Goal: Information Seeking & Learning: Compare options

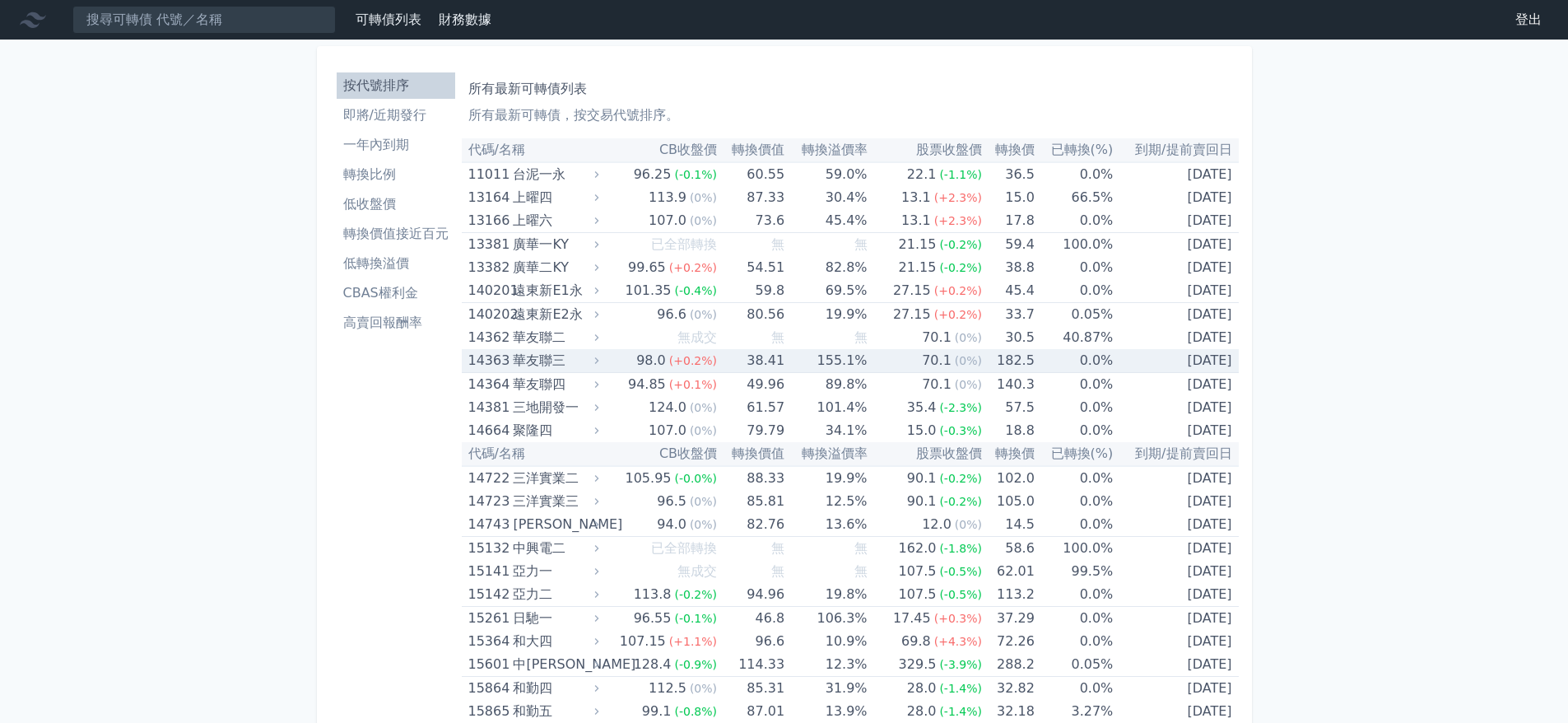
click at [384, 314] on li "高賣回報酬率" at bounding box center [396, 323] width 119 height 20
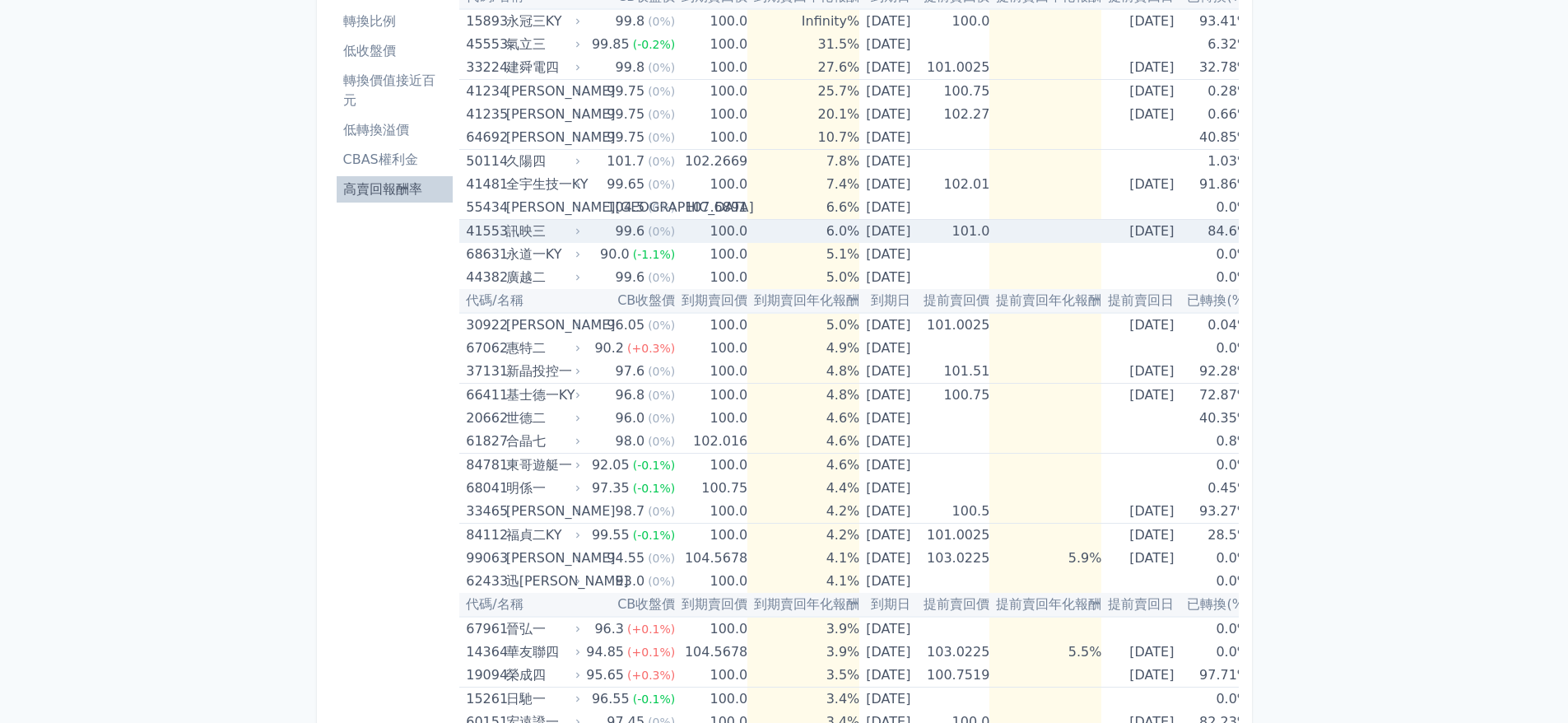
scroll to position [164, 0]
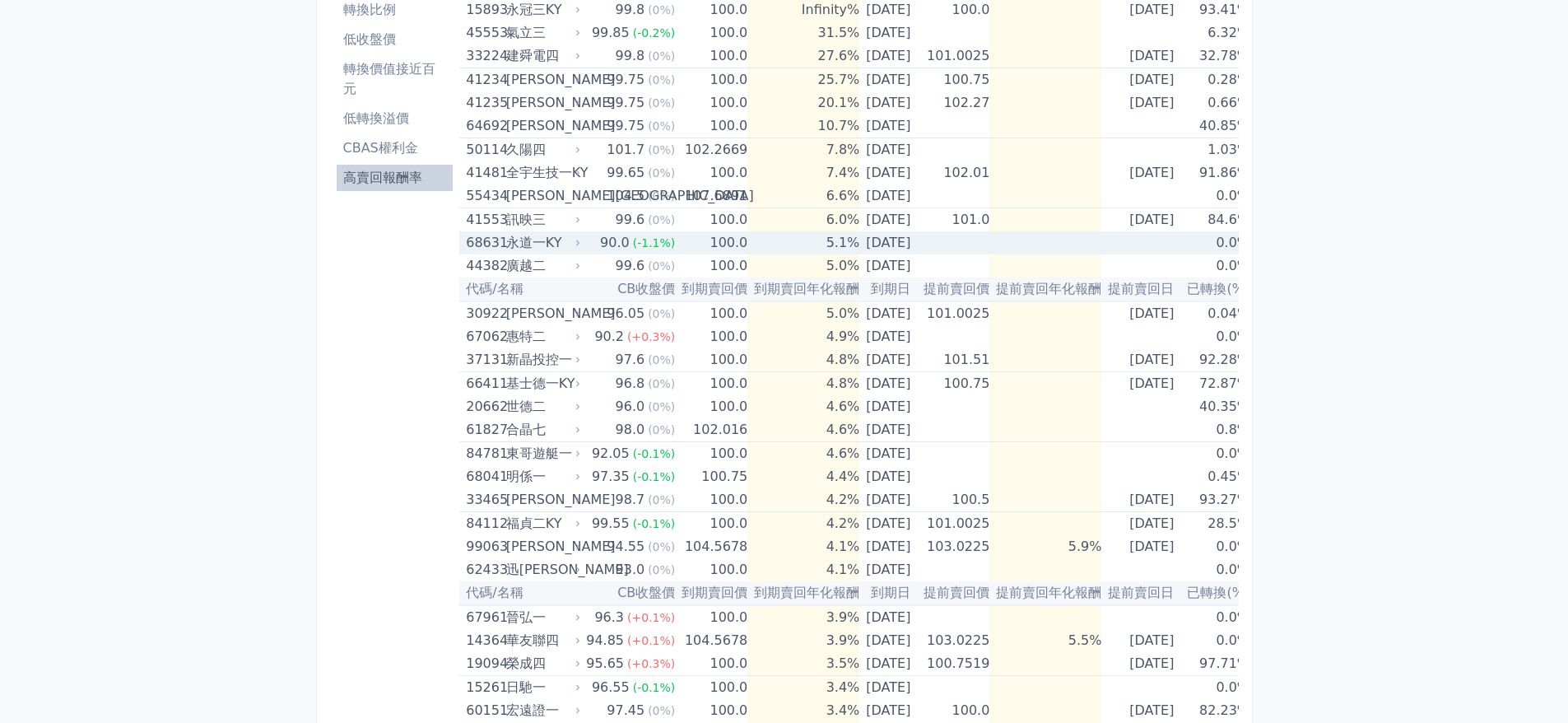
click at [564, 236] on div "永道一KY" at bounding box center [542, 243] width 72 height 23
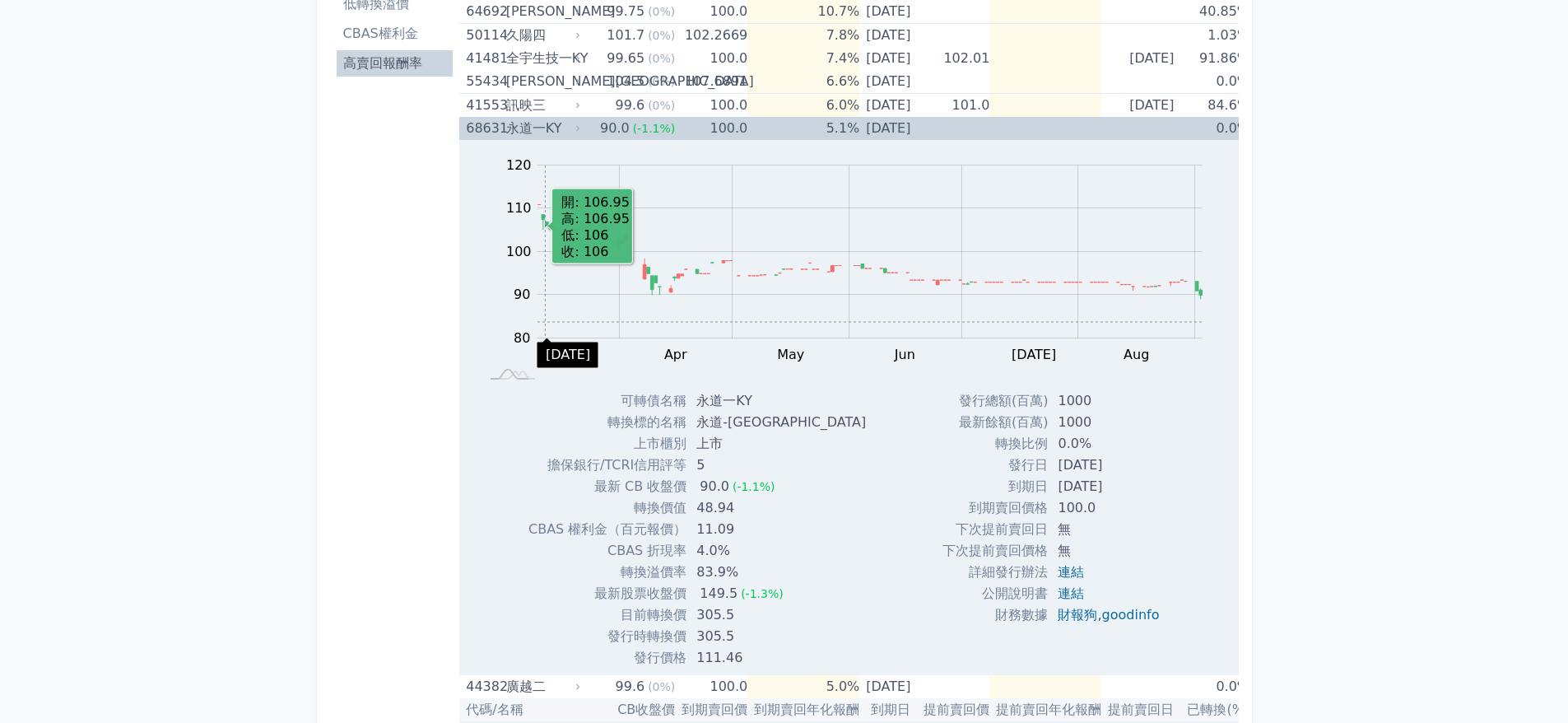
scroll to position [329, 0]
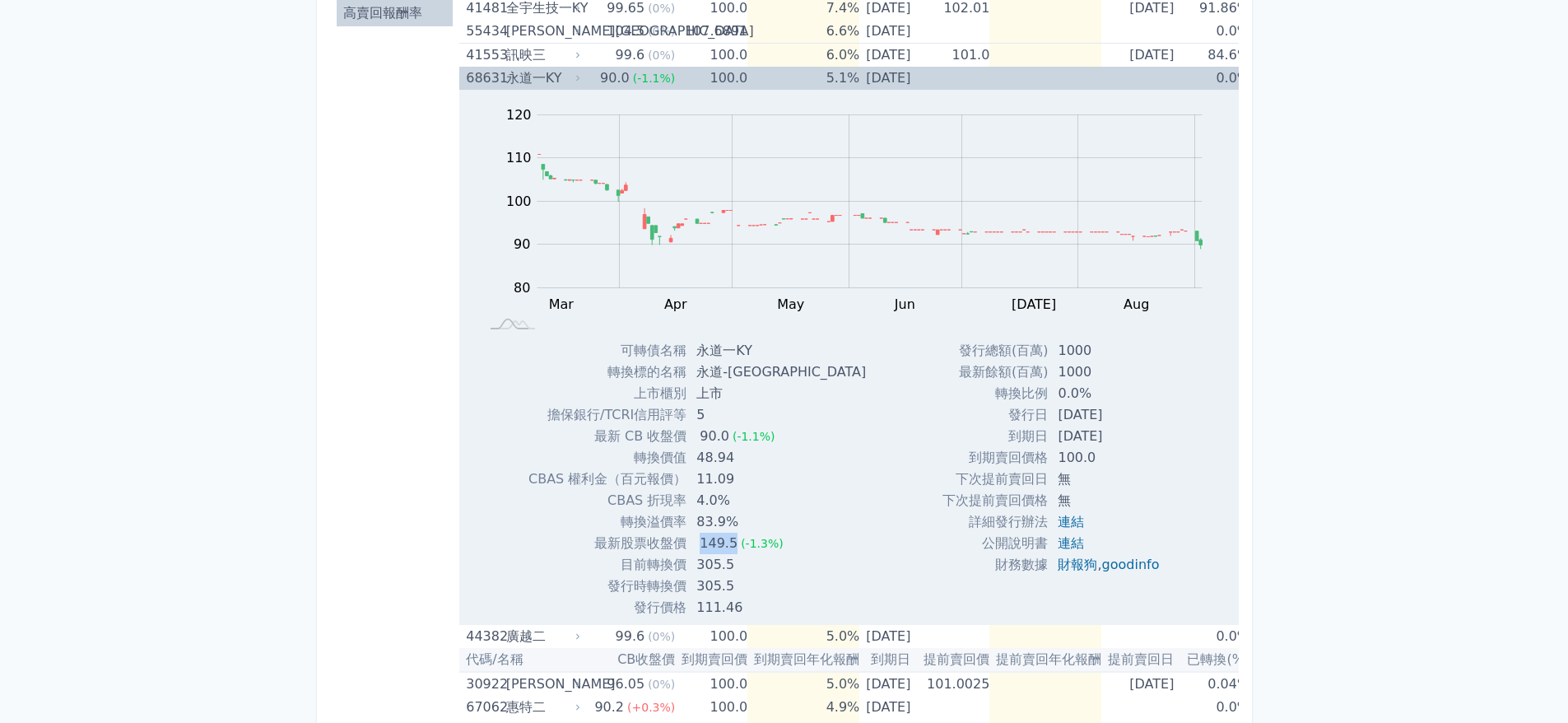
drag, startPoint x: 731, startPoint y: 548, endPoint x: 685, endPoint y: 545, distance: 46.1
click at [685, 545] on tr "最新股票收盤價 149.5 (-1.3%)" at bounding box center [704, 544] width 351 height 22
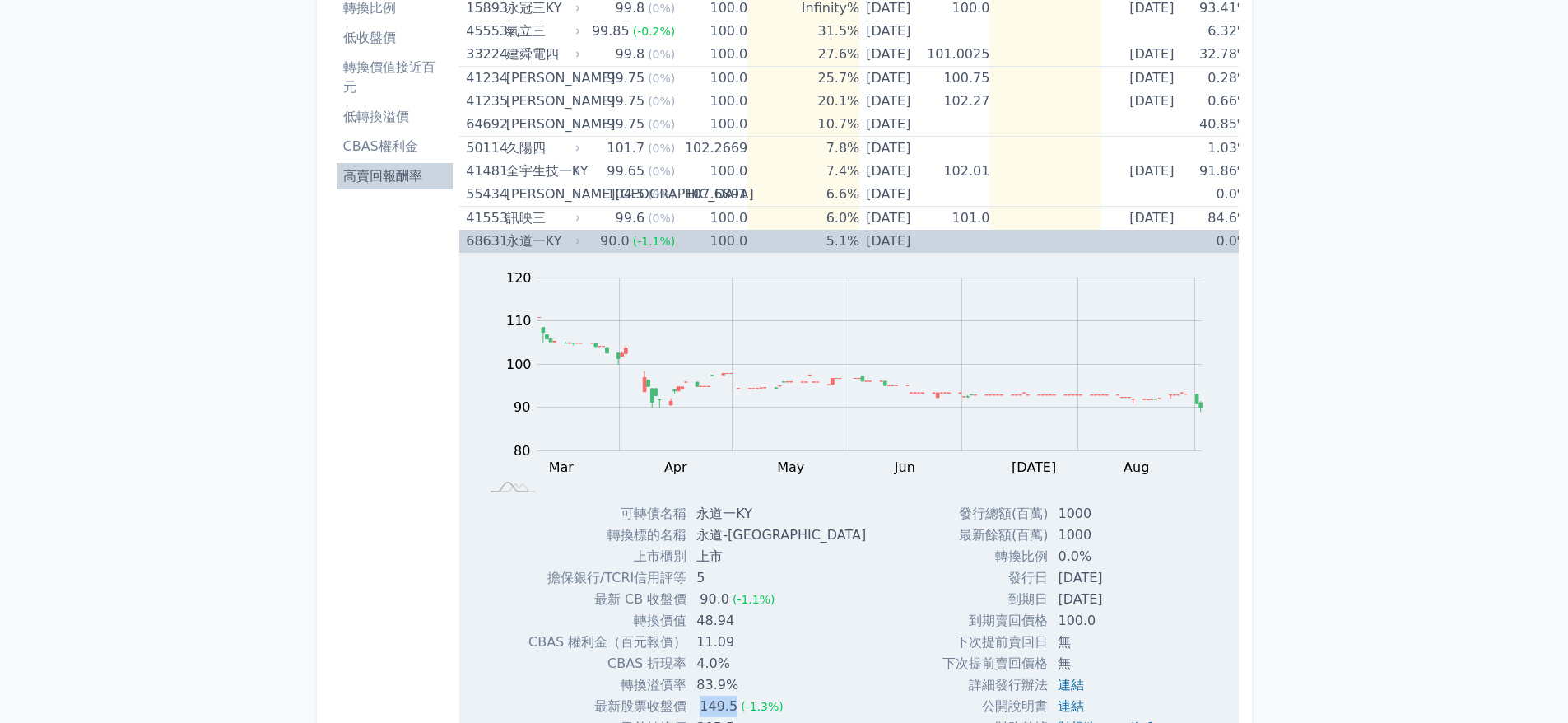
scroll to position [164, 0]
click at [562, 241] on div "永道一KY" at bounding box center [542, 243] width 72 height 23
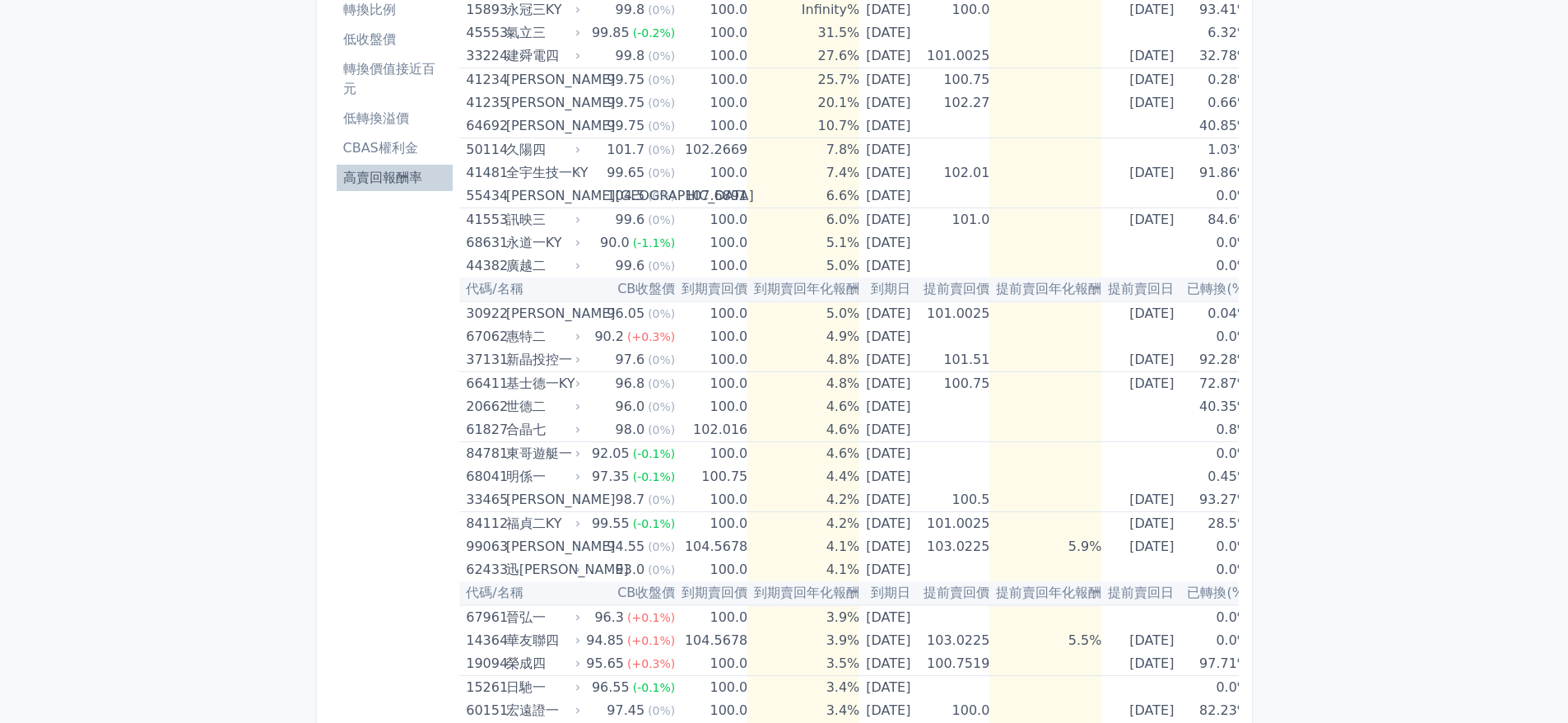
click at [406, 117] on li "低轉換溢價" at bounding box center [395, 119] width 117 height 20
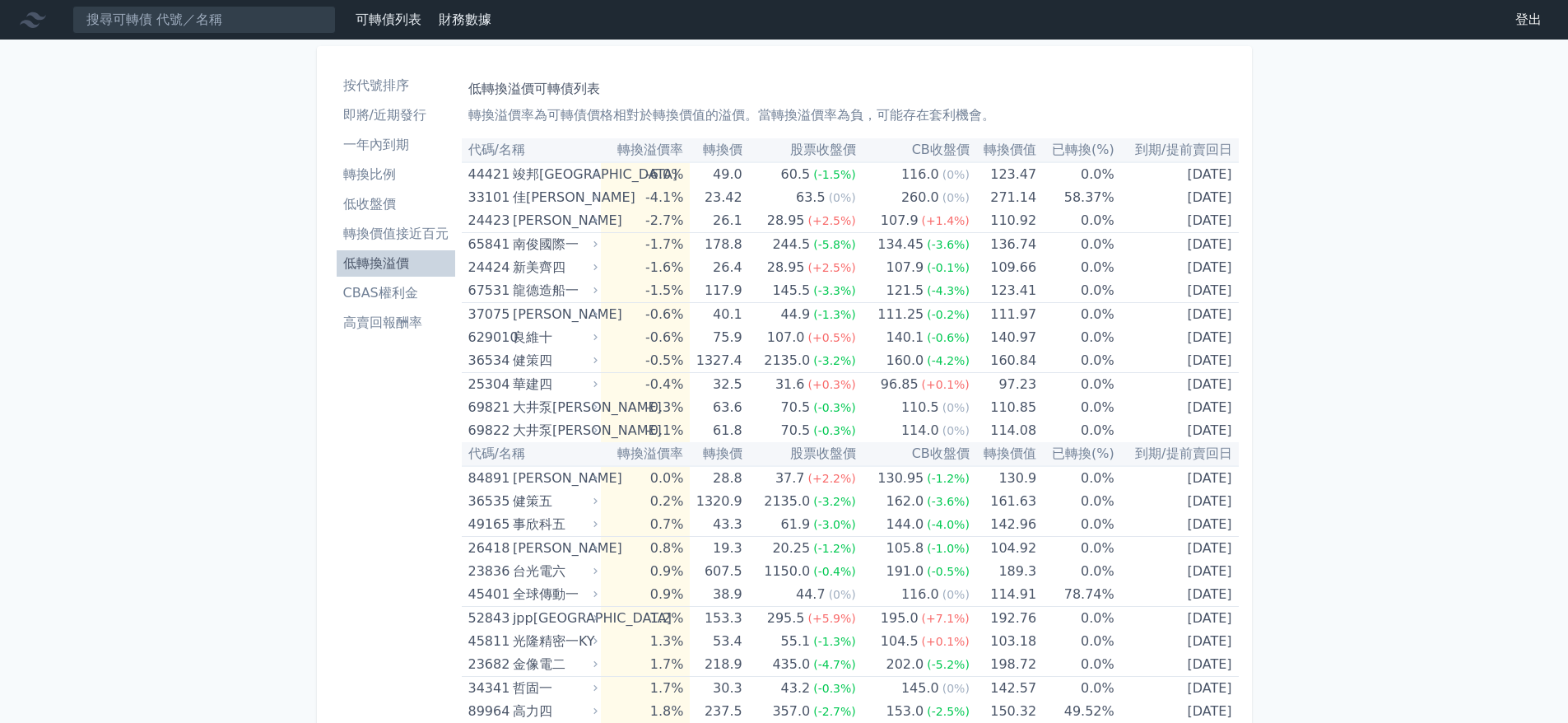
click at [399, 198] on li "低收盤價" at bounding box center [396, 205] width 119 height 20
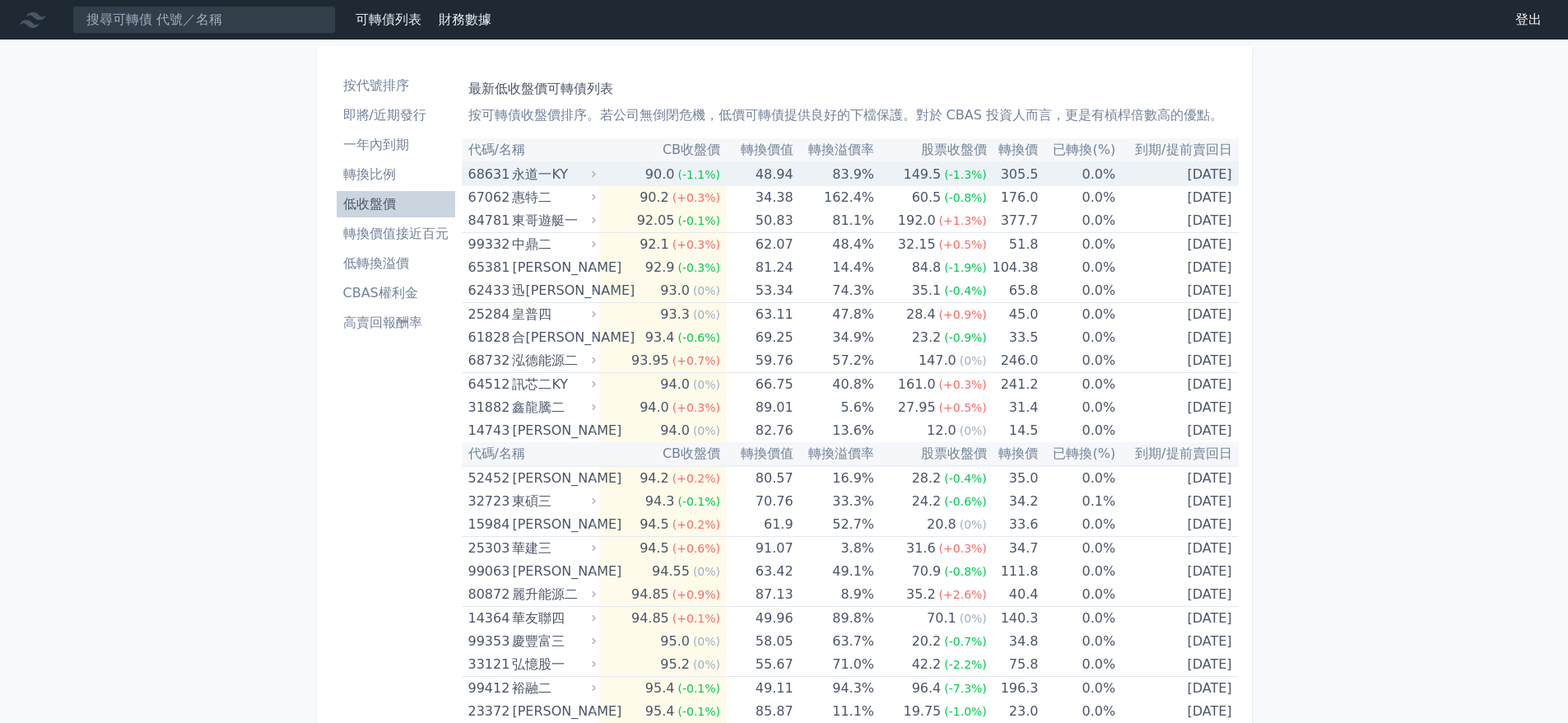
click at [596, 174] on icon at bounding box center [594, 174] width 4 height 7
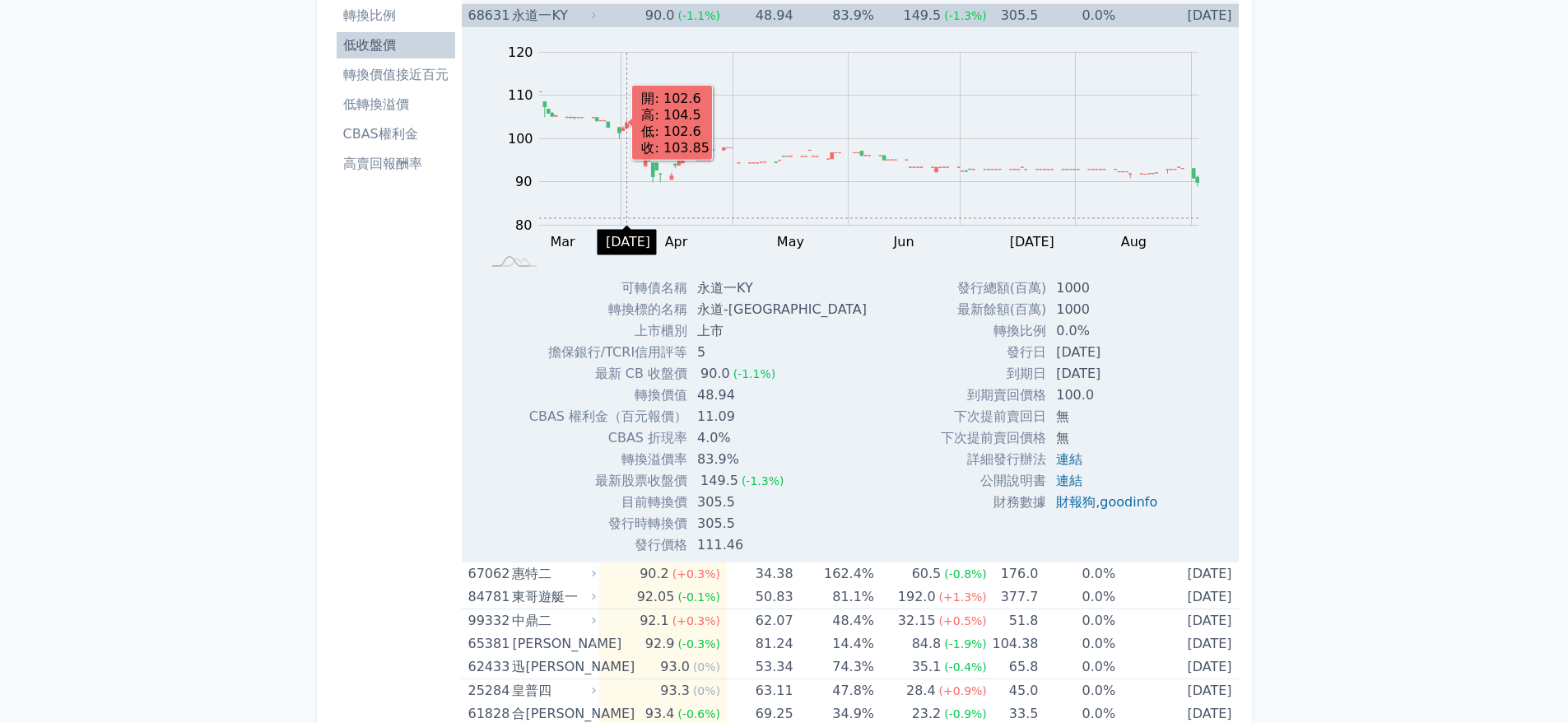
scroll to position [247, 0]
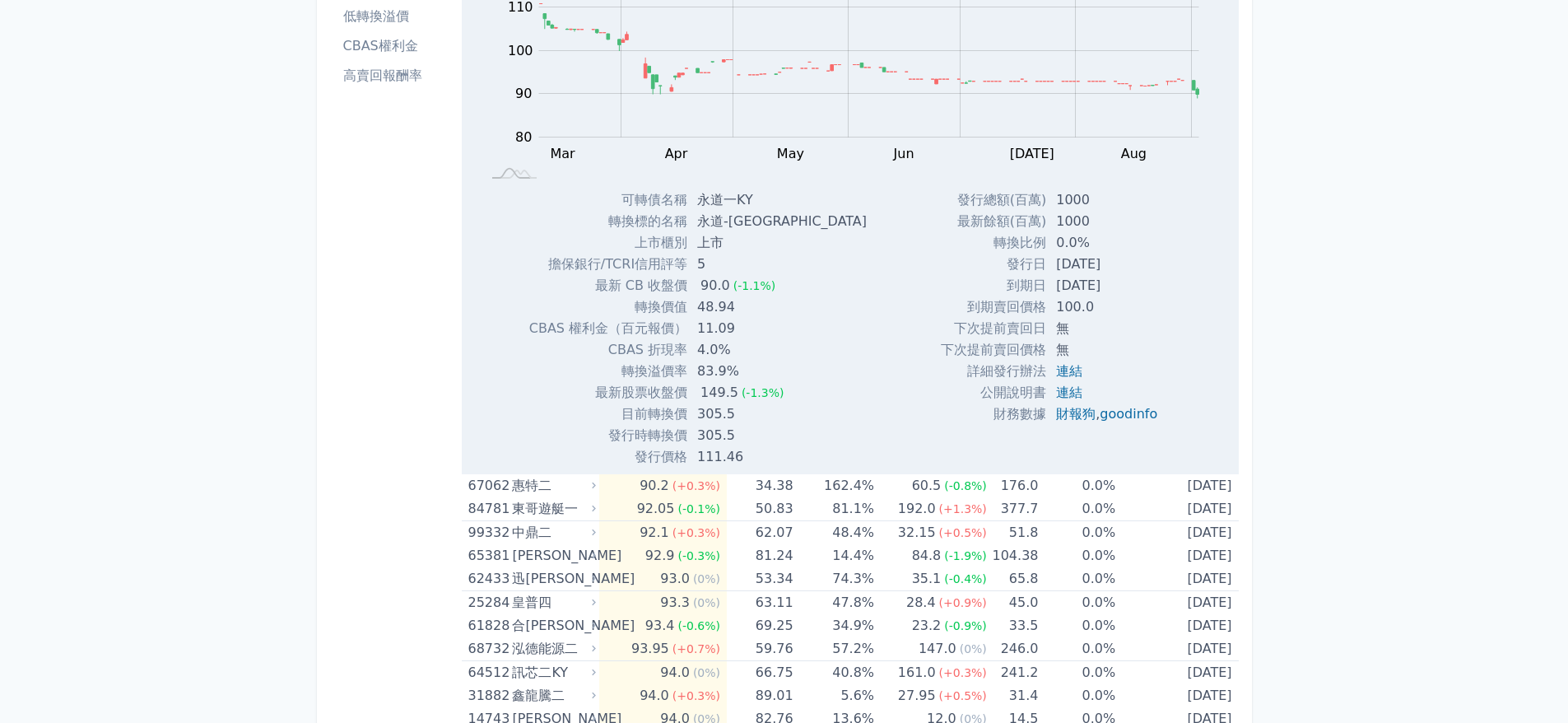
drag, startPoint x: 1126, startPoint y: 266, endPoint x: 1041, endPoint y: 264, distance: 85.0
click at [1046, 264] on td "[DATE]" at bounding box center [1108, 265] width 124 height 22
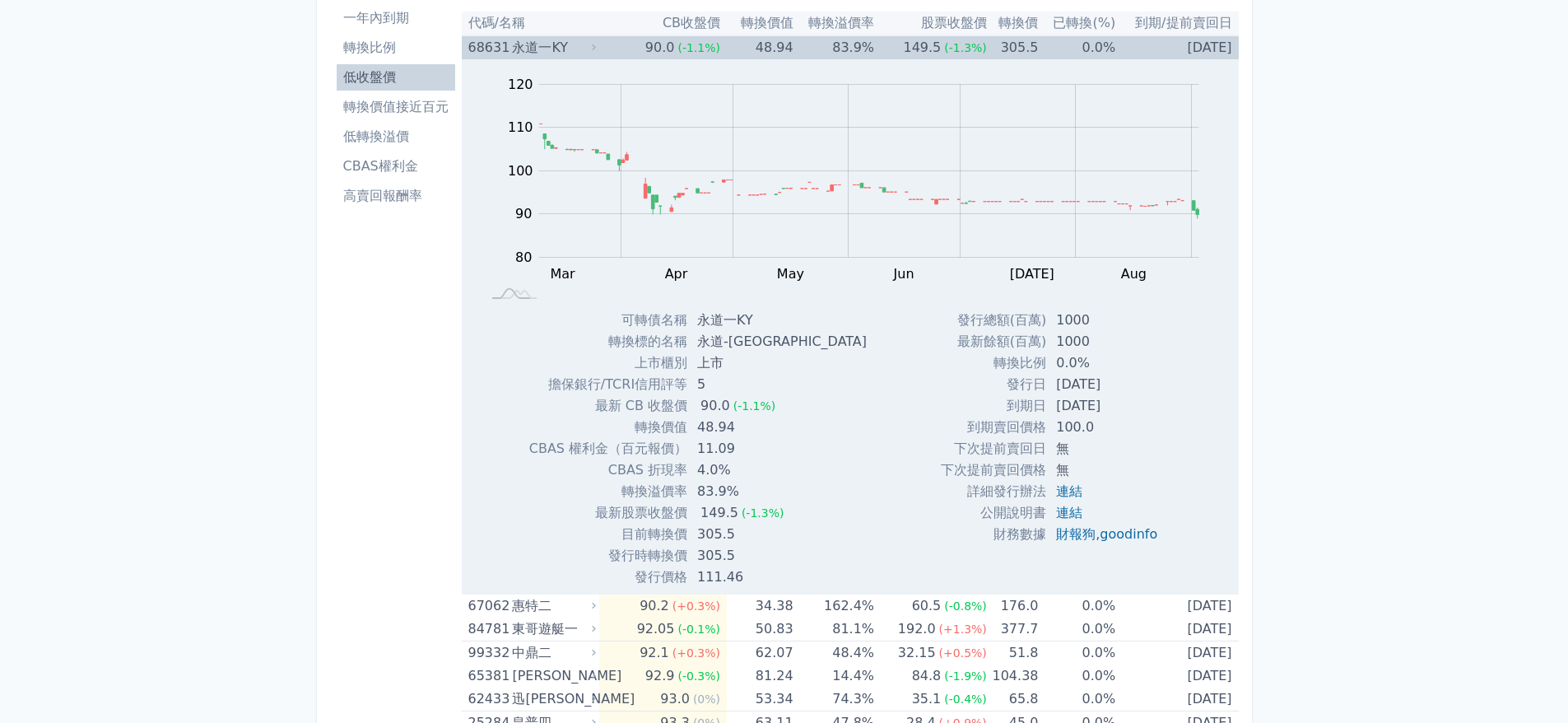
scroll to position [83, 0]
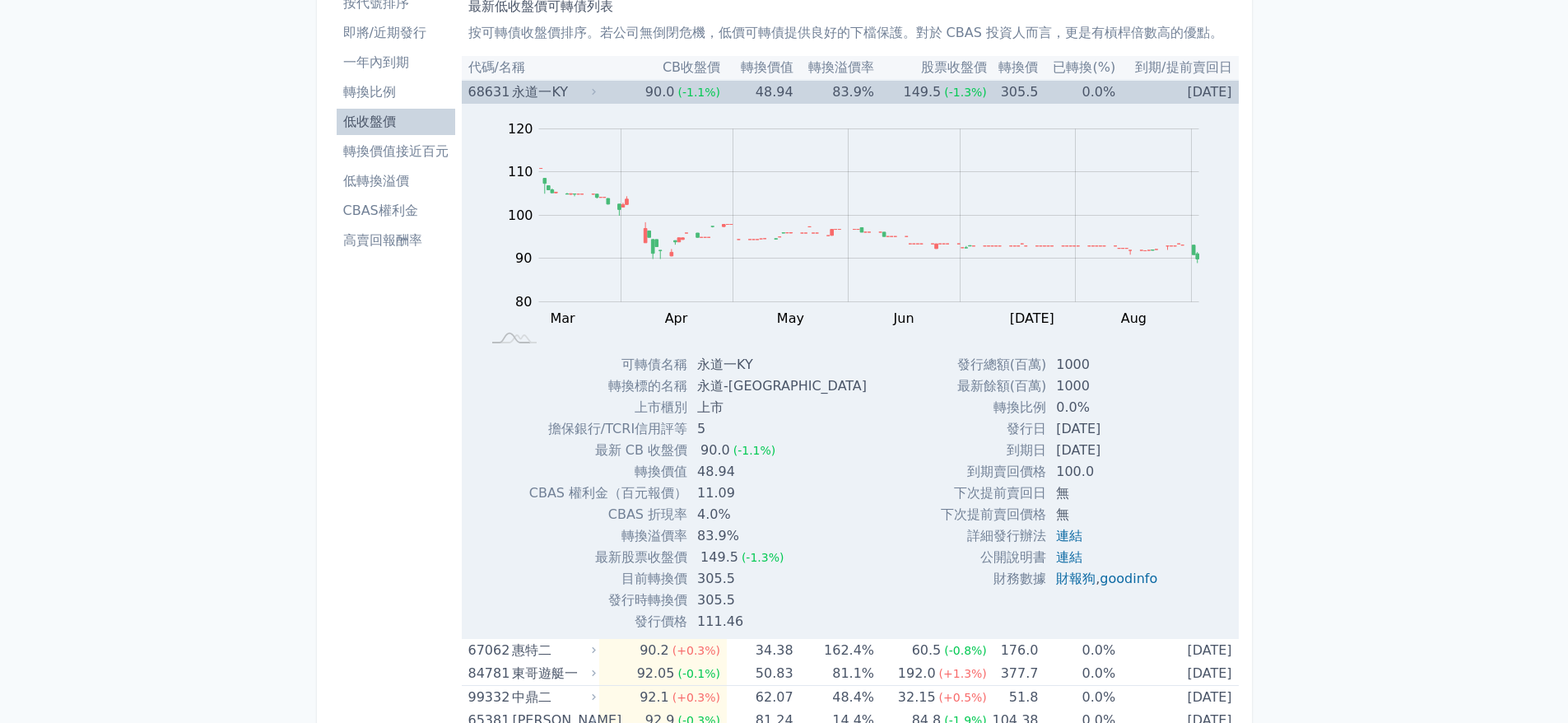
click at [600, 86] on div "68631 [GEOGRAPHIC_DATA]" at bounding box center [534, 93] width 132 height 23
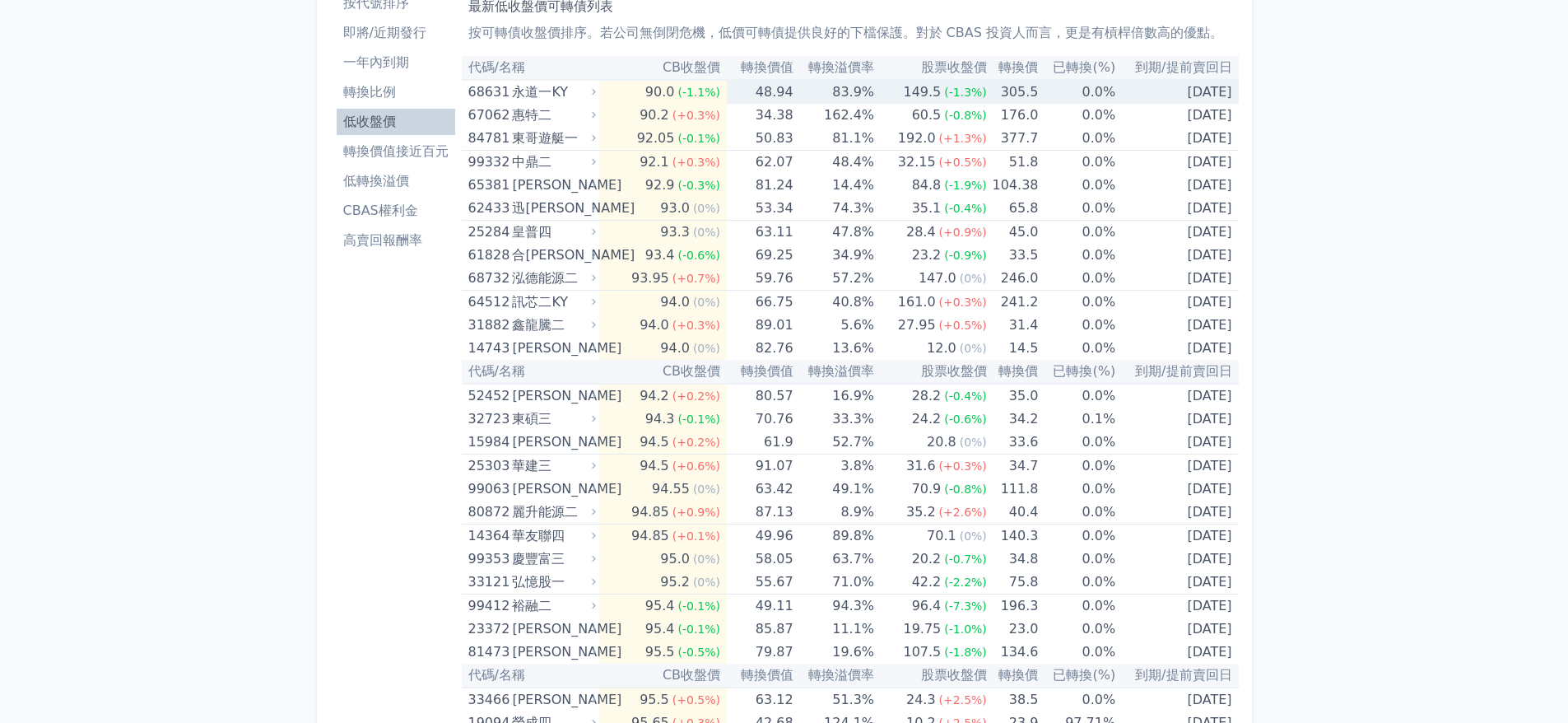
click at [600, 86] on div "68631 [GEOGRAPHIC_DATA]" at bounding box center [534, 93] width 132 height 23
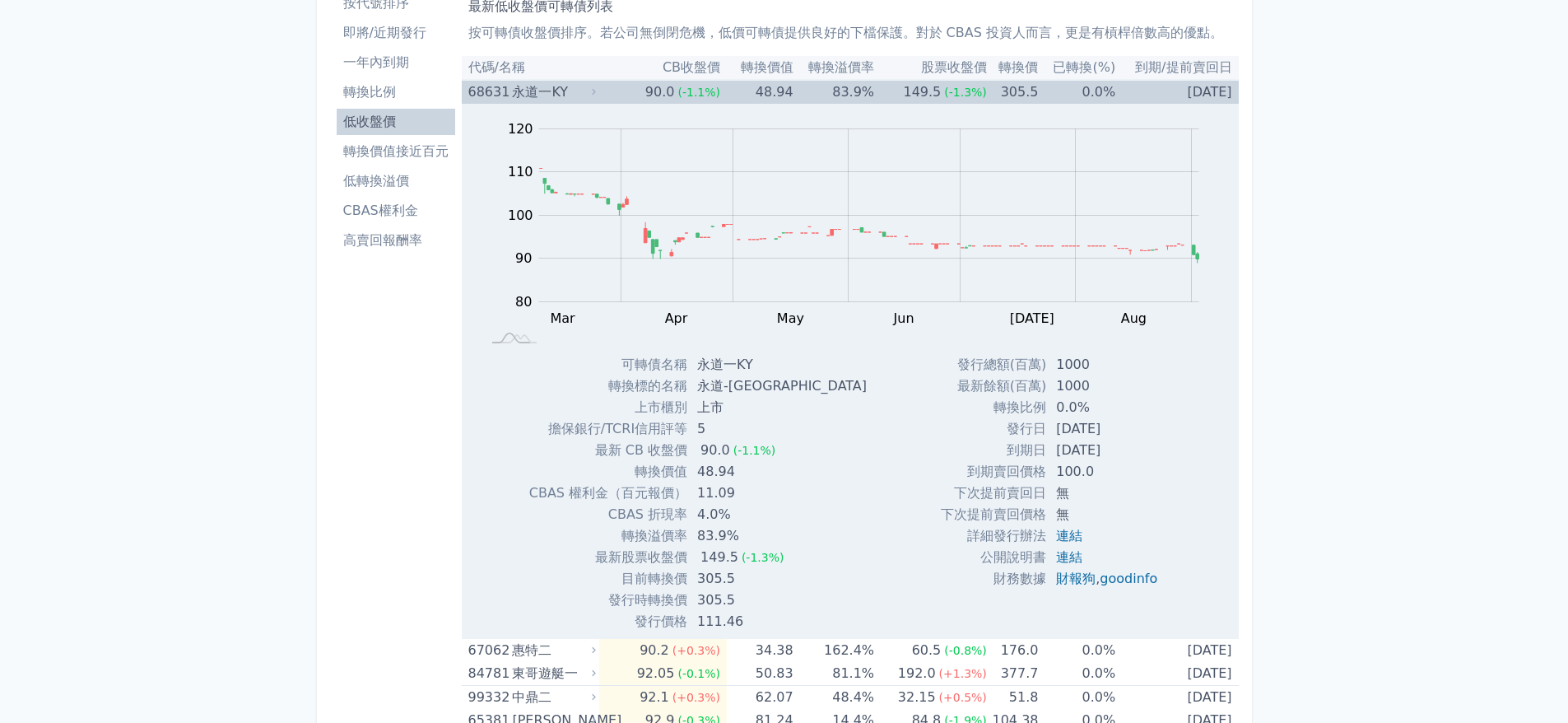
click at [600, 86] on div "68631 [GEOGRAPHIC_DATA]" at bounding box center [534, 93] width 132 height 23
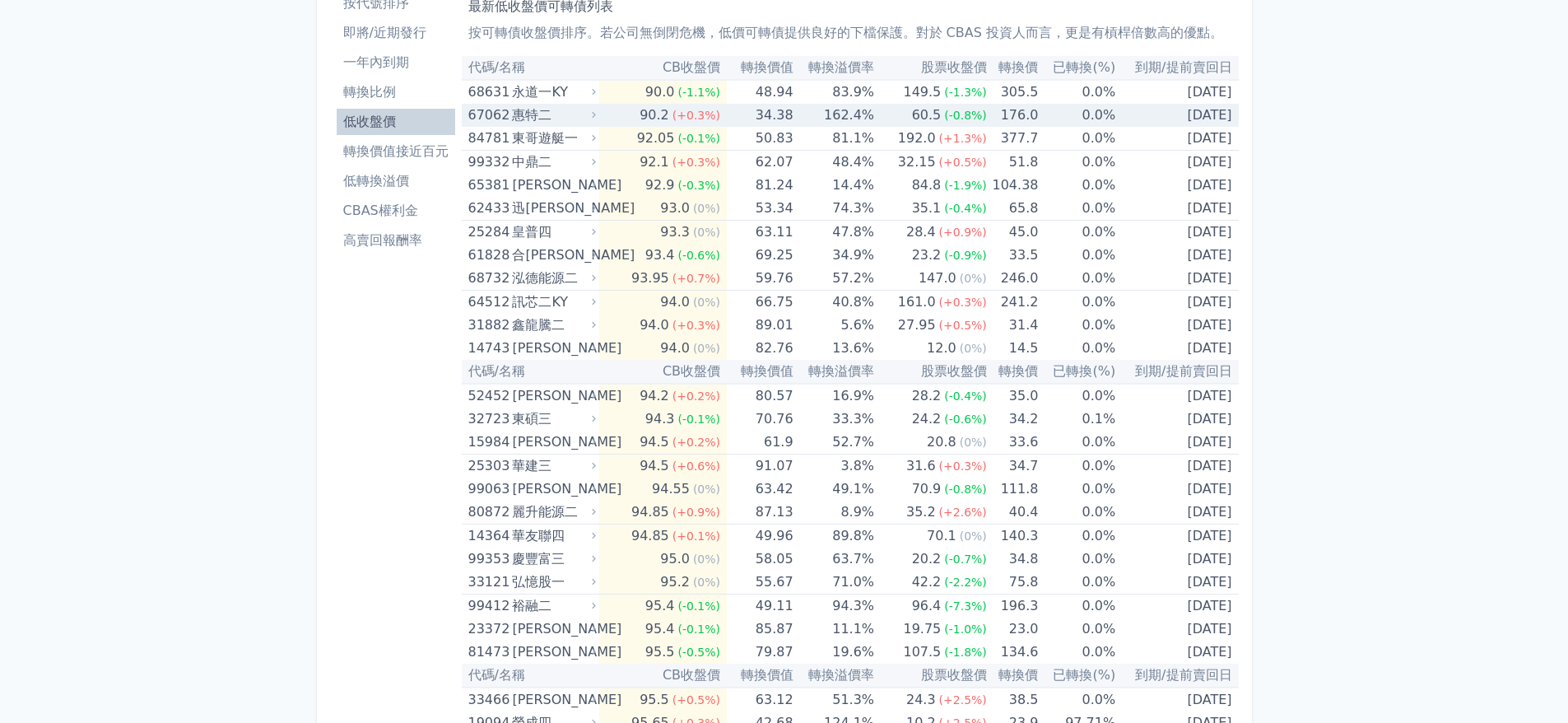
click at [593, 114] on icon at bounding box center [594, 114] width 11 height 11
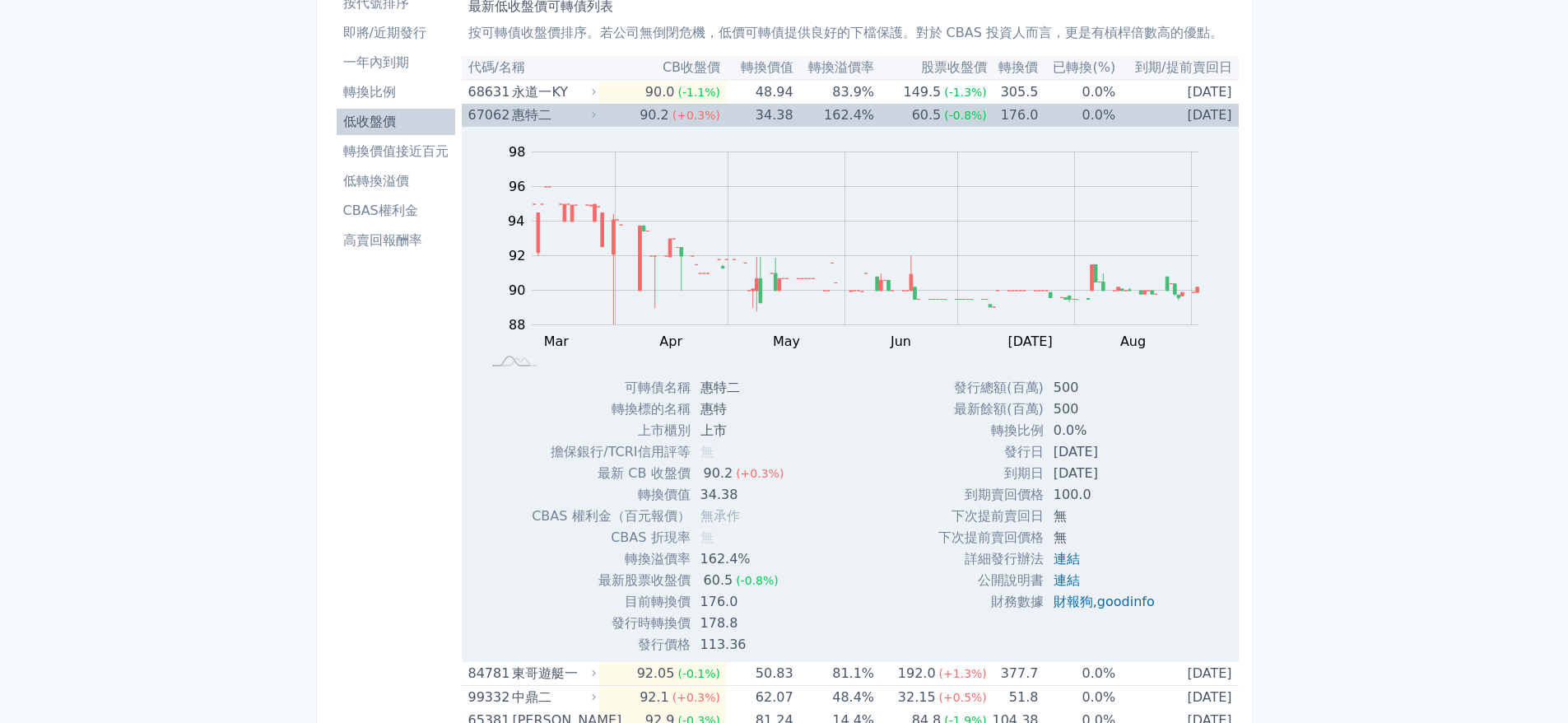
click at [593, 114] on icon at bounding box center [594, 114] width 11 height 11
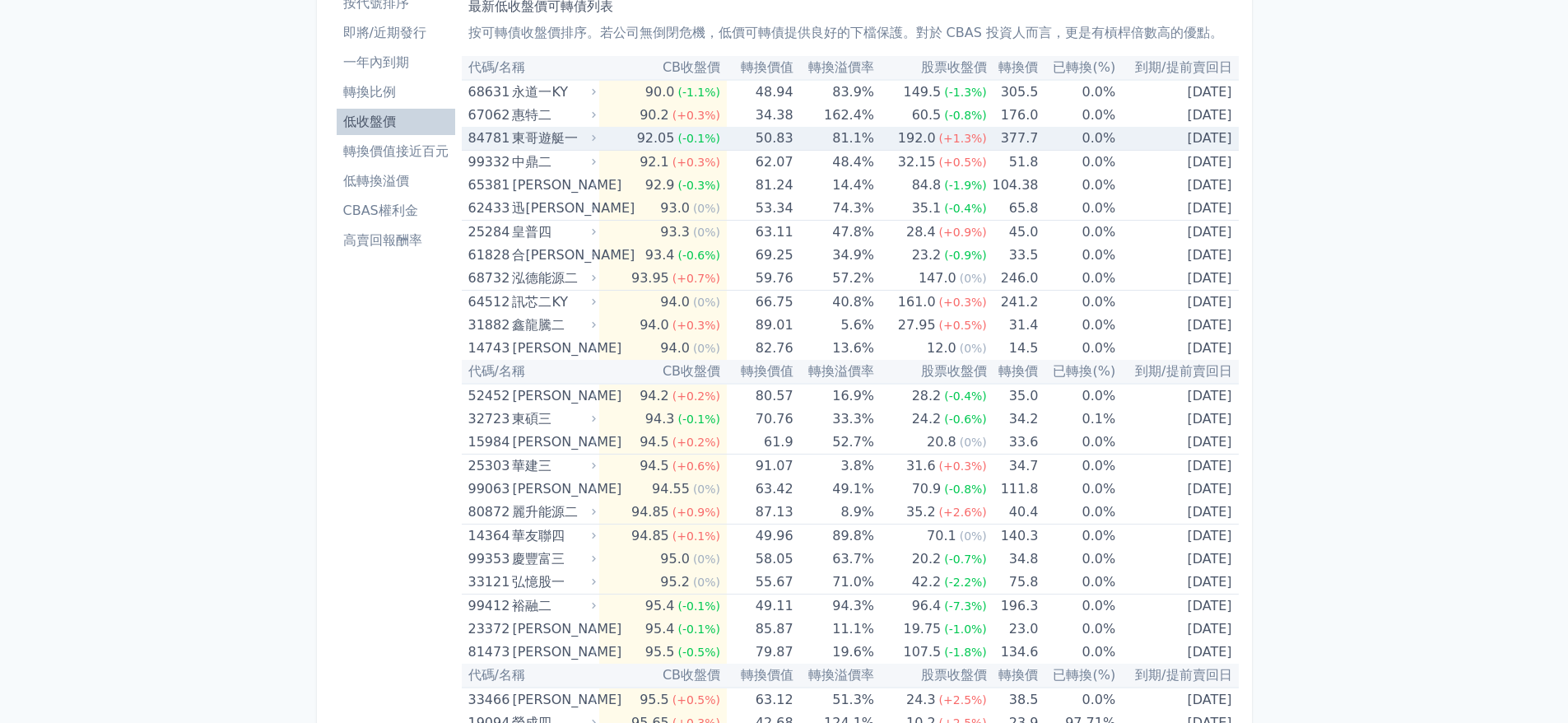
click at [598, 134] on icon at bounding box center [594, 138] width 11 height 11
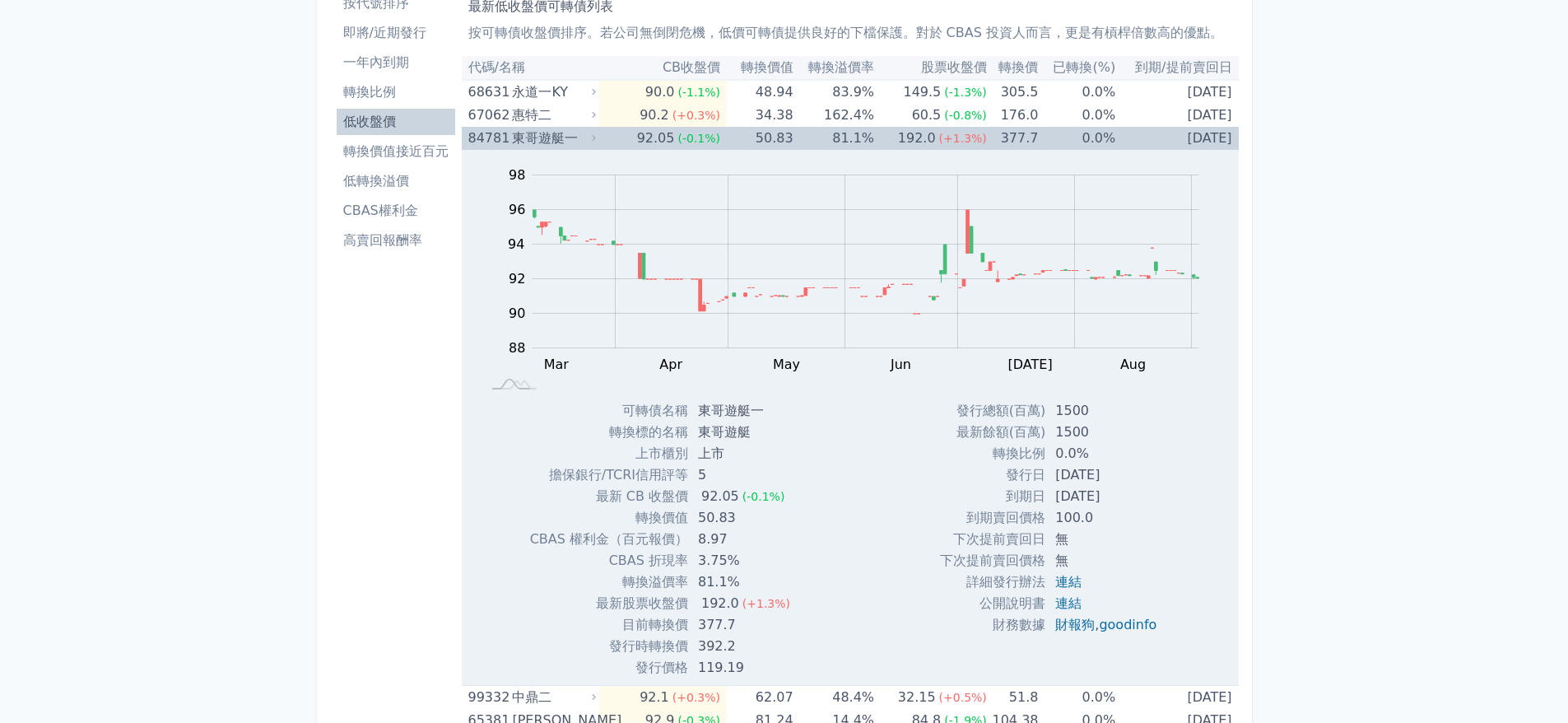
click at [598, 134] on icon at bounding box center [594, 138] width 11 height 11
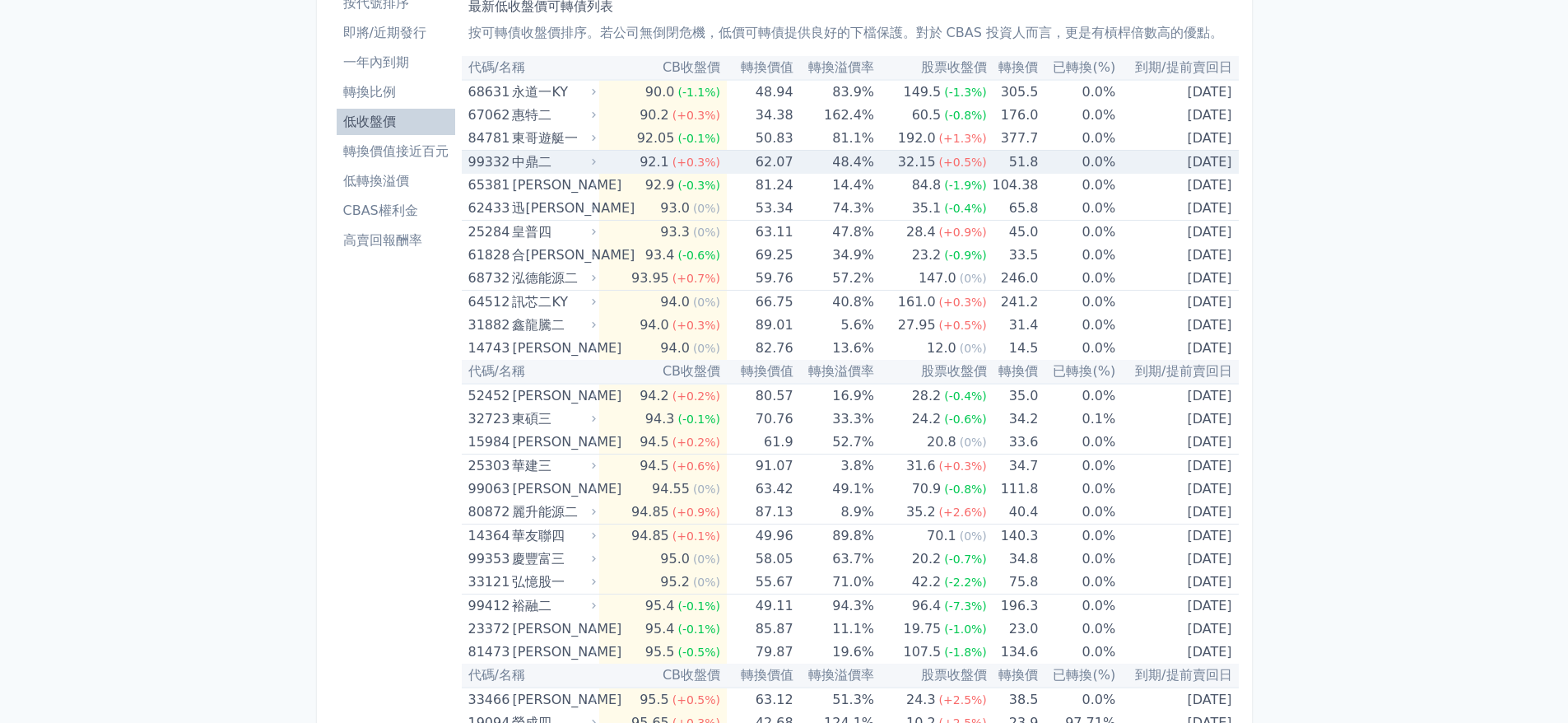
click at [598, 163] on icon at bounding box center [594, 161] width 11 height 11
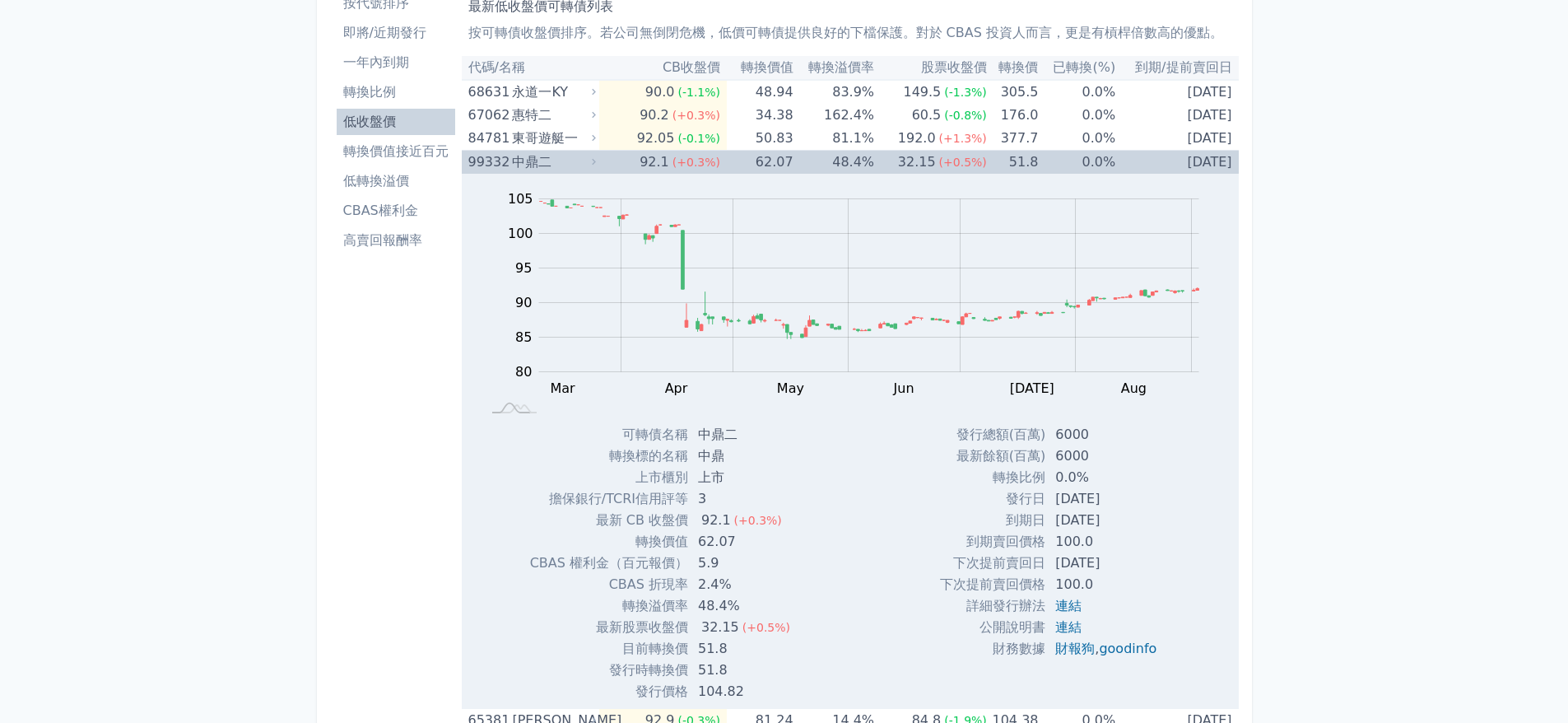
click at [598, 163] on icon at bounding box center [594, 161] width 11 height 11
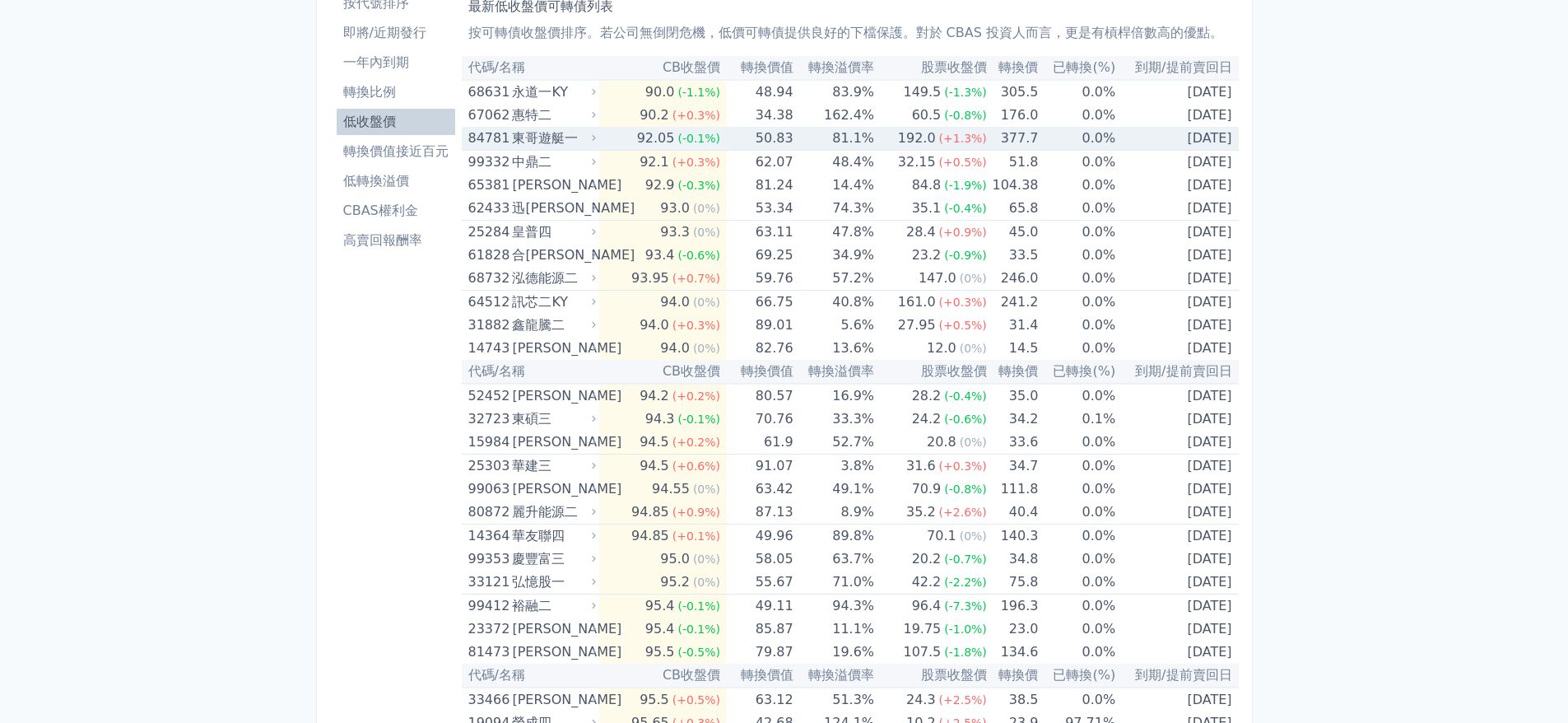
click at [605, 137] on td "92.05 (-0.1%)" at bounding box center [663, 139] width 128 height 24
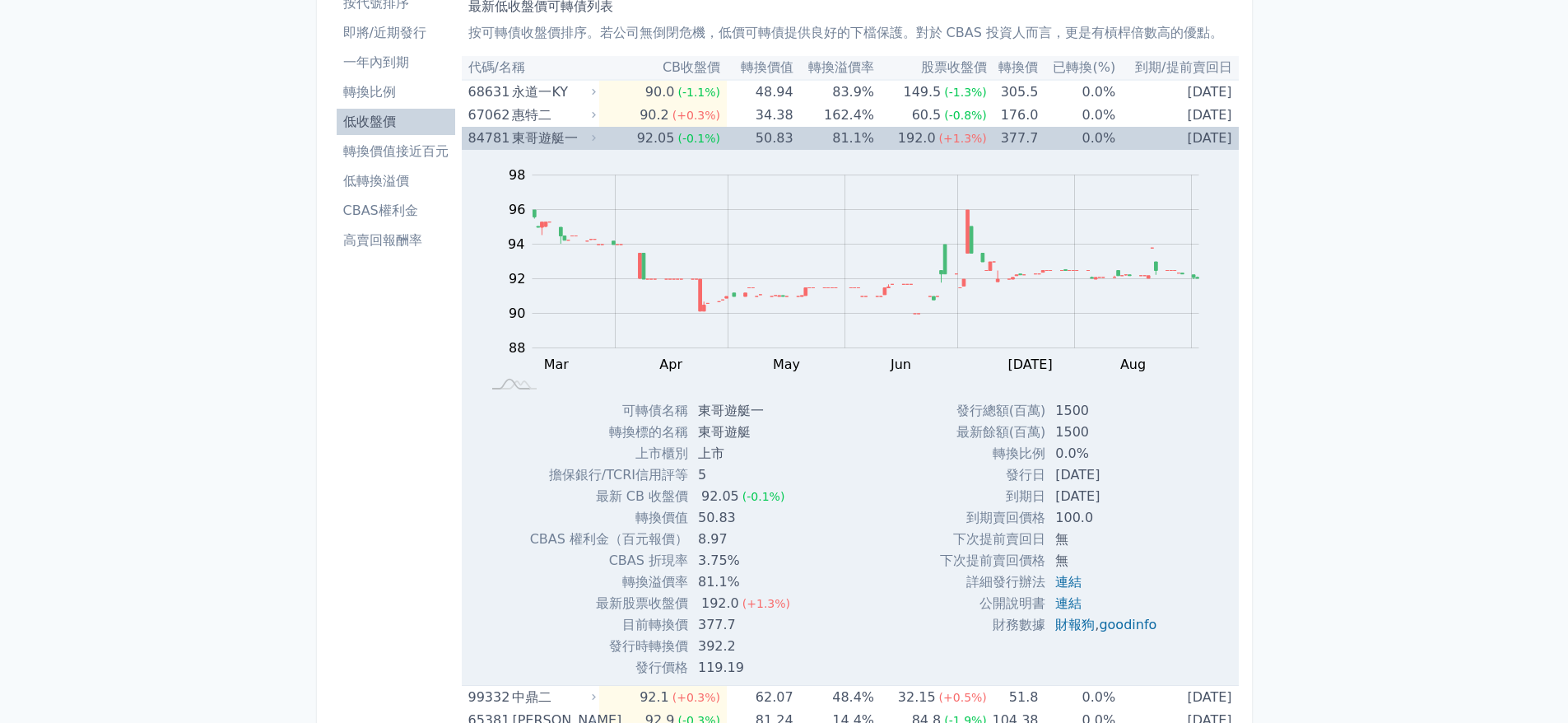
click at [605, 137] on td "92.05 (-0.1%)" at bounding box center [663, 139] width 128 height 23
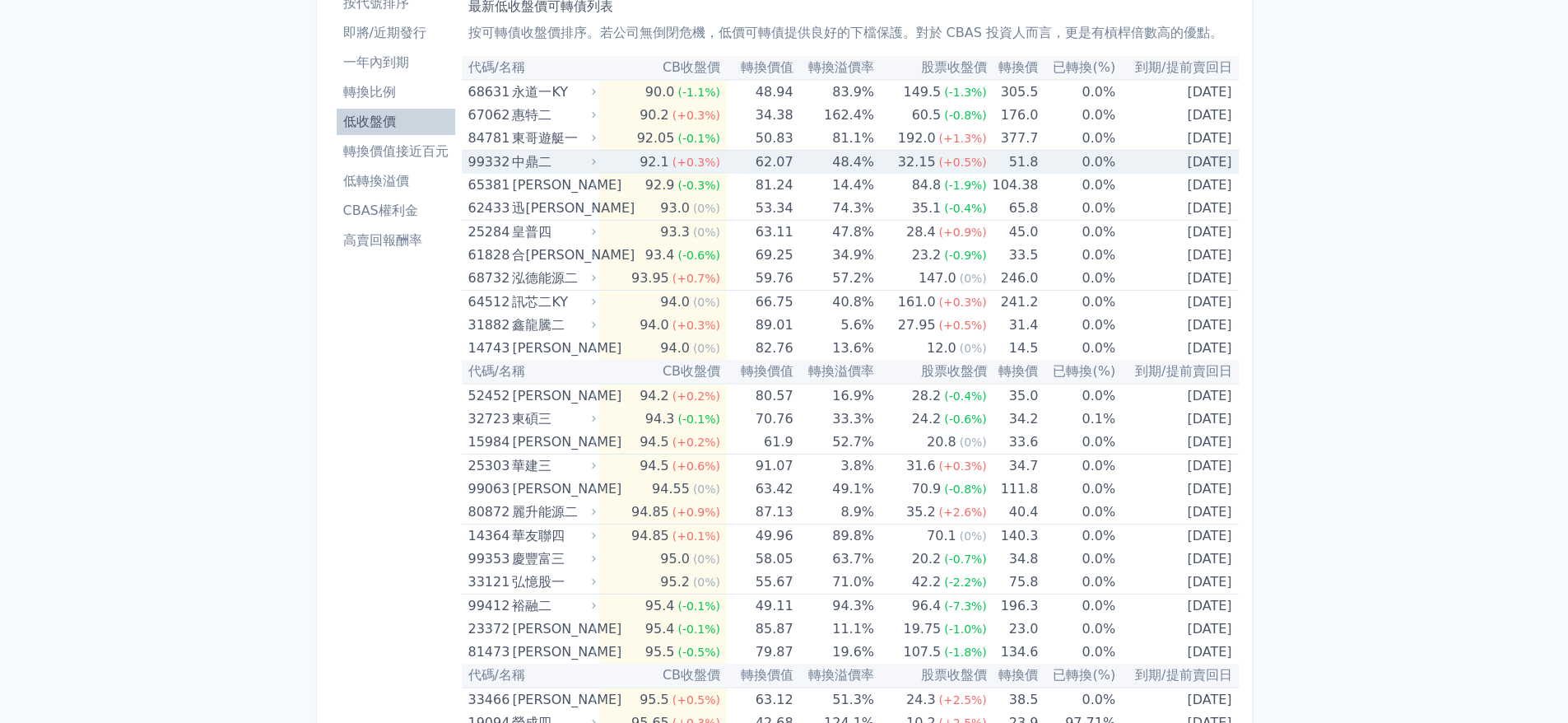
click at [605, 155] on td "92.1 (+0.3%)" at bounding box center [663, 162] width 128 height 24
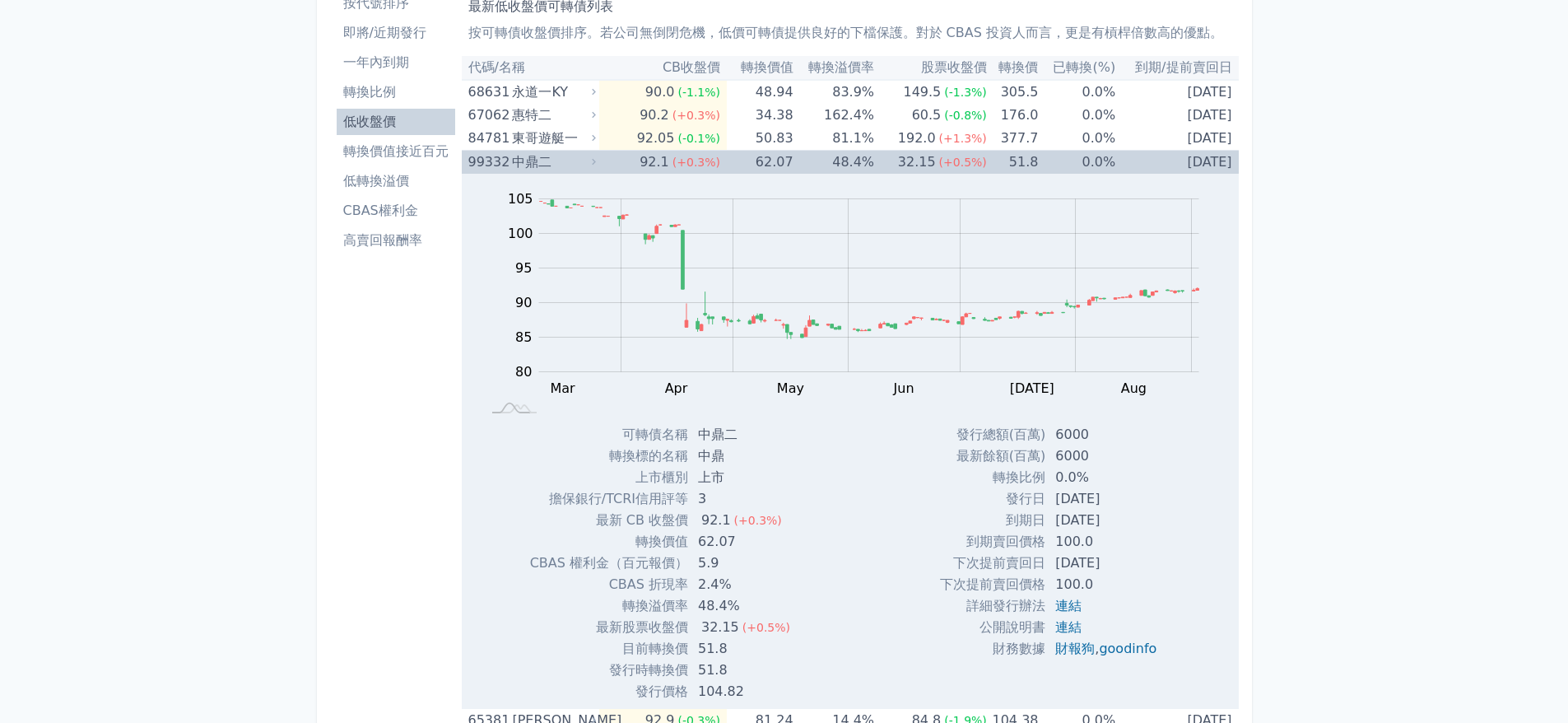
click at [605, 155] on td "92.1 (+0.3%)" at bounding box center [663, 162] width 128 height 24
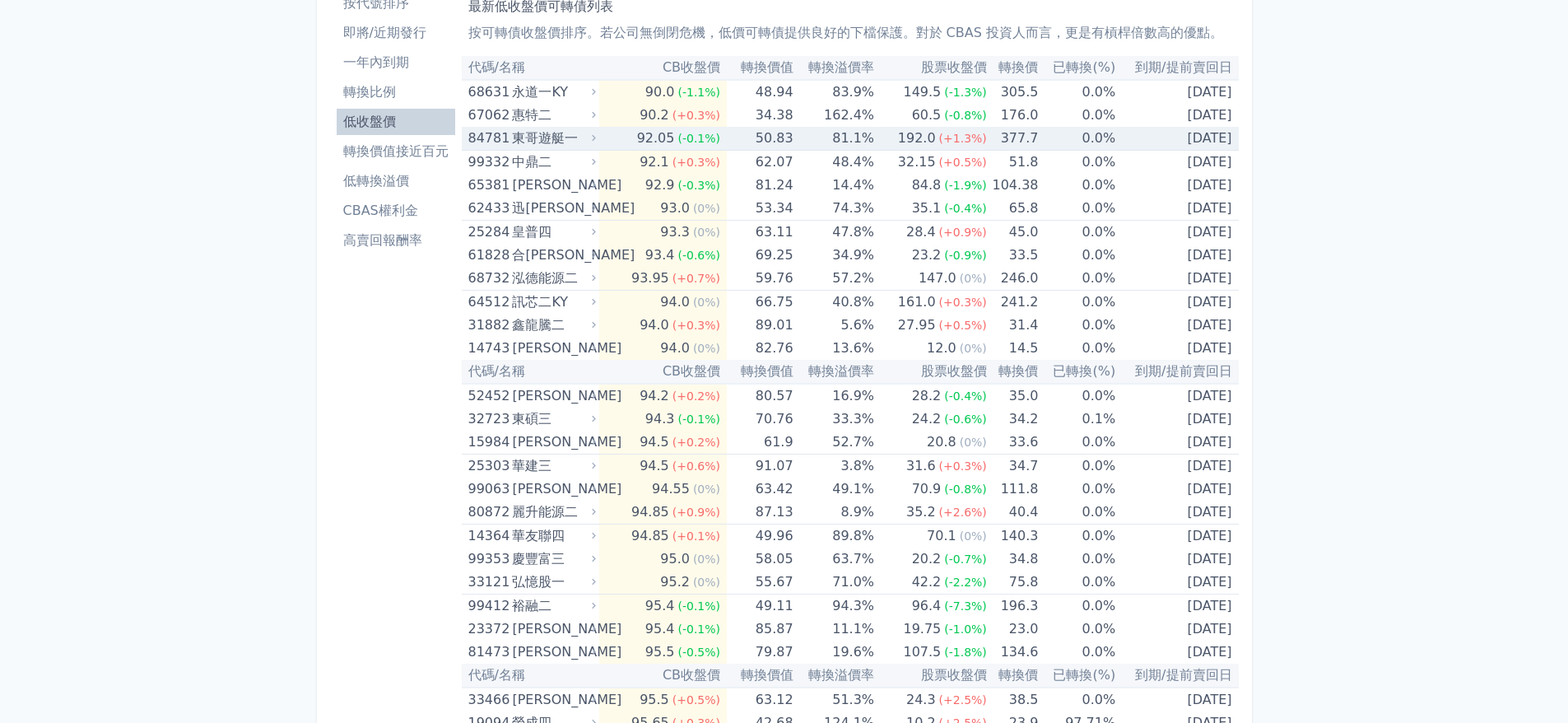
click at [605, 134] on td "92.05 (-0.1%)" at bounding box center [663, 139] width 128 height 24
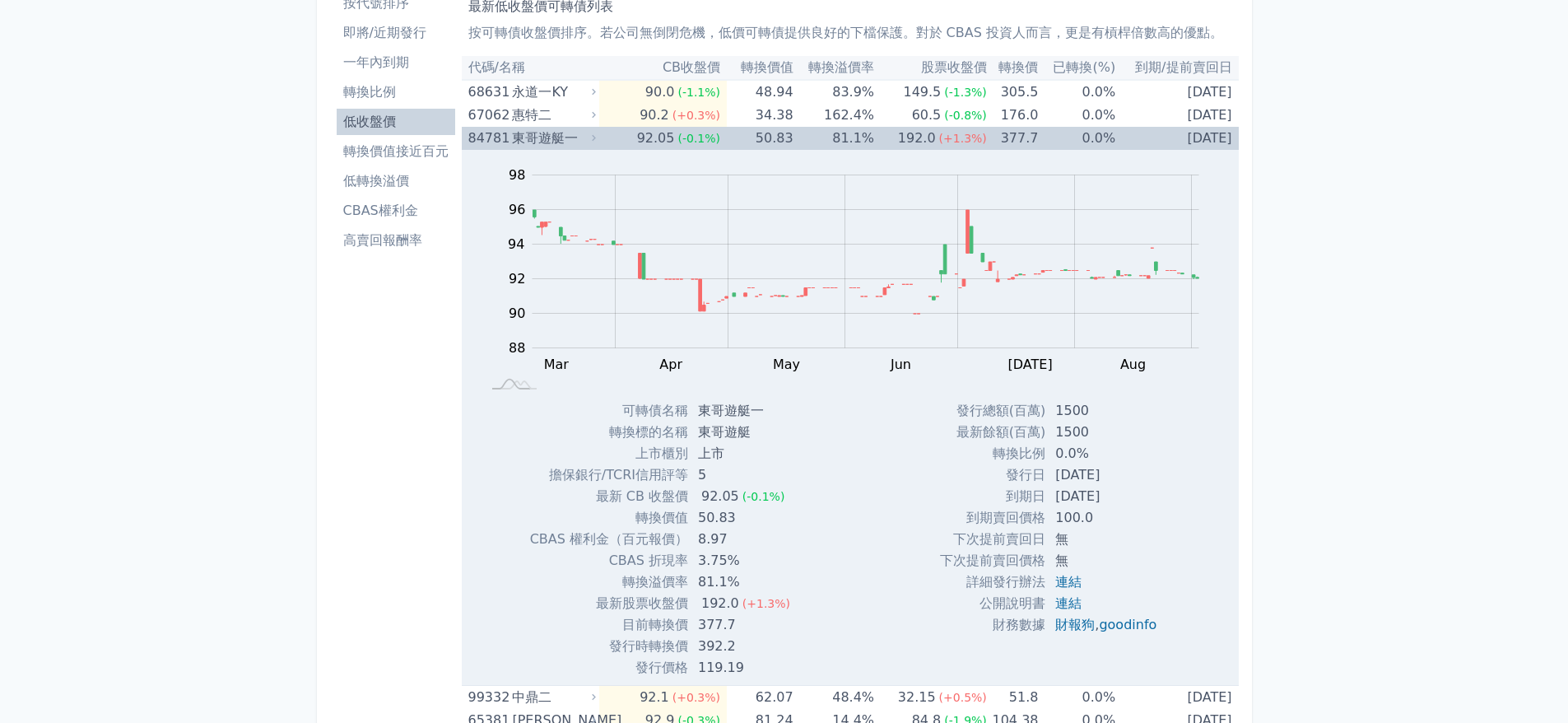
click at [605, 134] on td "92.05 (-0.1%)" at bounding box center [663, 139] width 128 height 23
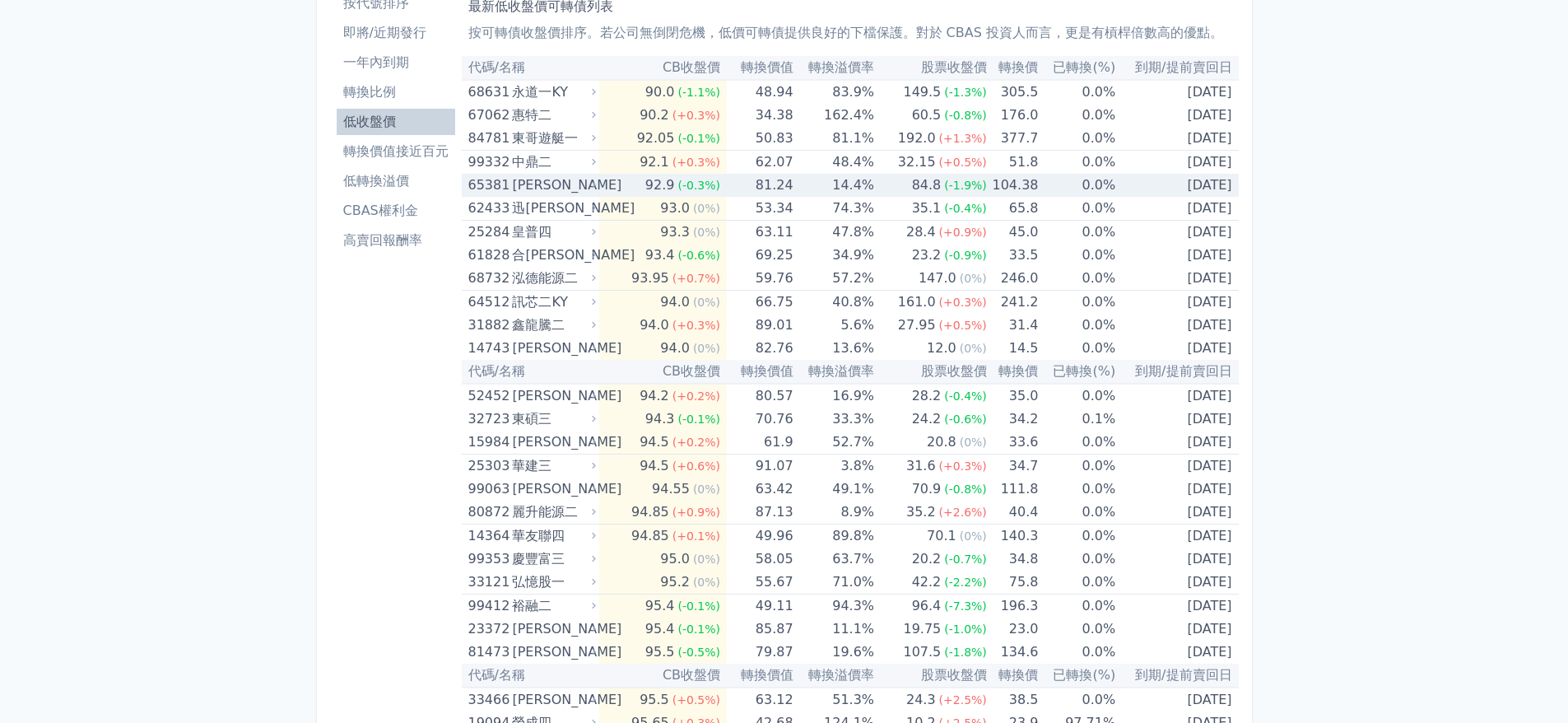
click at [605, 183] on td "92.9 (-0.3%)" at bounding box center [663, 185] width 128 height 23
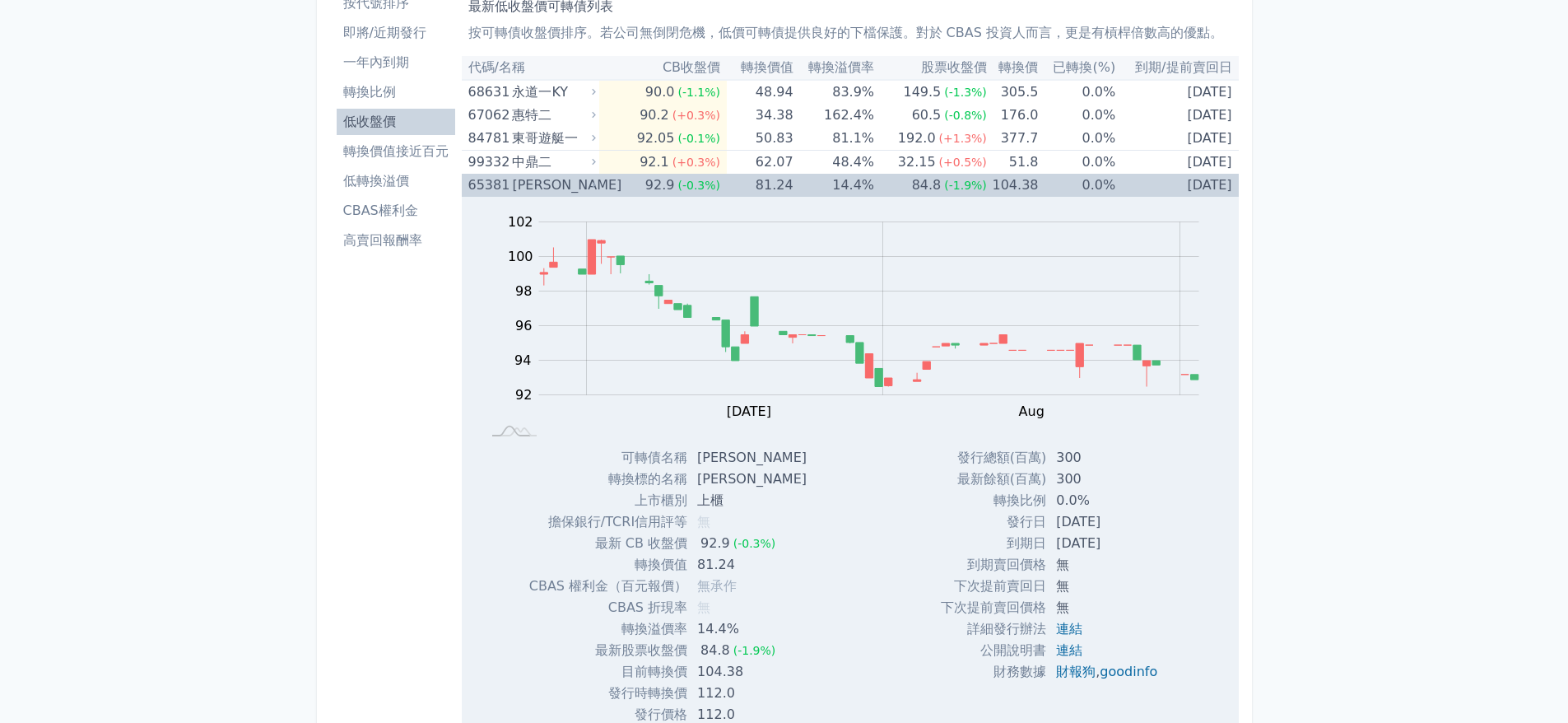
click at [605, 183] on td "92.9 (-0.3%)" at bounding box center [663, 185] width 128 height 23
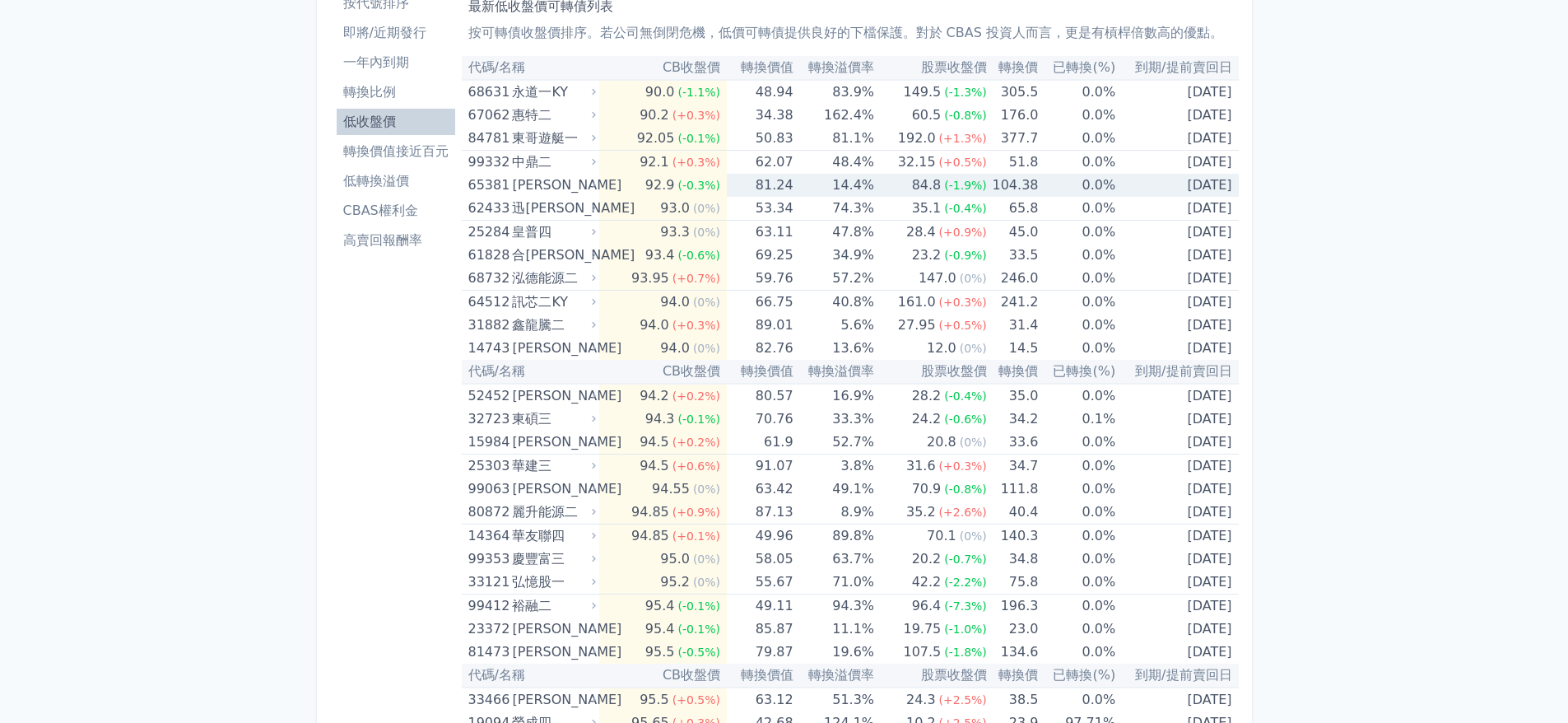
click at [605, 183] on td "92.9 (-0.3%)" at bounding box center [663, 185] width 128 height 23
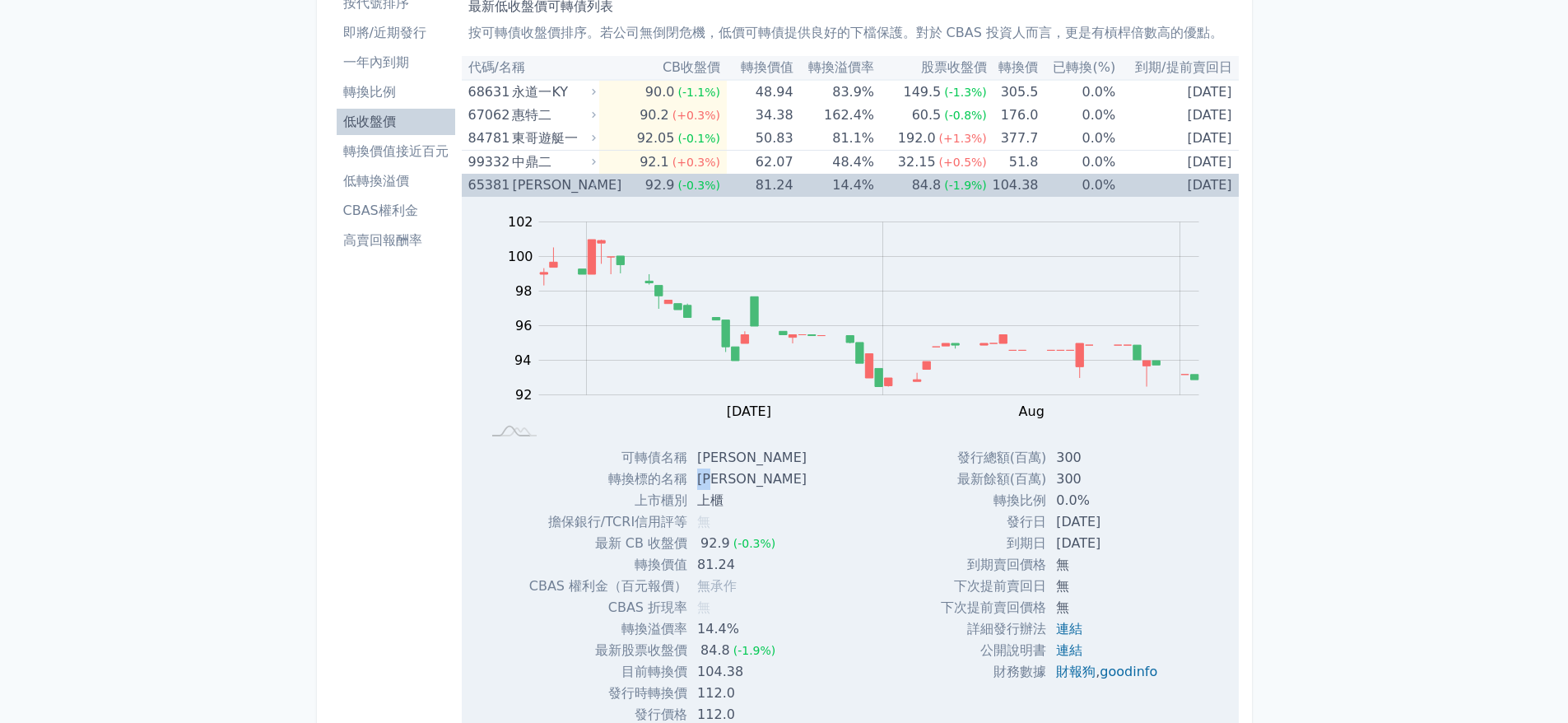
drag, startPoint x: 703, startPoint y: 485, endPoint x: 723, endPoint y: 484, distance: 20.0
click at [723, 484] on td "[PERSON_NAME]" at bounding box center [753, 479] width 133 height 22
click at [561, 179] on div "[PERSON_NAME]" at bounding box center [552, 185] width 81 height 23
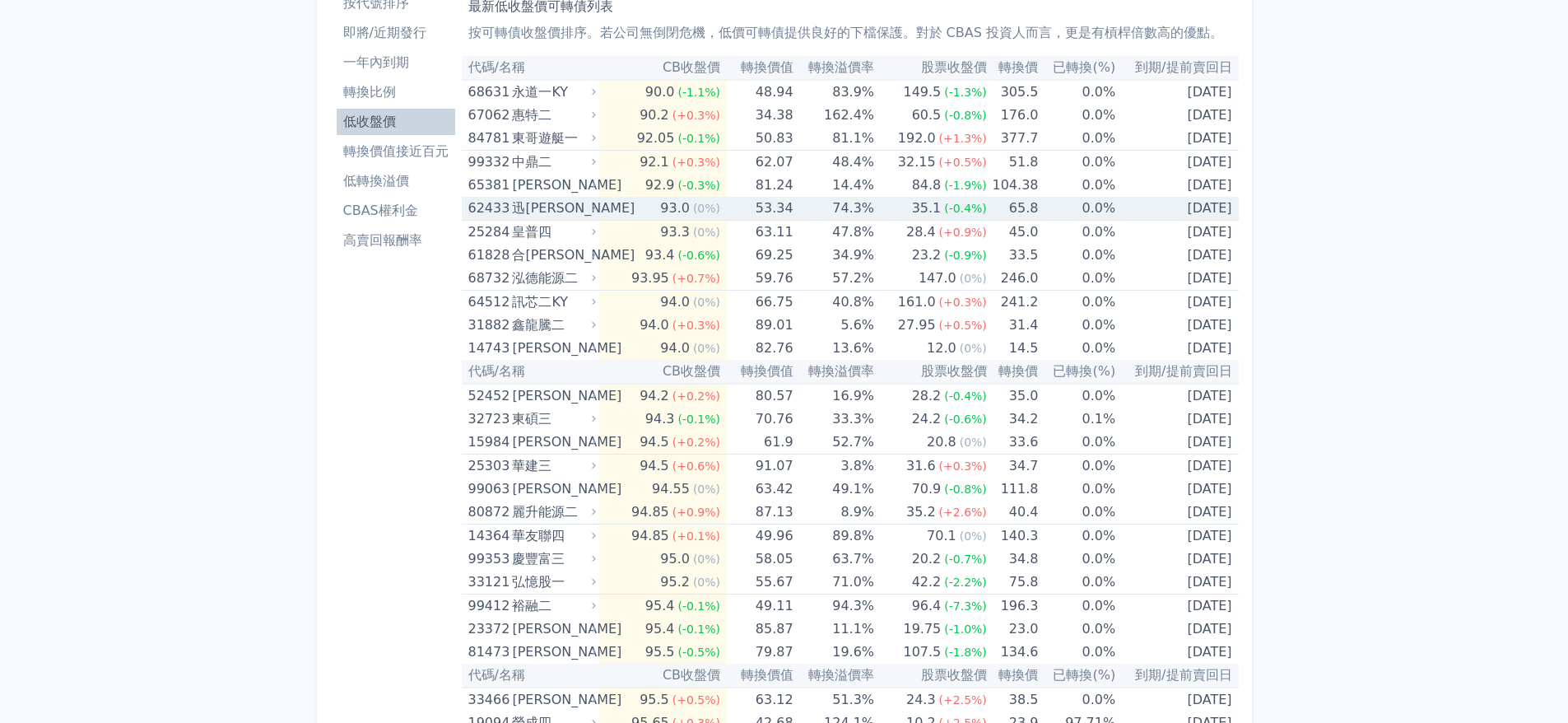
click at [564, 205] on div "迅[PERSON_NAME]" at bounding box center [552, 209] width 81 height 23
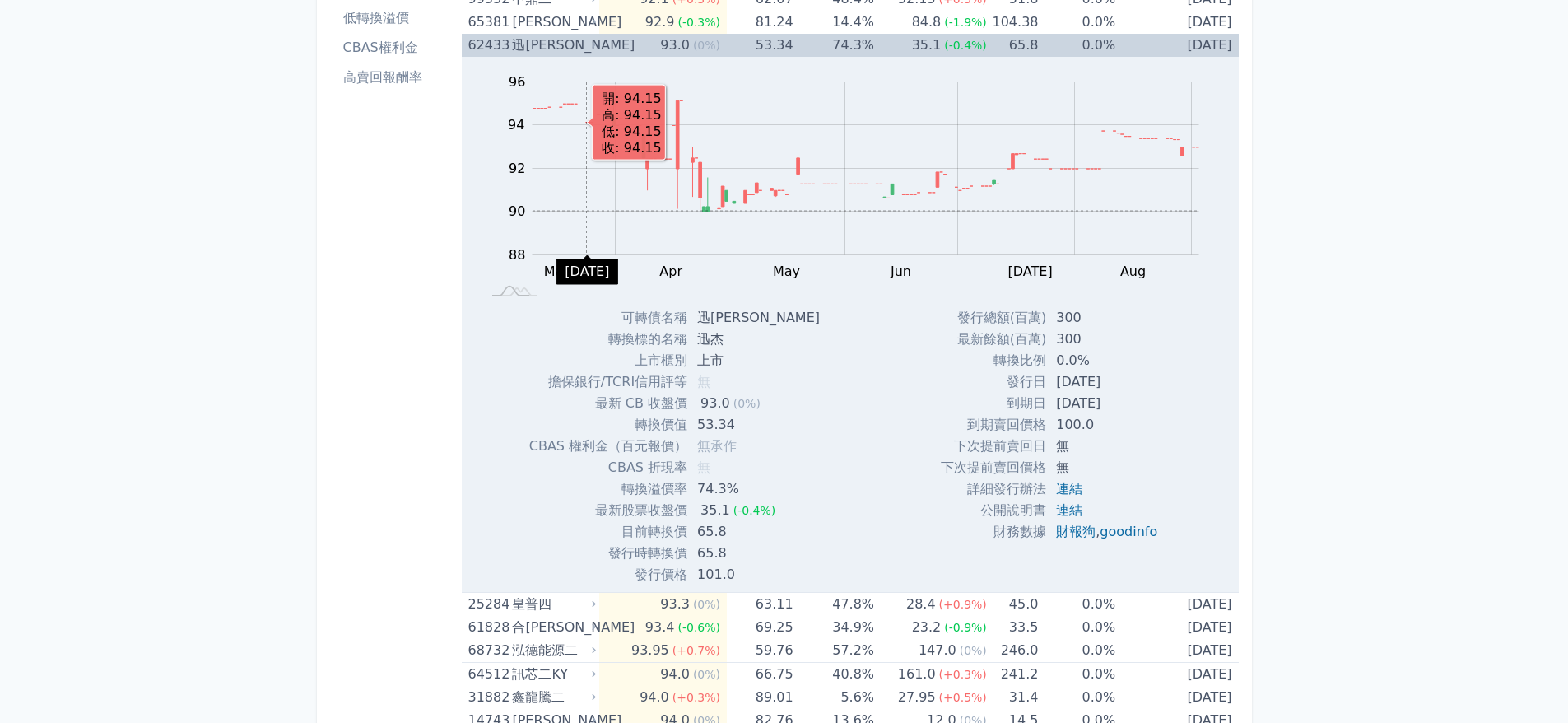
scroll to position [247, 0]
click at [572, 46] on div "迅[PERSON_NAME]" at bounding box center [552, 43] width 81 height 23
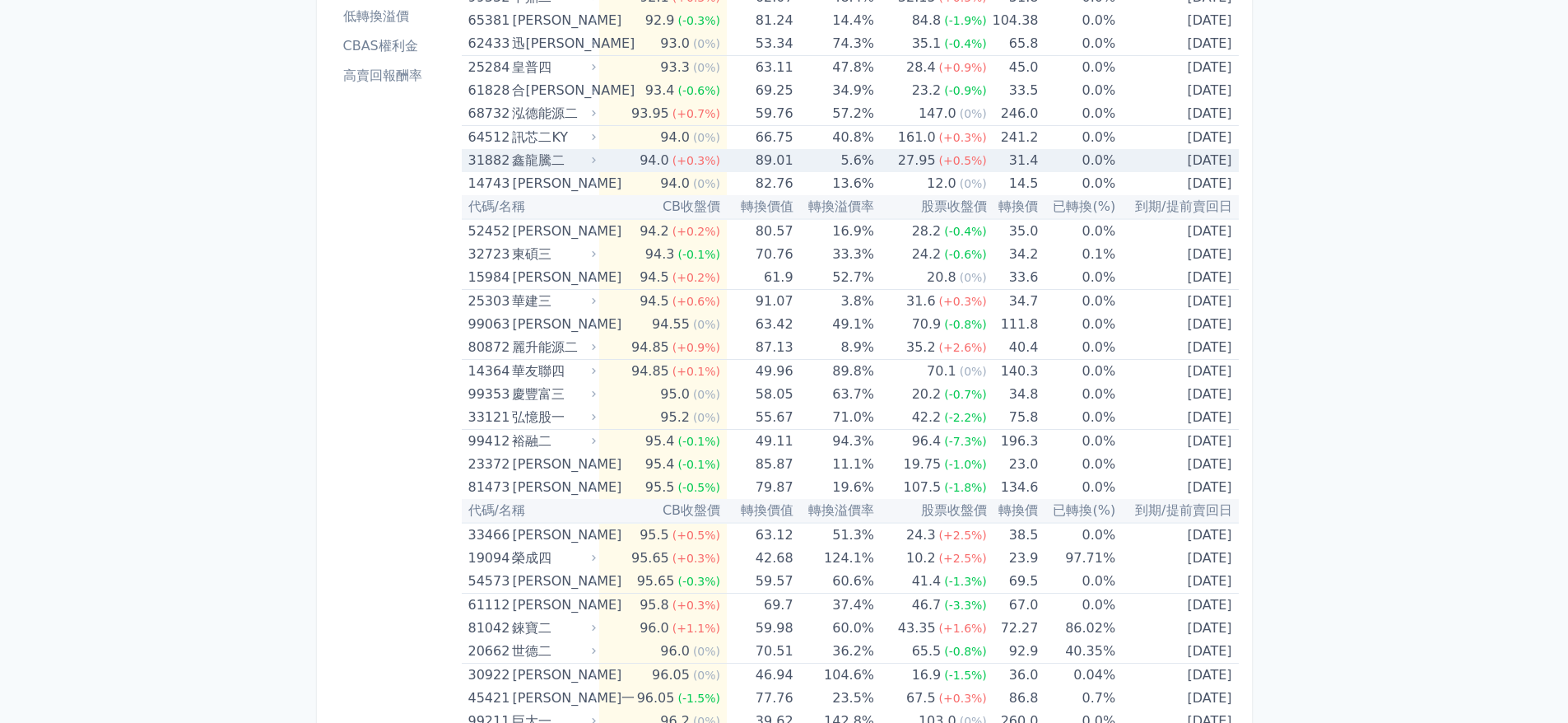
click at [564, 153] on div "鑫龍騰二" at bounding box center [552, 160] width 81 height 23
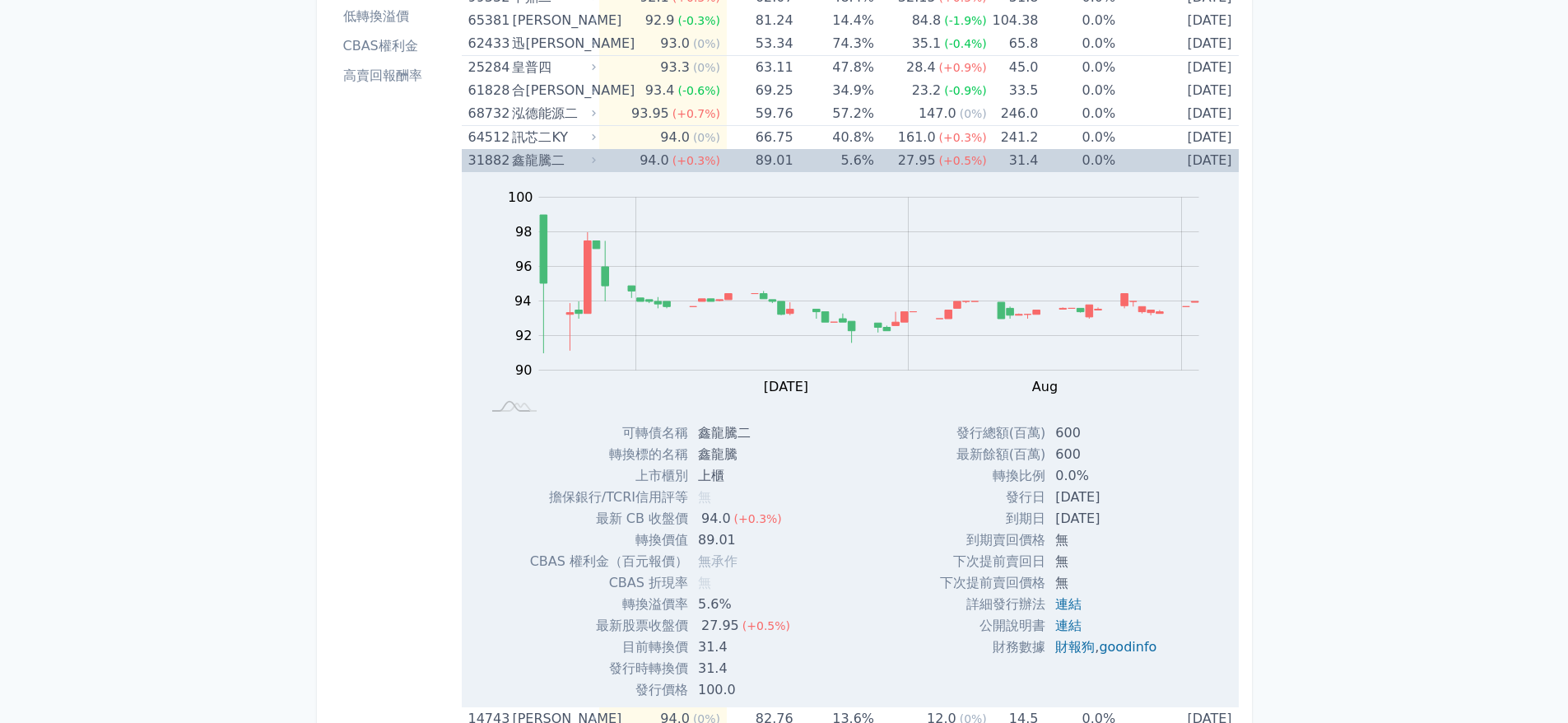
click at [564, 153] on div "鑫龍騰二" at bounding box center [552, 160] width 81 height 23
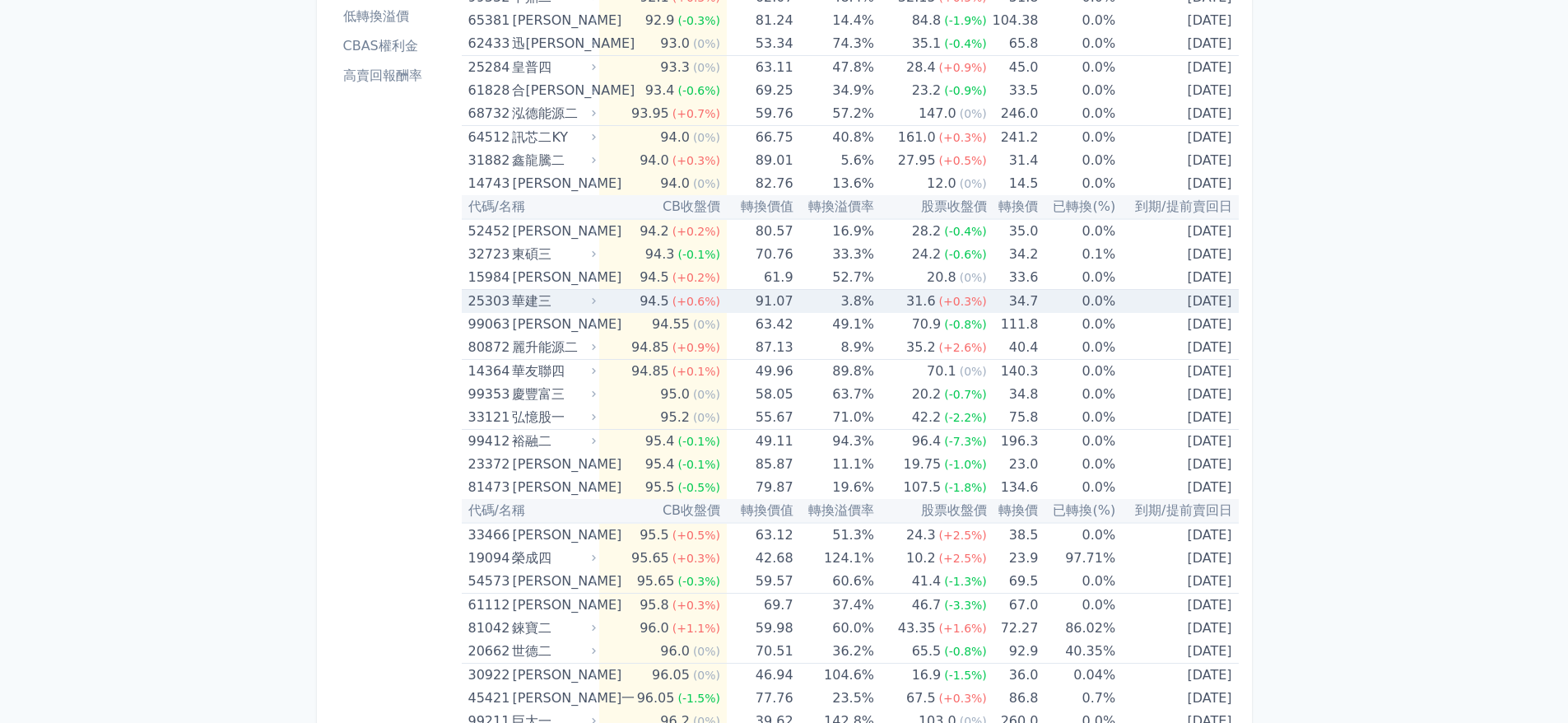
click at [569, 309] on div "華建三" at bounding box center [552, 301] width 81 height 23
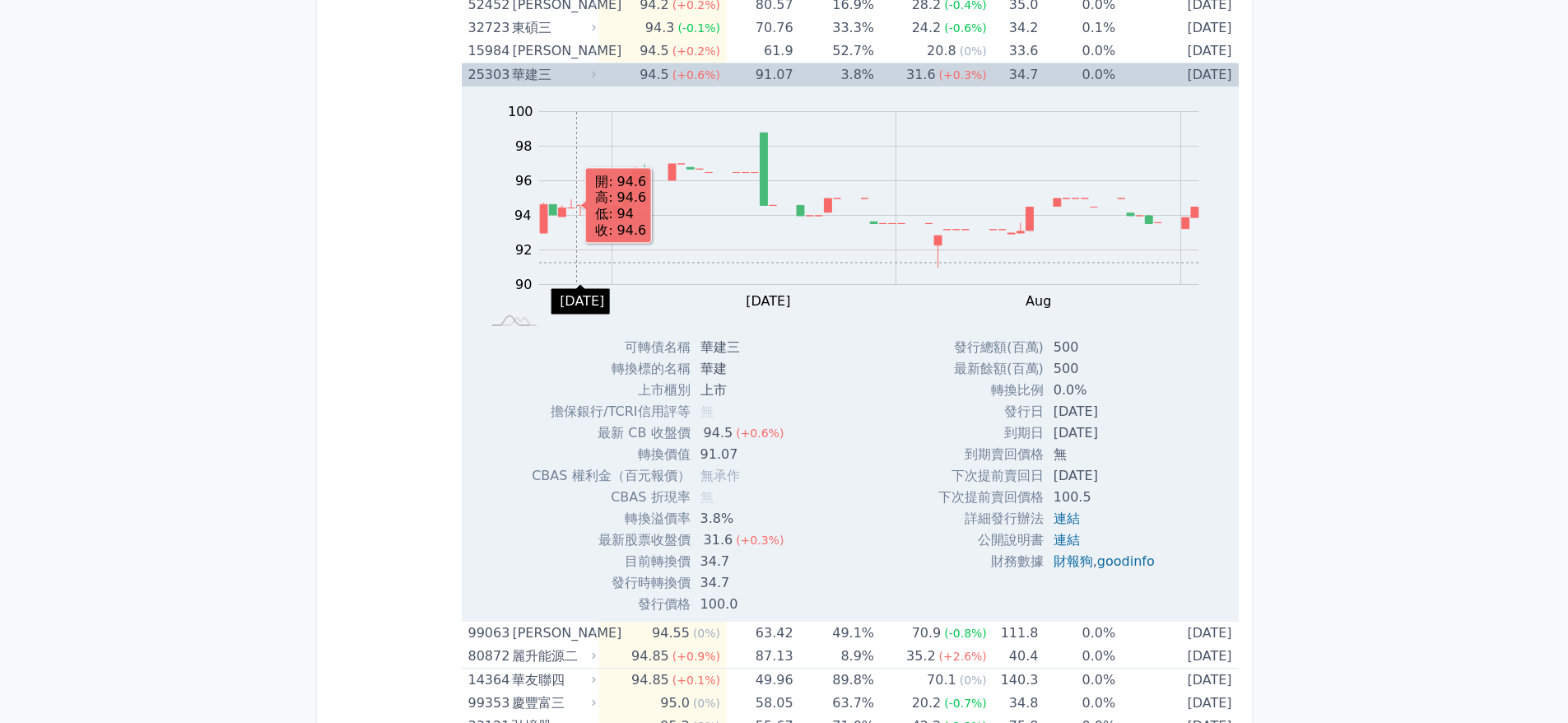
scroll to position [494, 0]
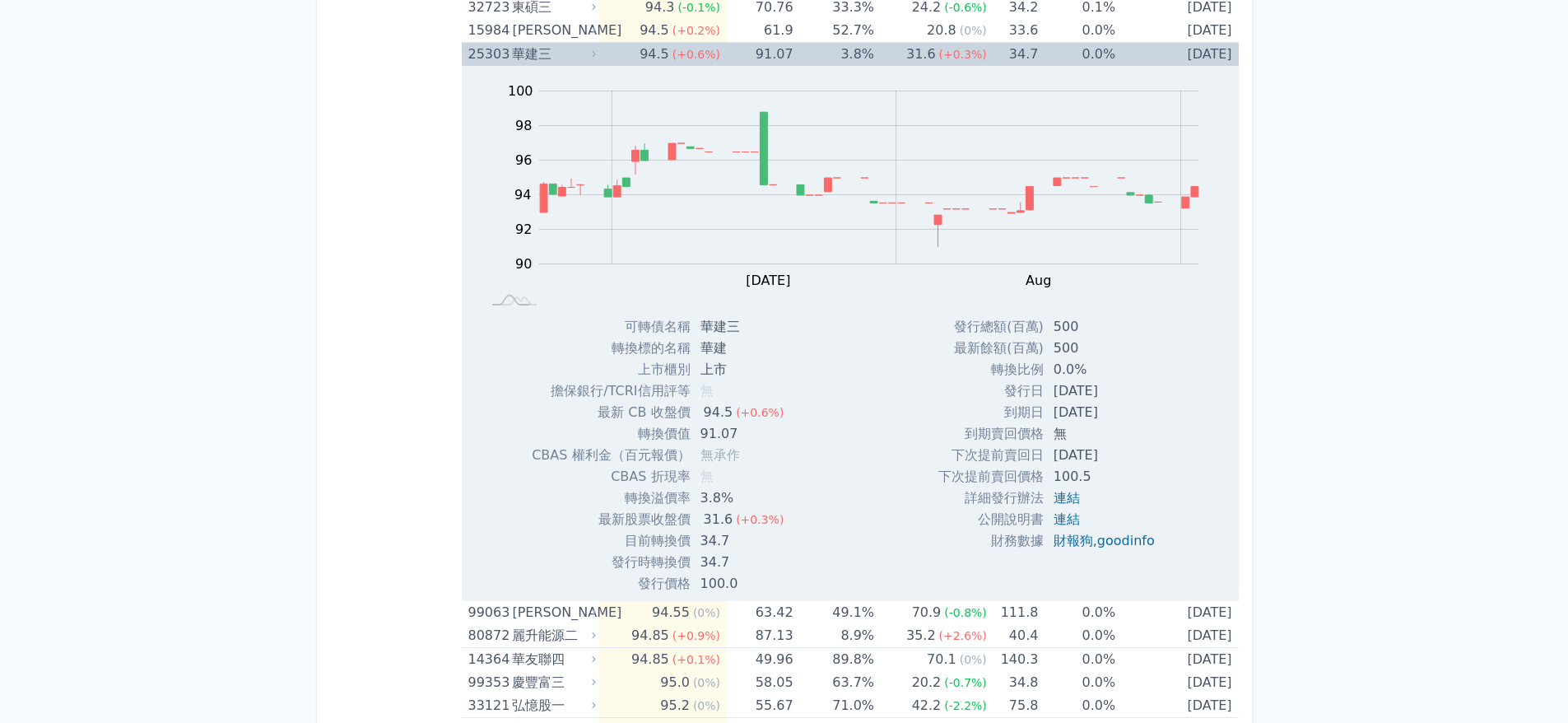
click at [590, 52] on div "華建三" at bounding box center [552, 54] width 81 height 23
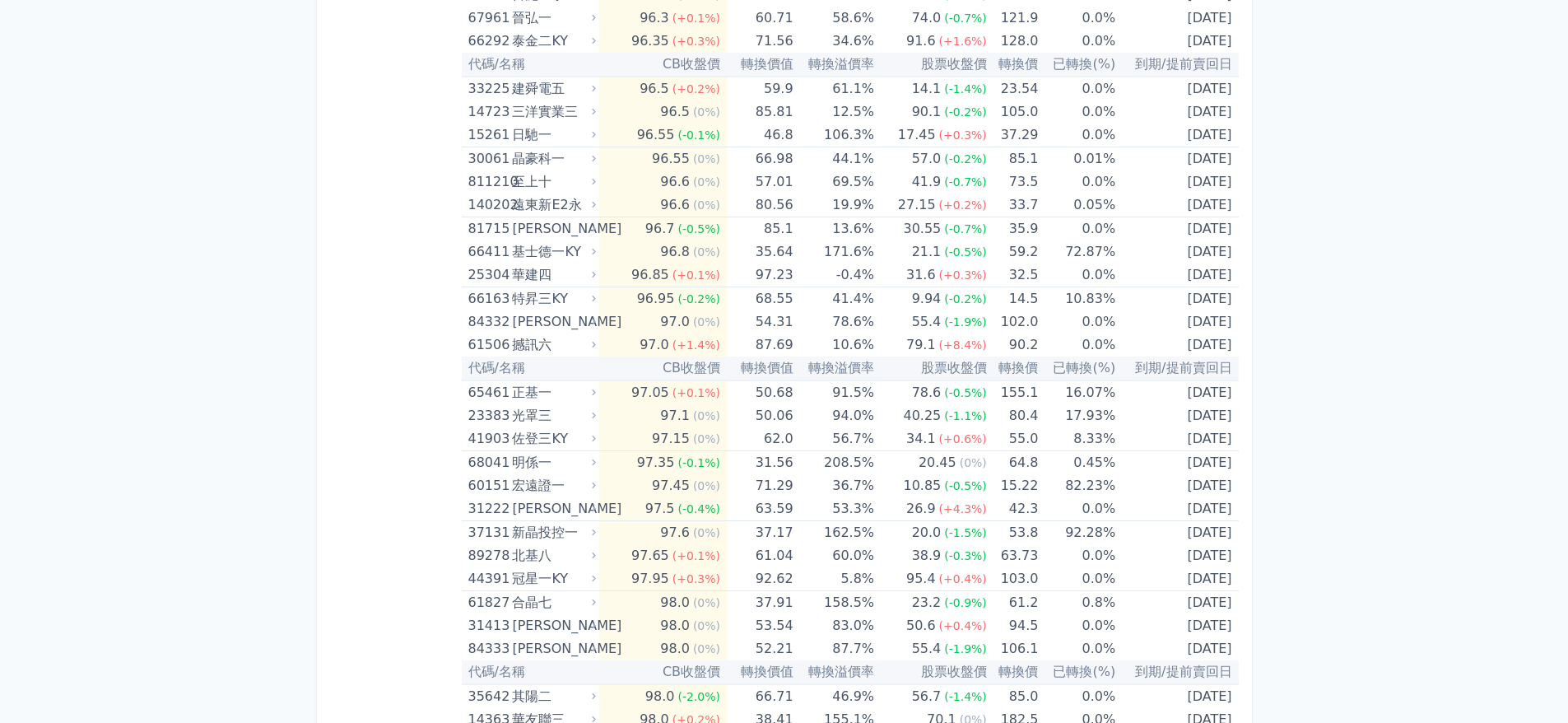
scroll to position [988, 0]
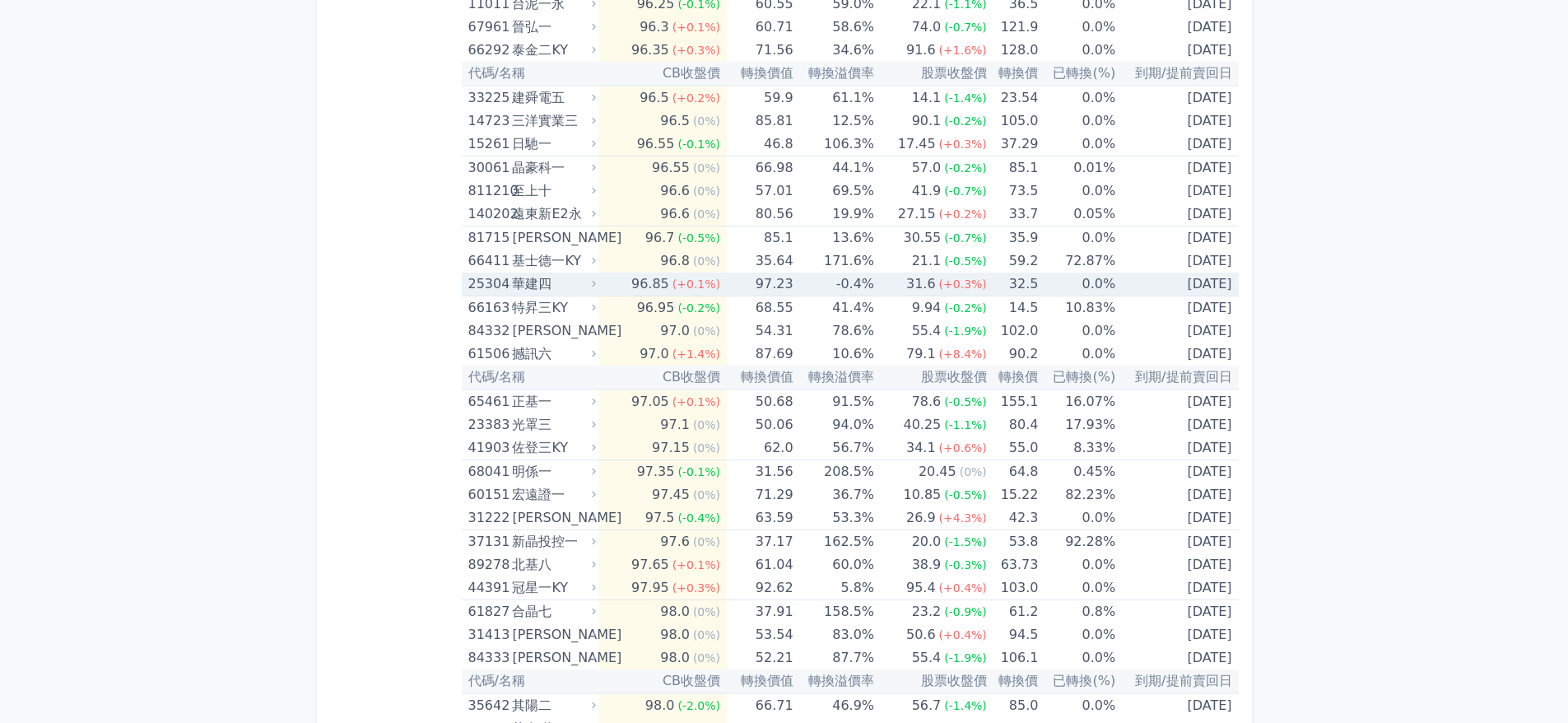
click at [593, 291] on div "華建四" at bounding box center [552, 284] width 81 height 23
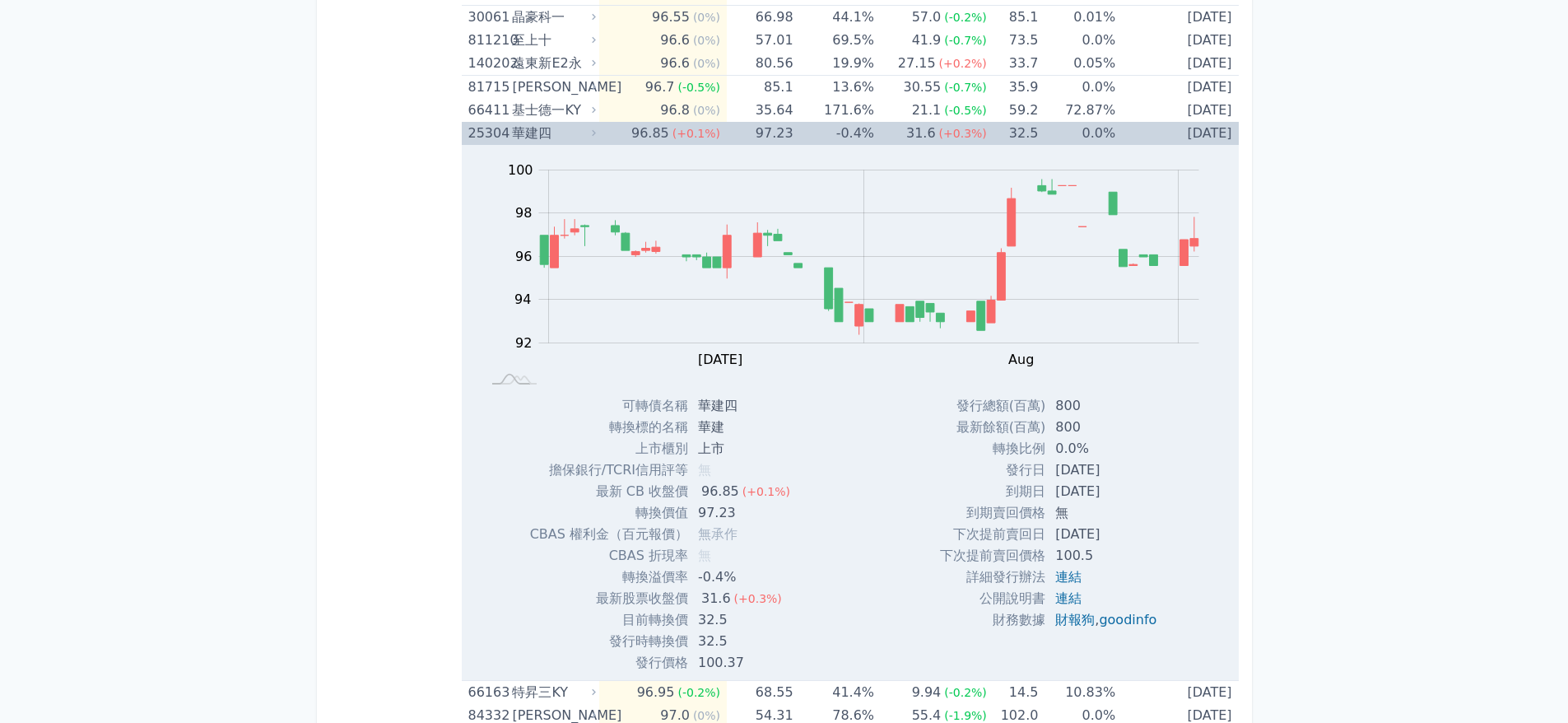
scroll to position [1153, 0]
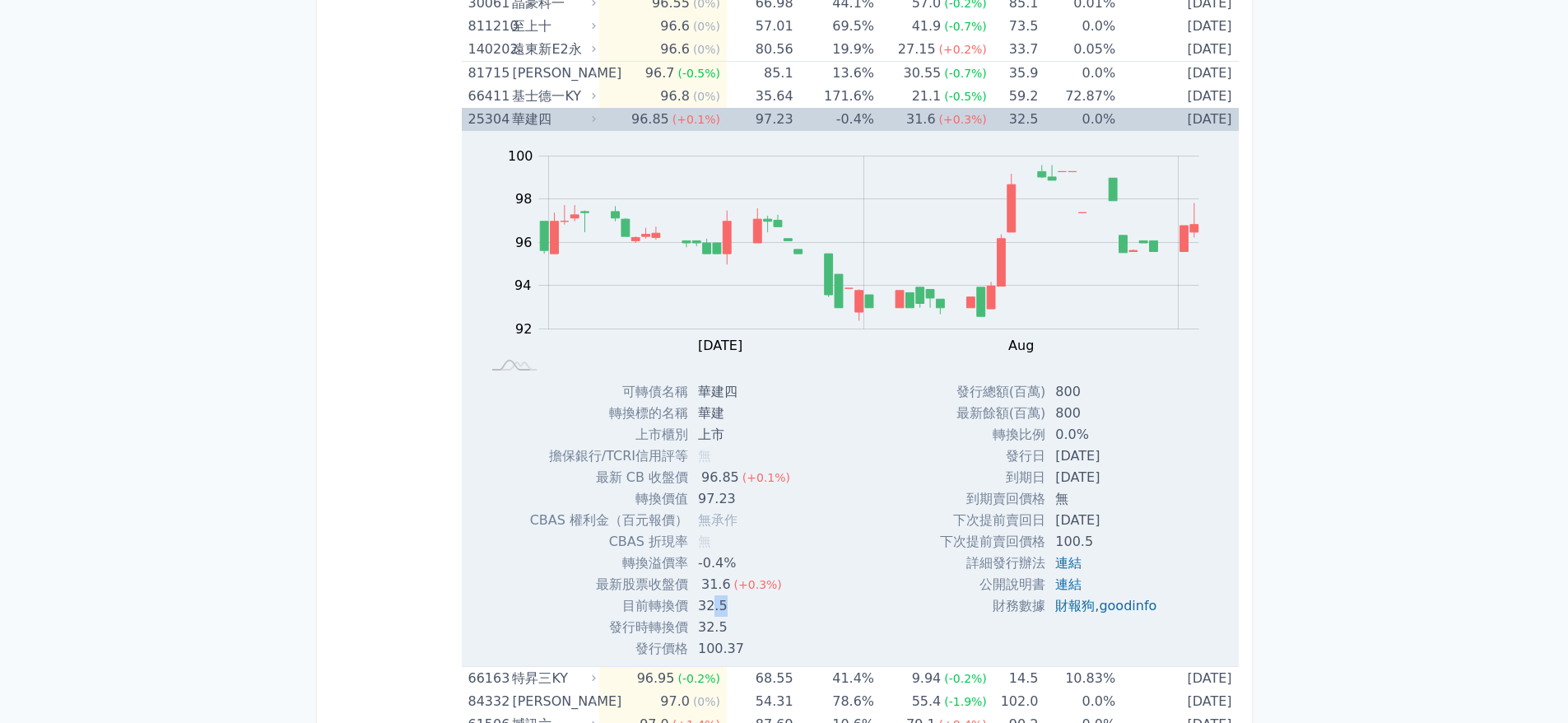
drag, startPoint x: 723, startPoint y: 616, endPoint x: 713, endPoint y: 616, distance: 10.0
click at [713, 616] on td "32.5" at bounding box center [746, 606] width 115 height 22
click at [715, 498] on td "97.23" at bounding box center [746, 499] width 115 height 22
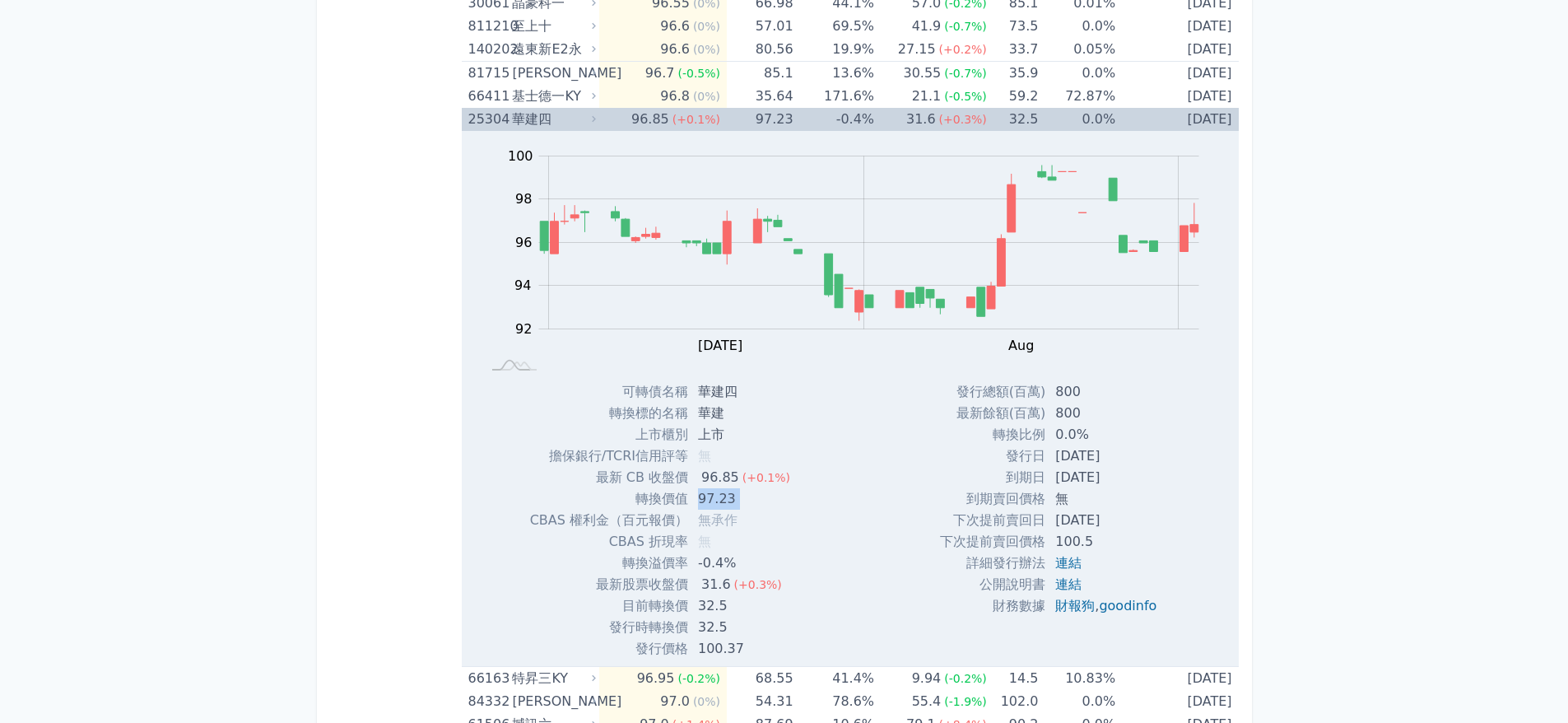
click at [715, 498] on td "97.23" at bounding box center [746, 499] width 115 height 22
click at [717, 480] on div "96.85" at bounding box center [720, 478] width 44 height 22
click at [599, 120] on icon at bounding box center [594, 119] width 11 height 11
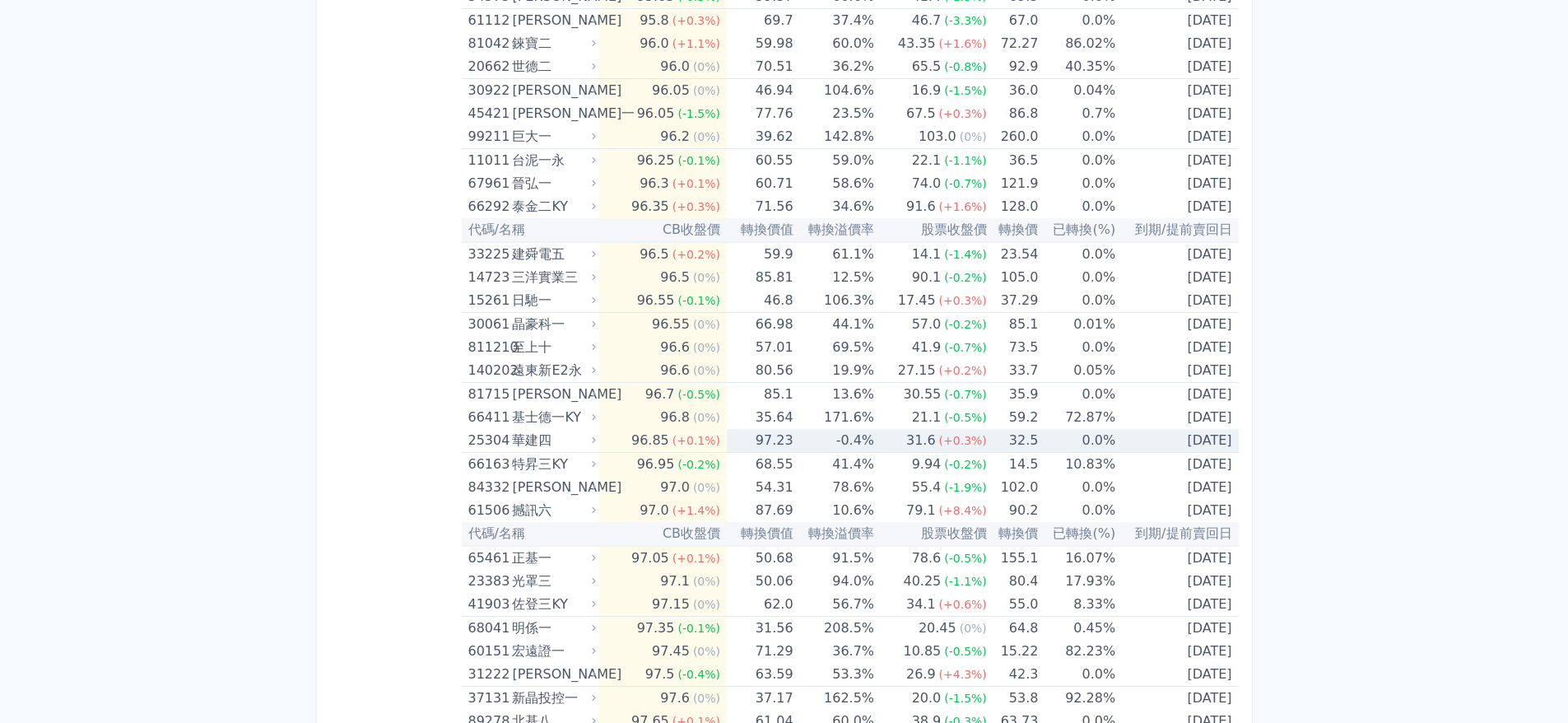
scroll to position [823, 0]
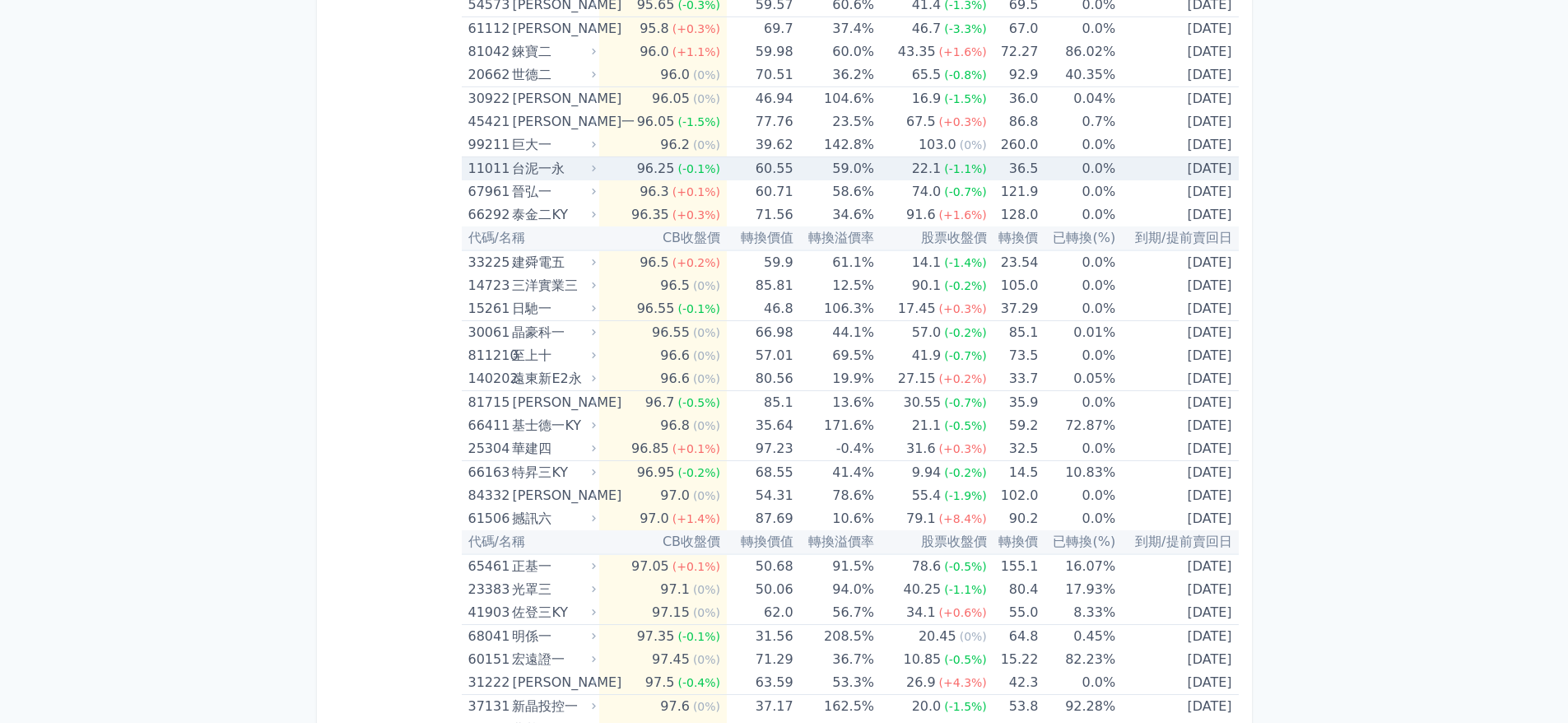
click at [599, 165] on icon at bounding box center [594, 168] width 11 height 11
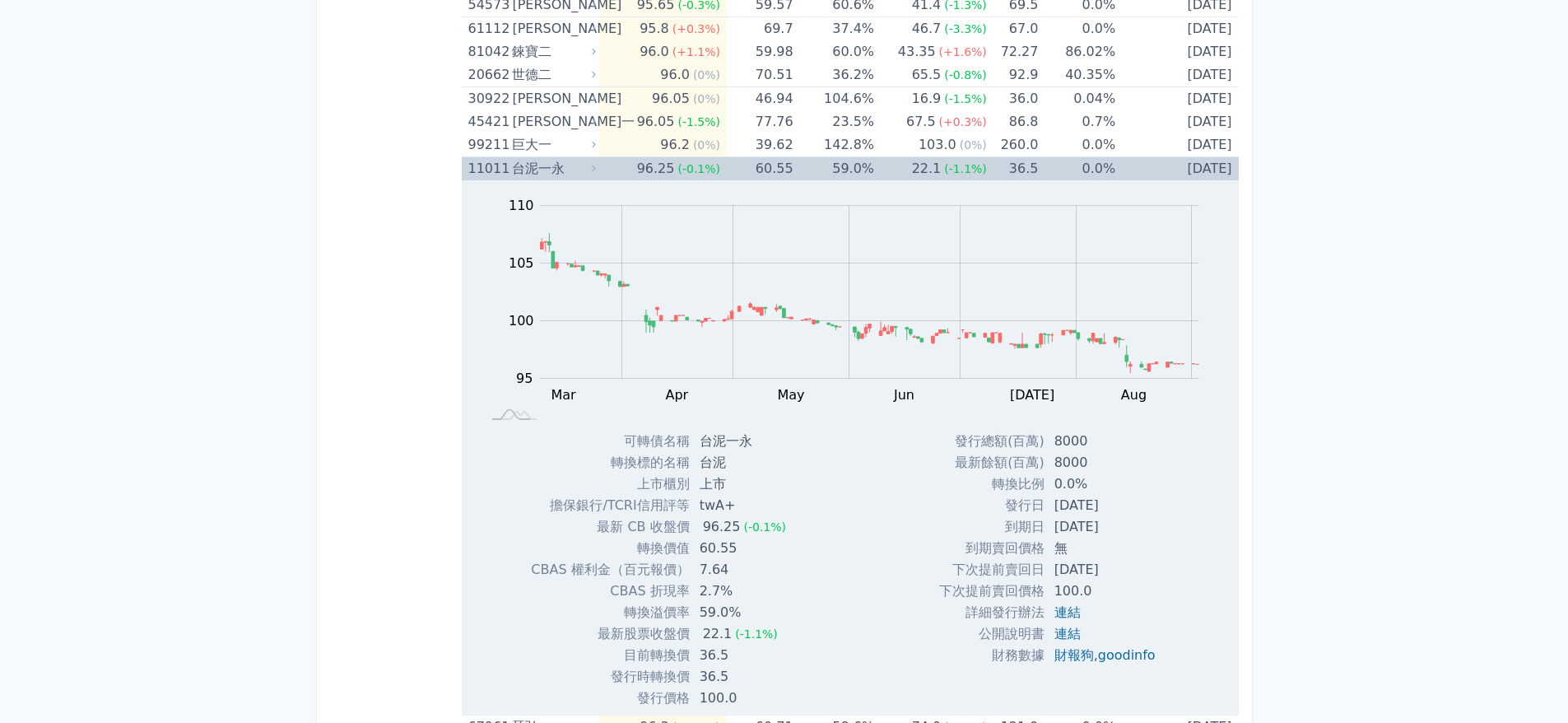
click at [599, 165] on icon at bounding box center [594, 168] width 11 height 11
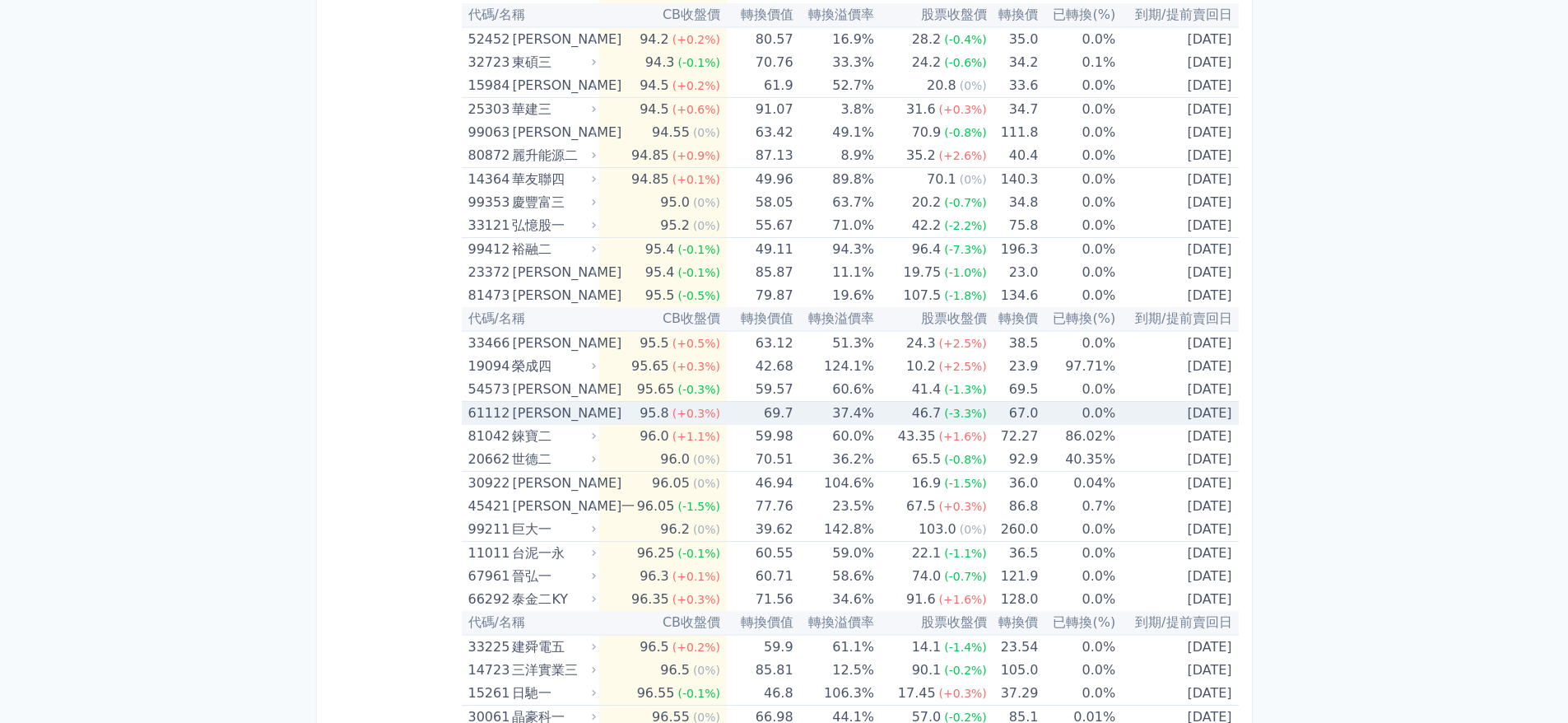
scroll to position [412, 0]
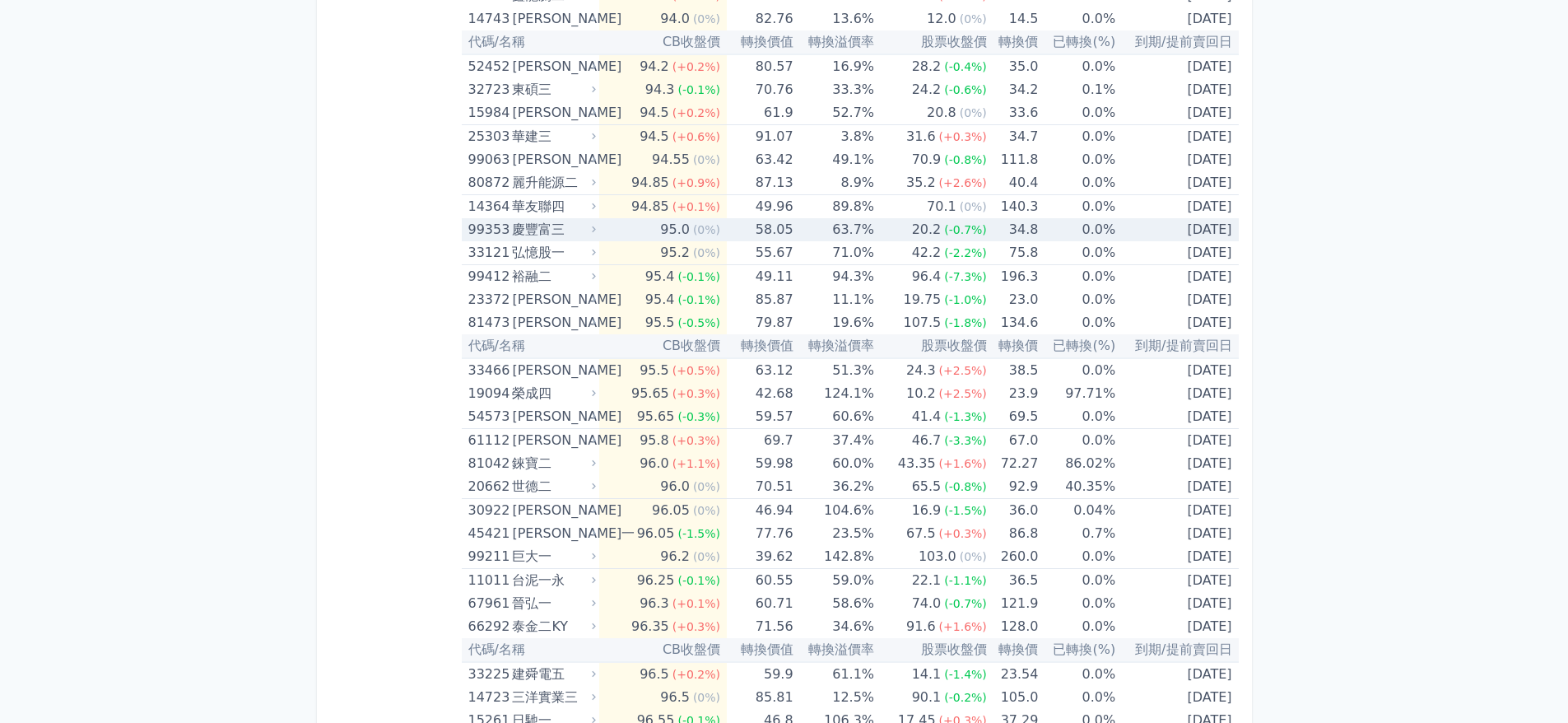
click at [591, 231] on div "慶豐富三" at bounding box center [552, 230] width 81 height 23
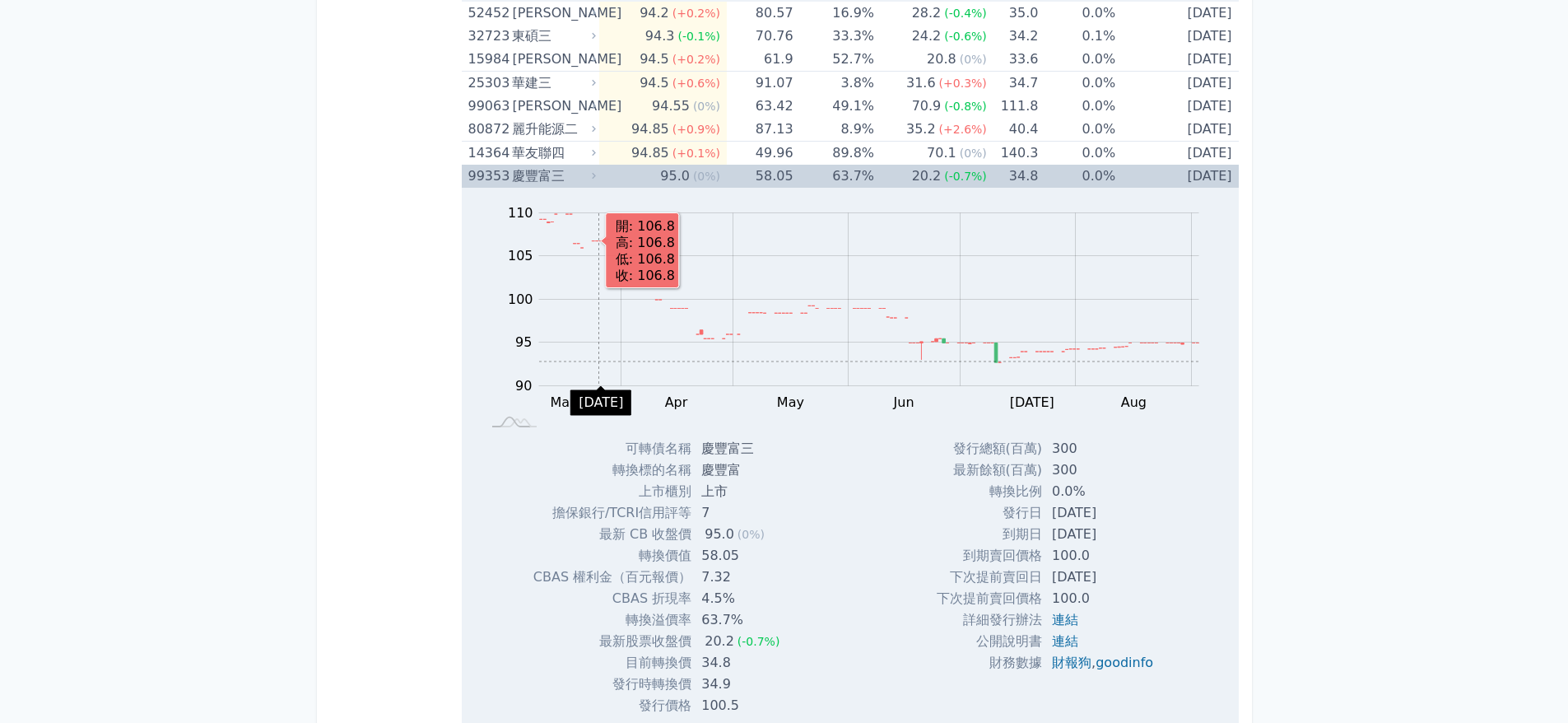
scroll to position [494, 0]
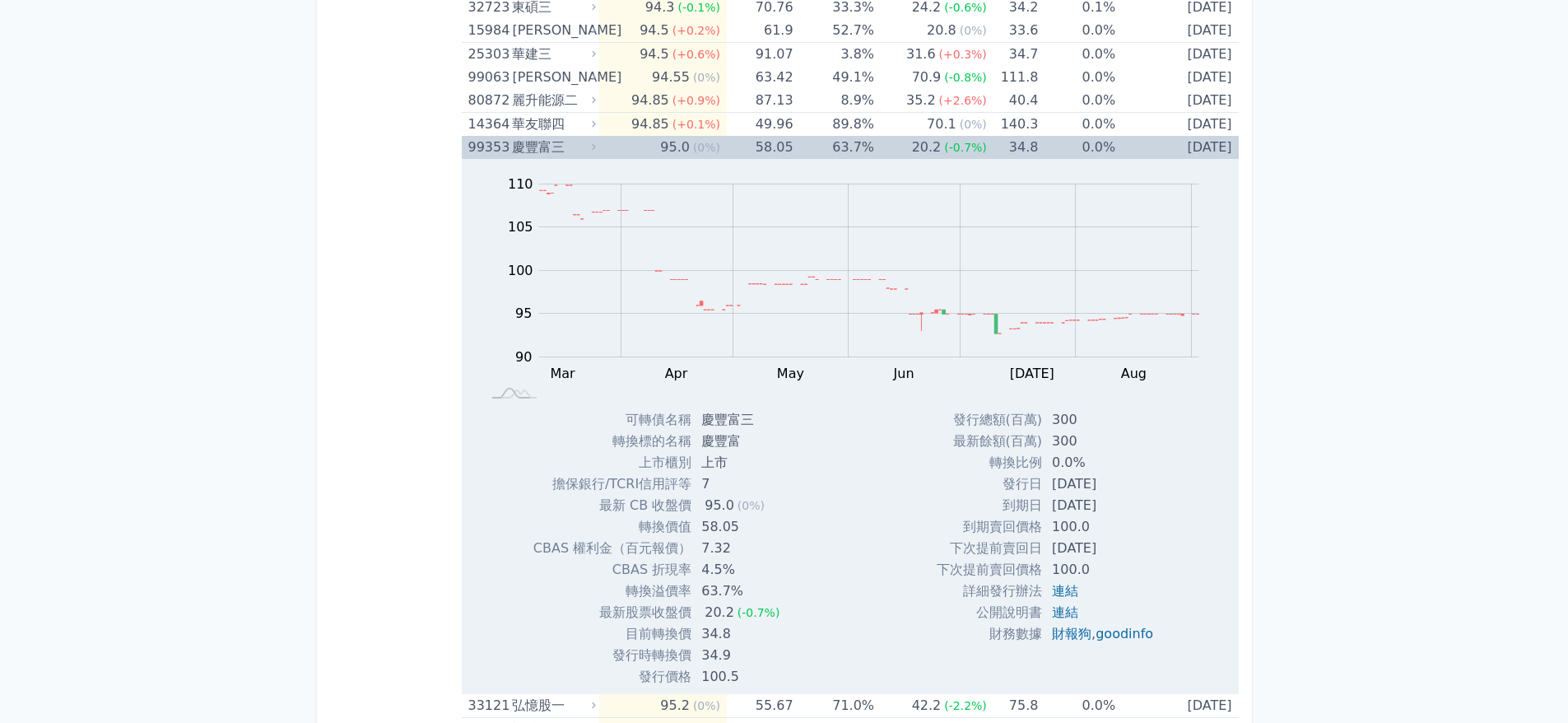
click at [599, 152] on icon at bounding box center [594, 147] width 11 height 11
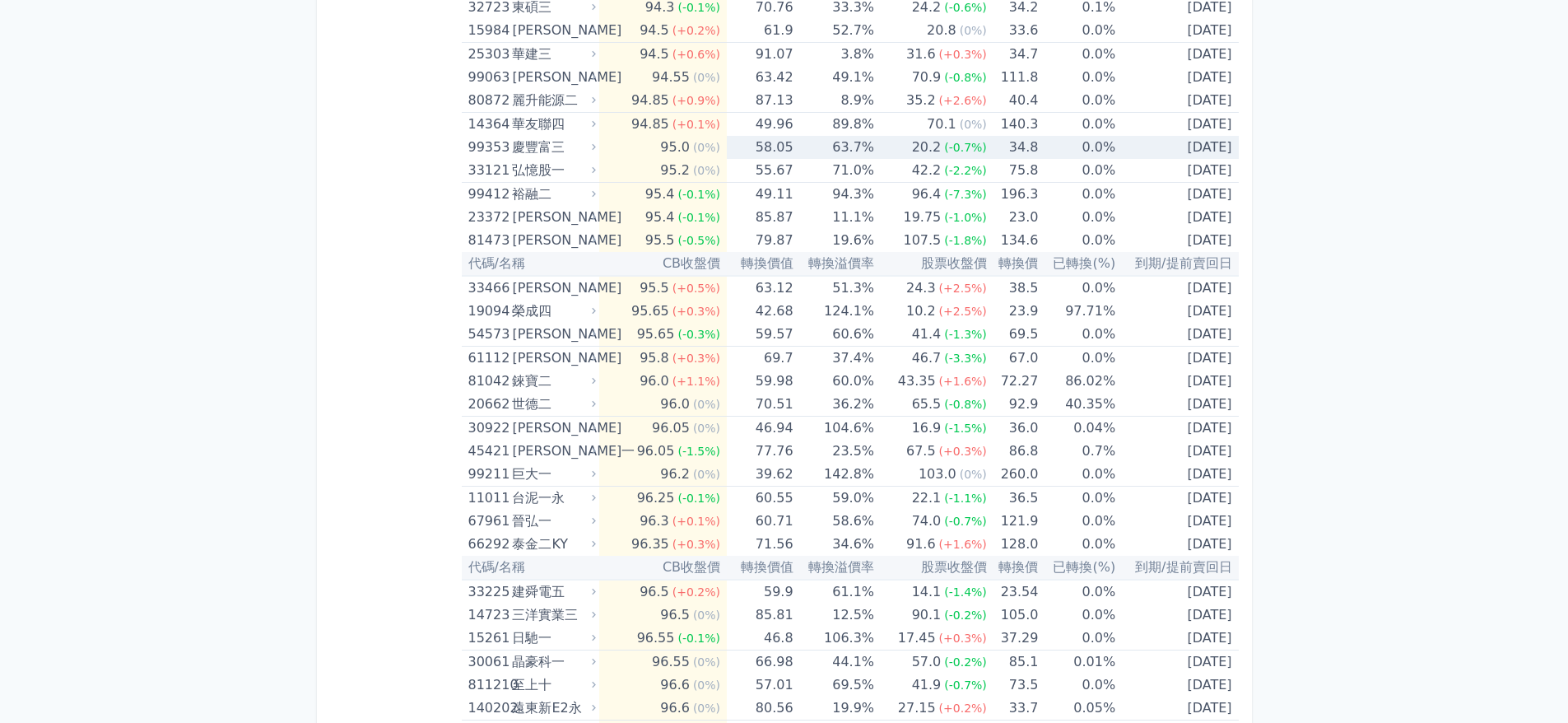
click at [599, 152] on icon at bounding box center [594, 147] width 11 height 11
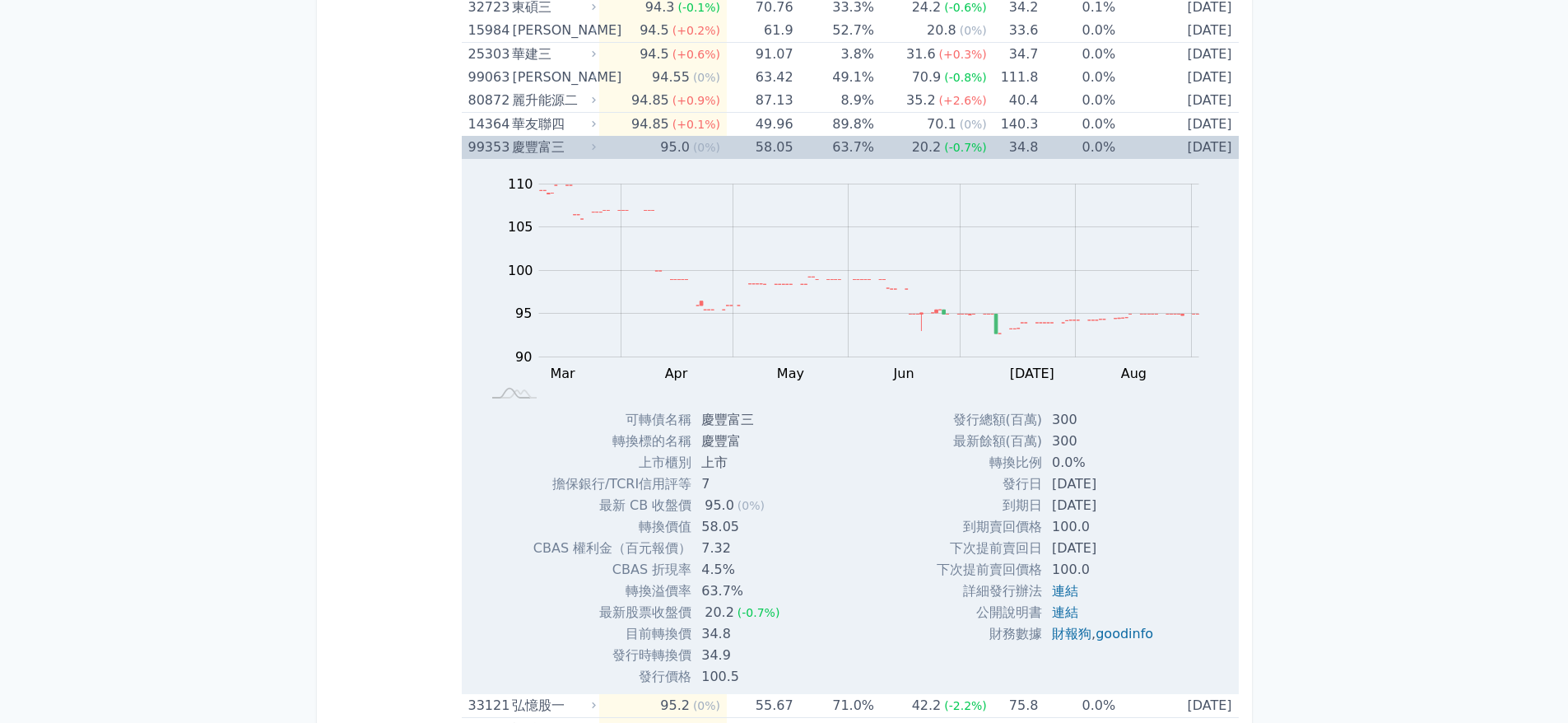
click at [599, 152] on icon at bounding box center [594, 147] width 11 height 11
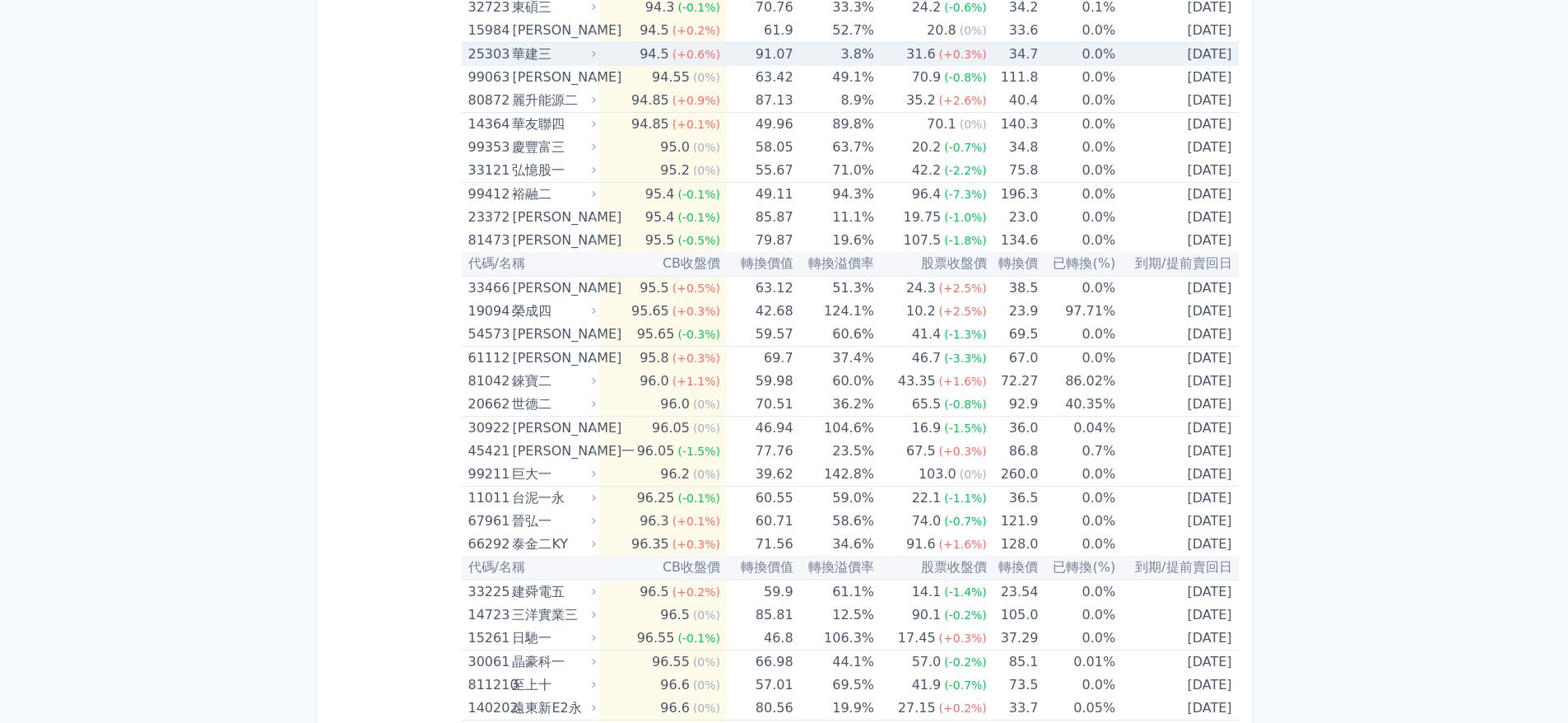
click at [599, 58] on icon at bounding box center [594, 53] width 11 height 11
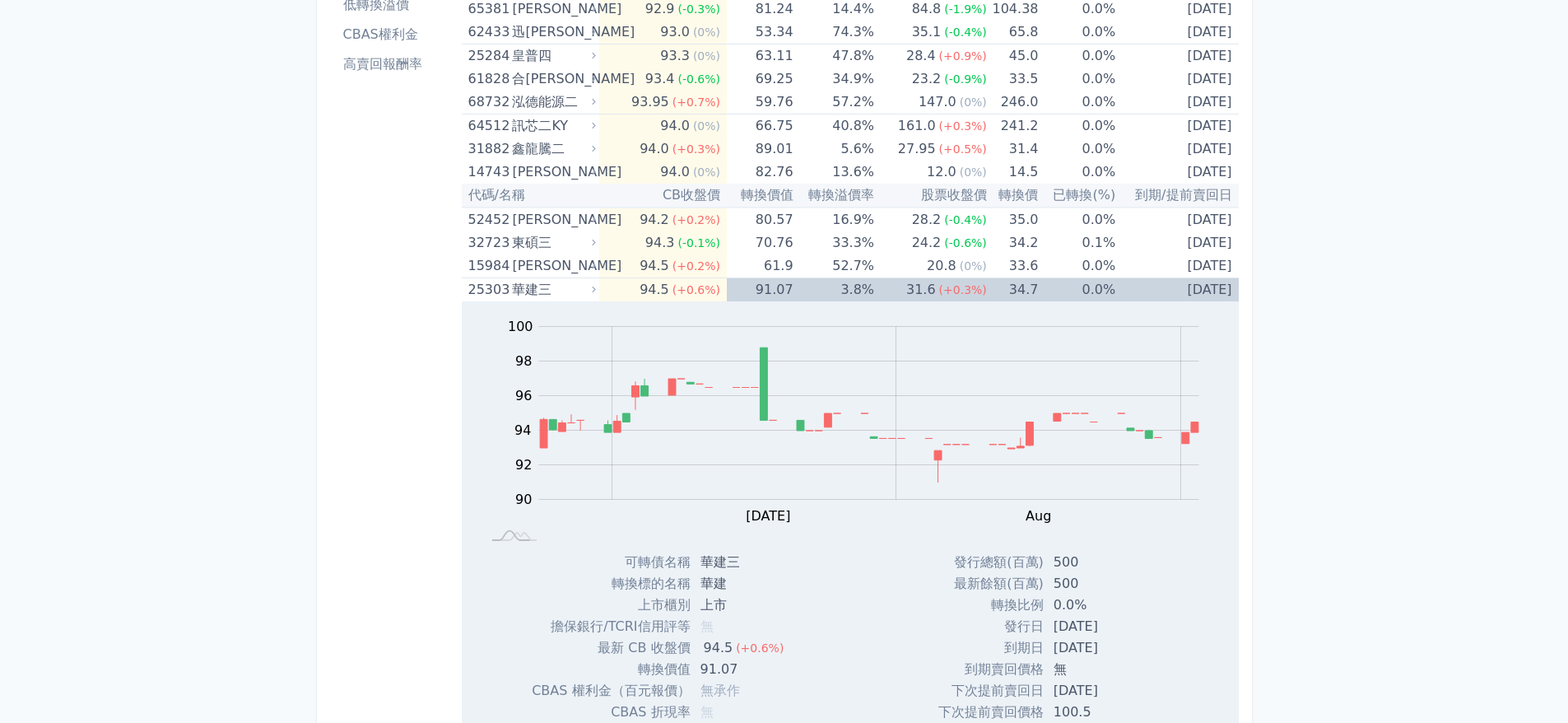
scroll to position [247, 0]
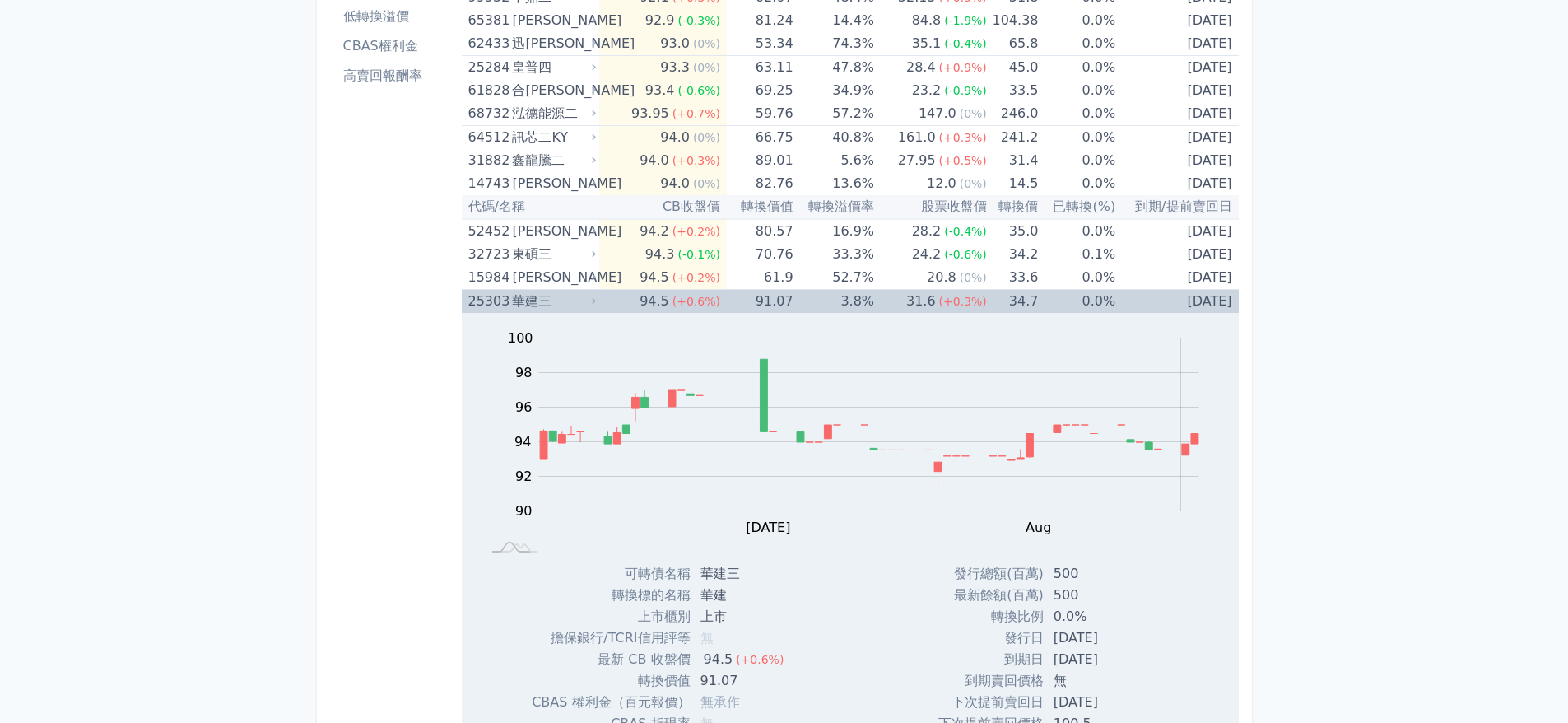
click at [520, 305] on div "華建三" at bounding box center [552, 301] width 81 height 23
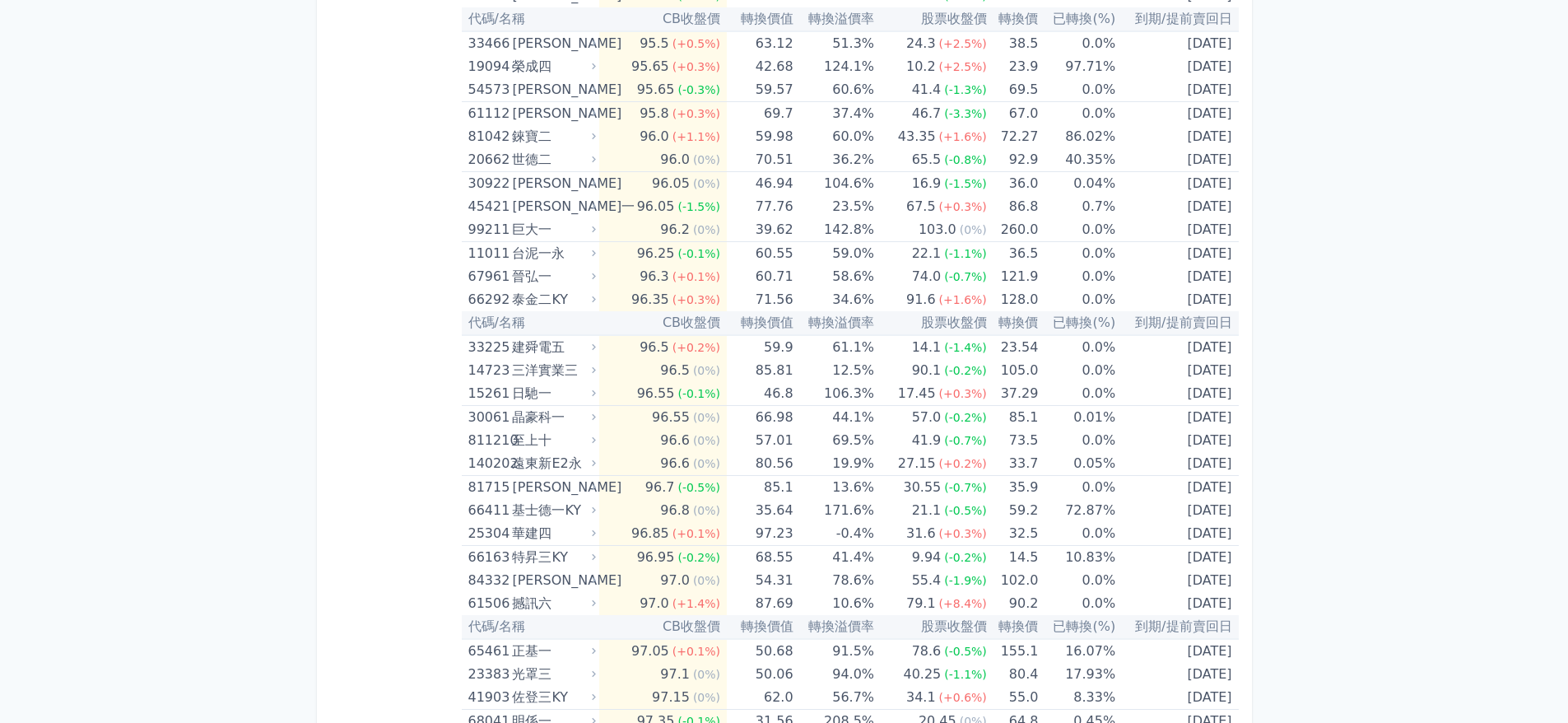
scroll to position [741, 0]
click at [508, 524] on div "25304" at bounding box center [488, 531] width 40 height 23
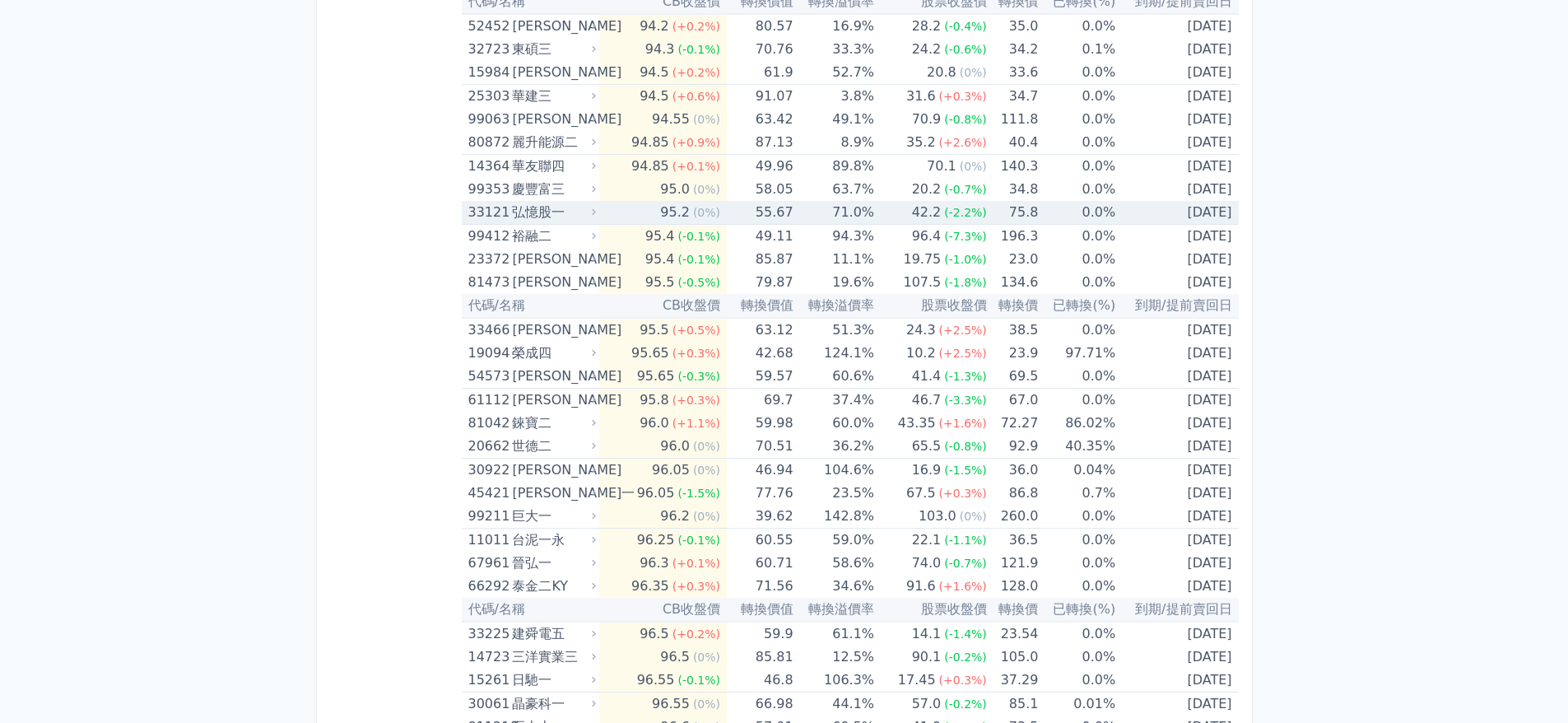
scroll to position [412, 0]
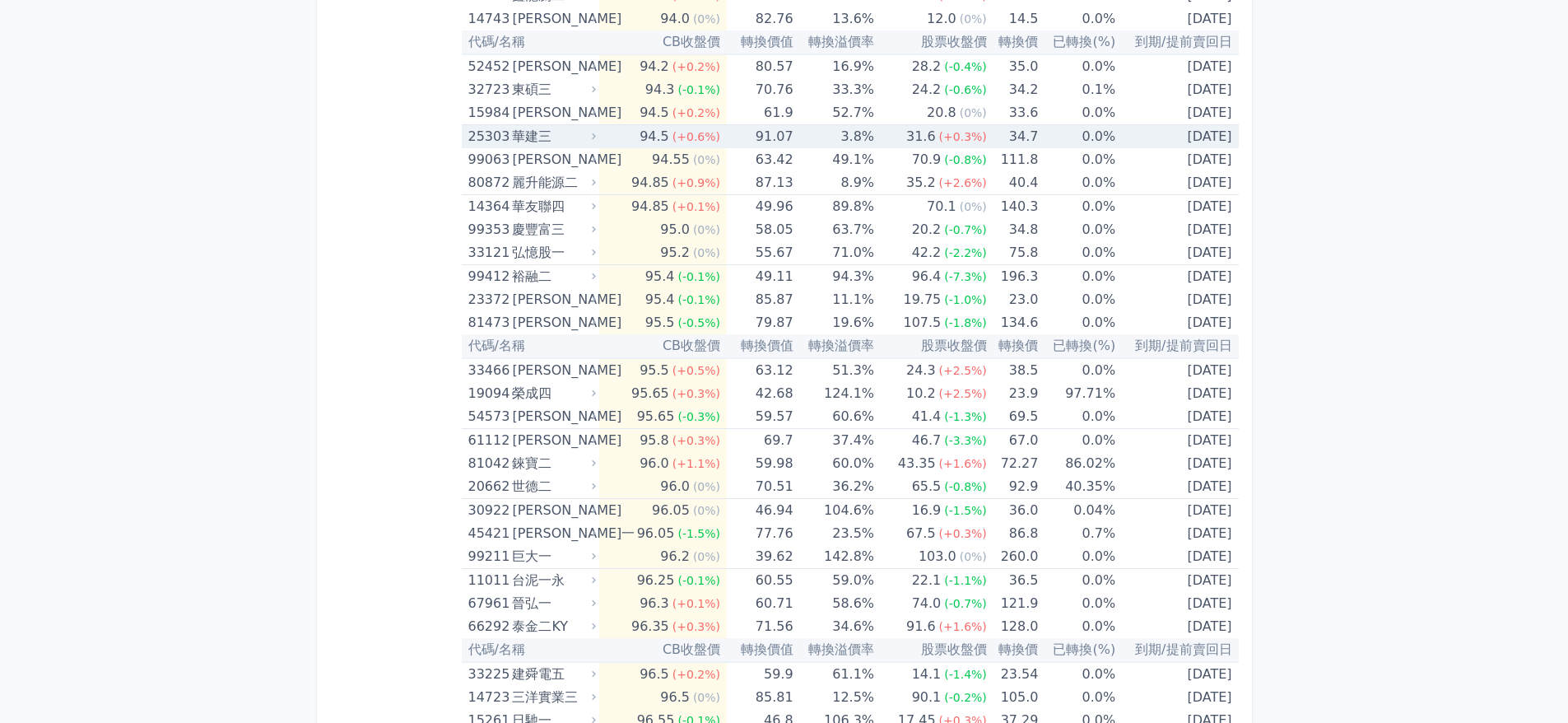
click at [536, 145] on div "華建三" at bounding box center [552, 137] width 81 height 23
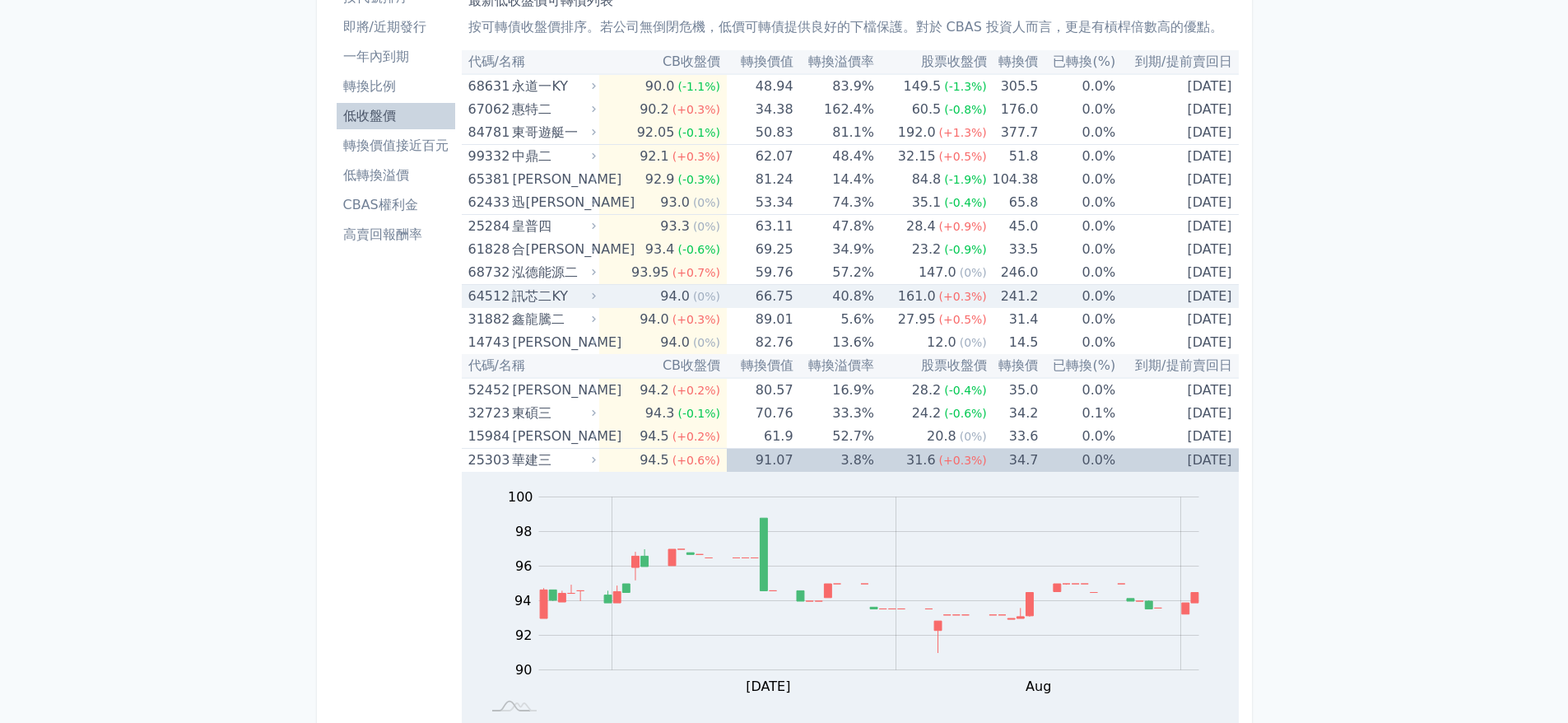
scroll to position [83, 0]
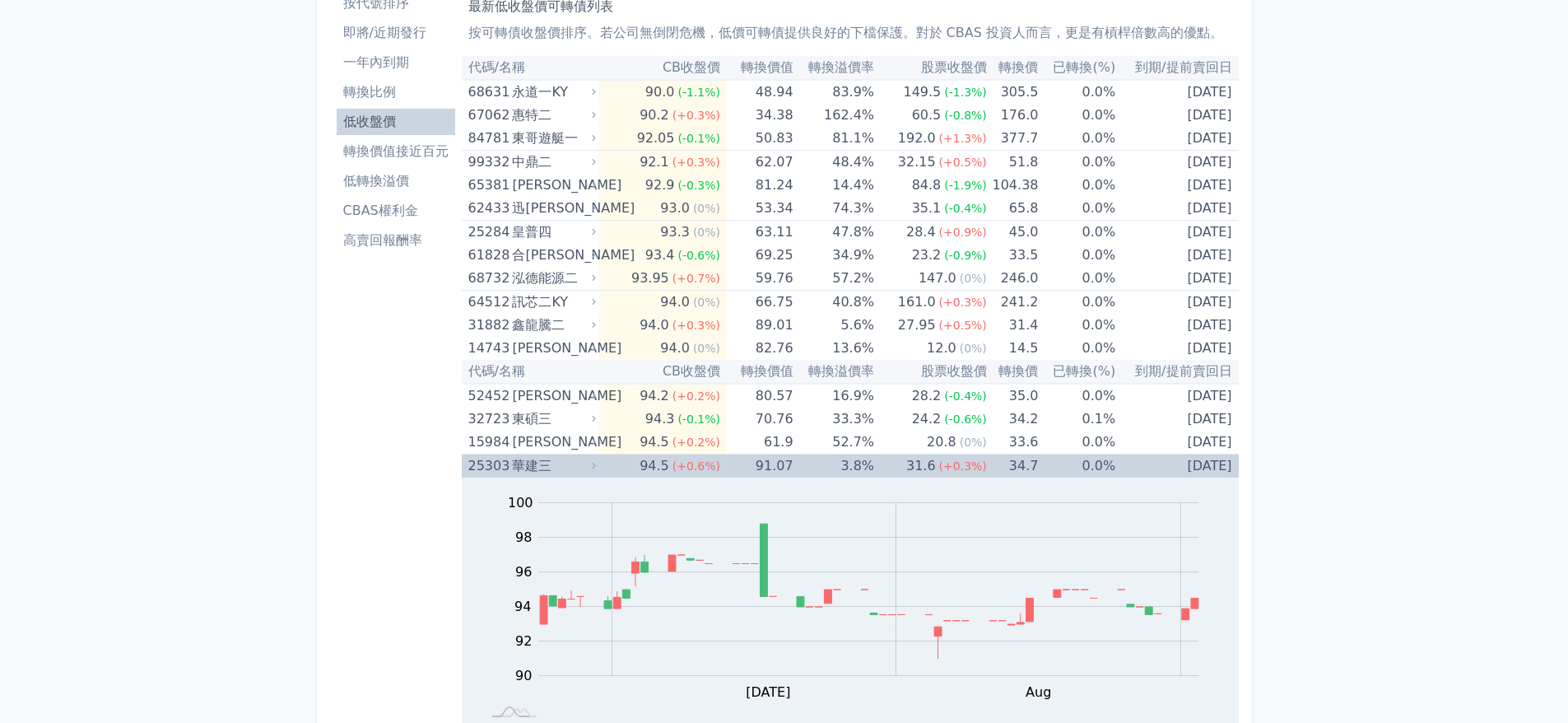
click at [532, 466] on div "華建三" at bounding box center [552, 466] width 81 height 23
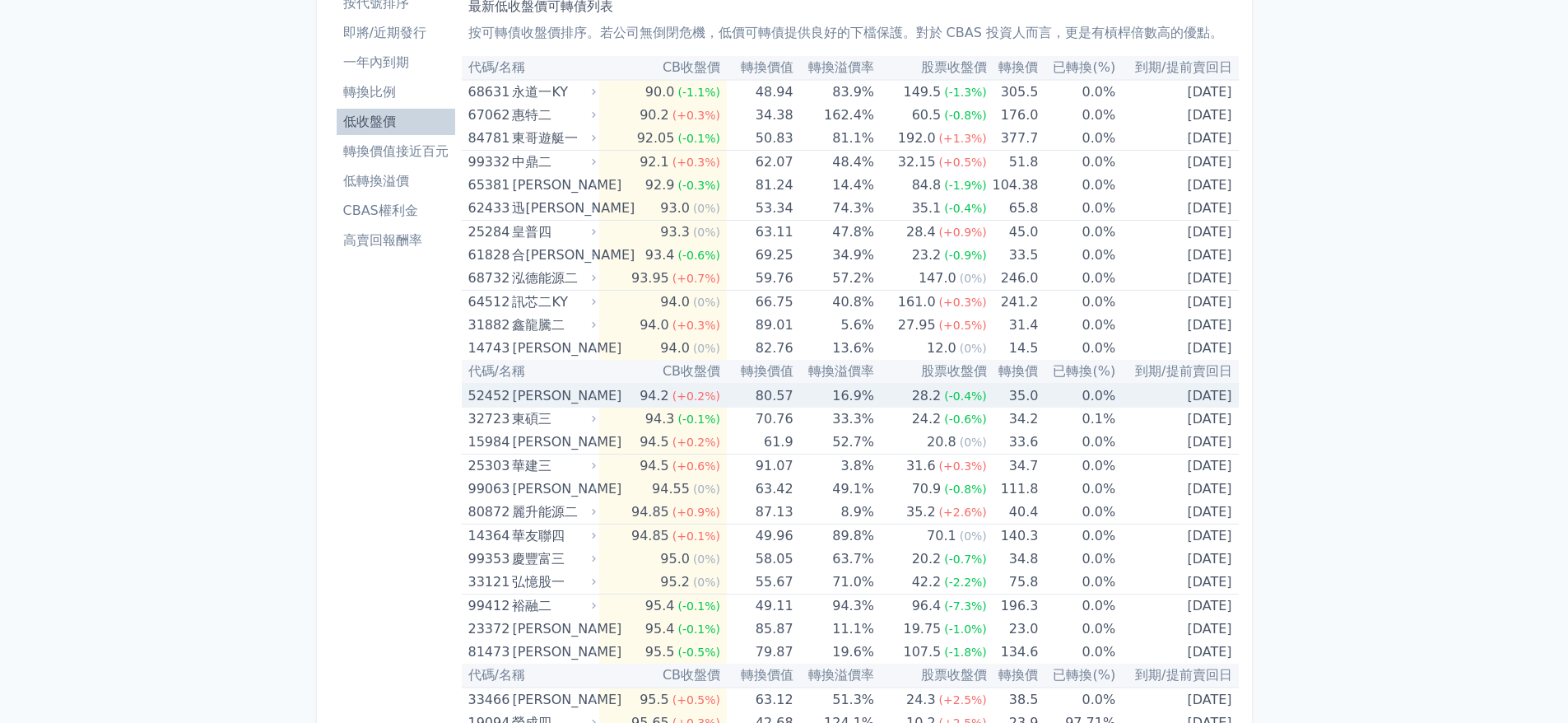
click at [532, 400] on div "[PERSON_NAME]" at bounding box center [552, 396] width 81 height 23
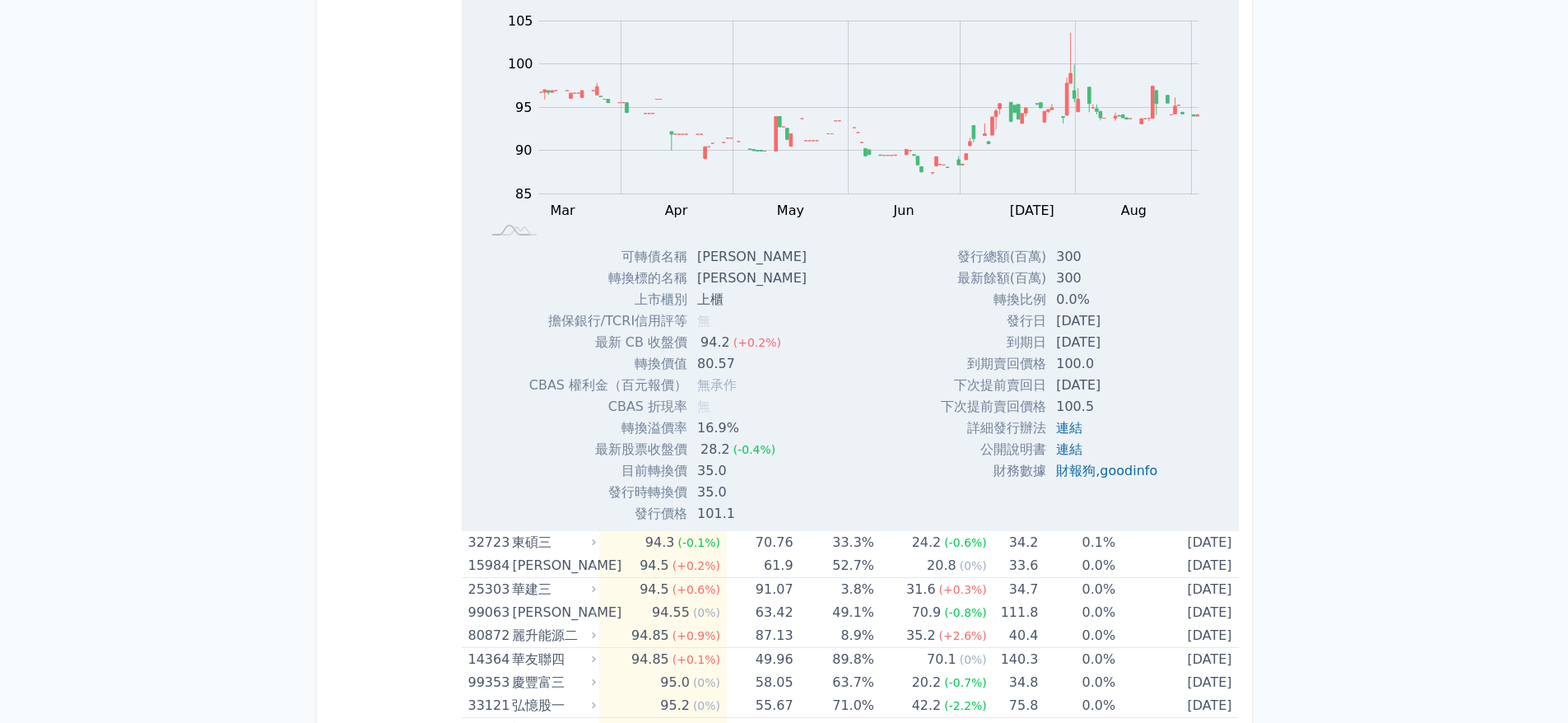
scroll to position [412, 0]
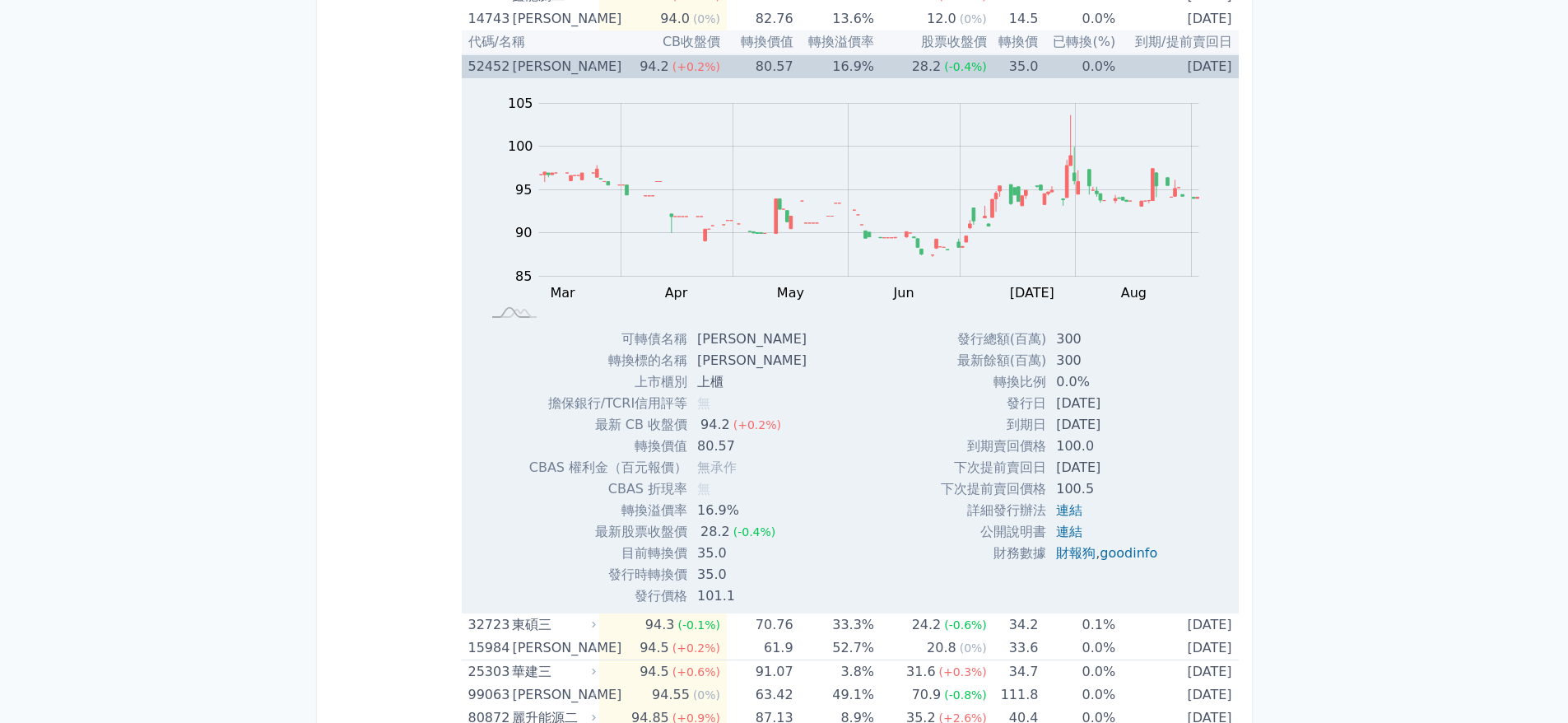
click at [522, 68] on div "[PERSON_NAME]" at bounding box center [552, 67] width 81 height 23
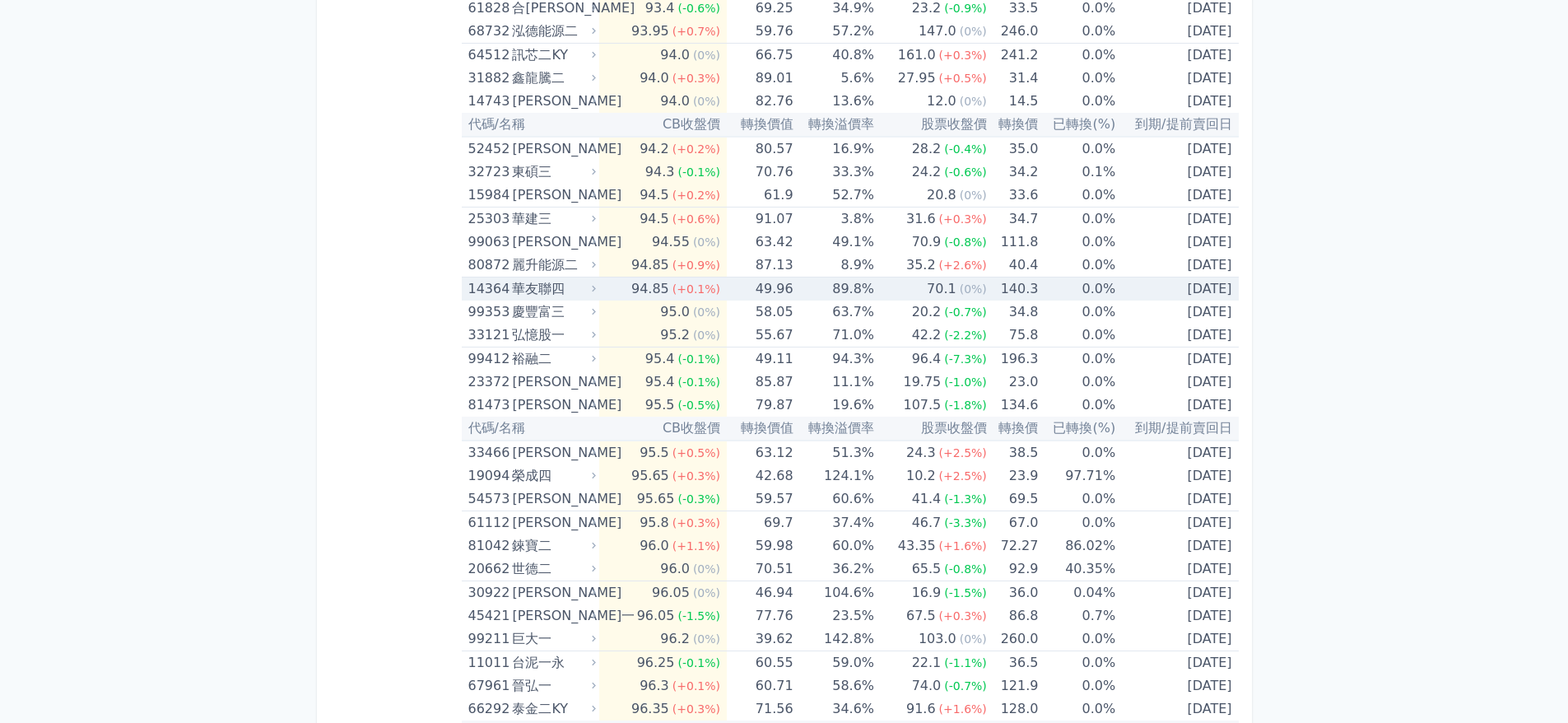
scroll to position [247, 0]
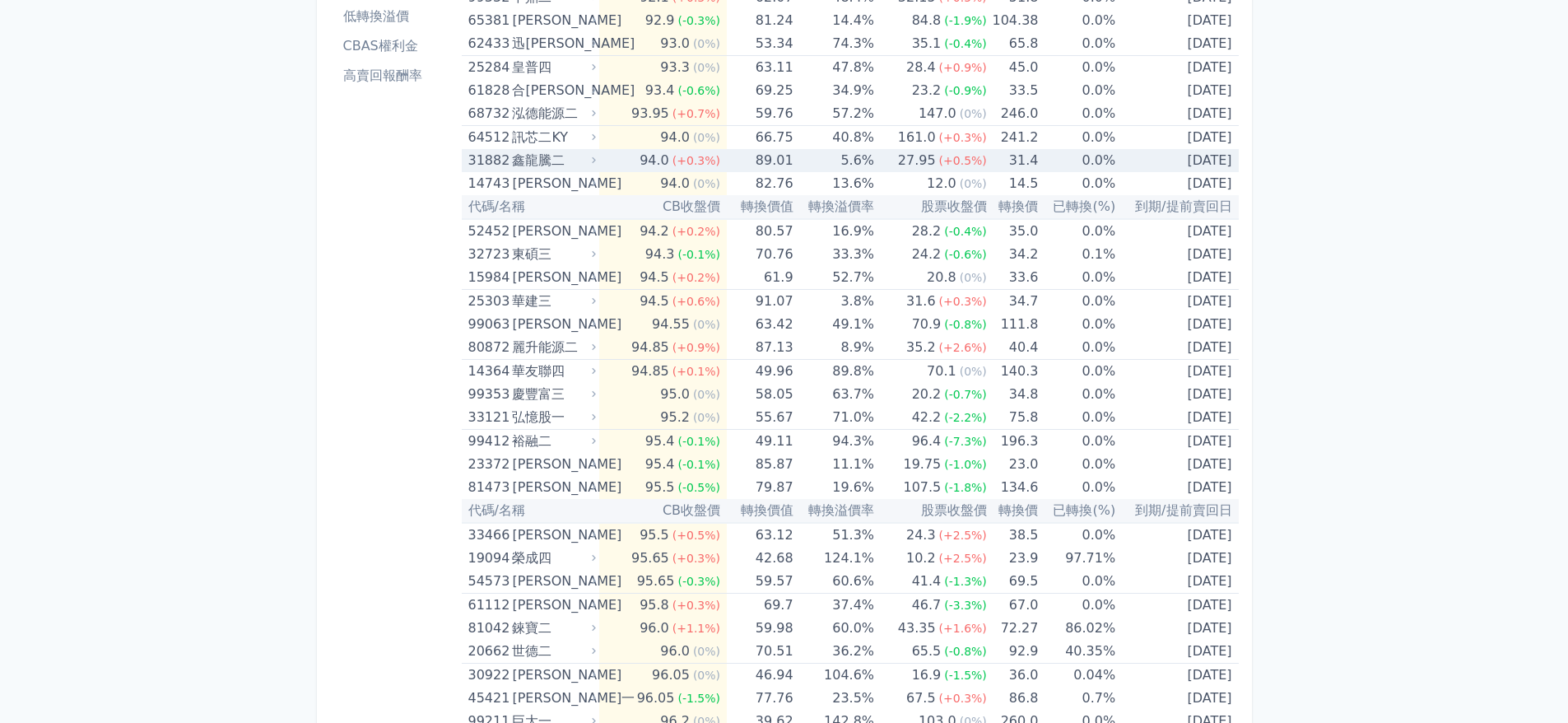
click at [551, 150] on div "鑫龍騰二" at bounding box center [552, 160] width 81 height 23
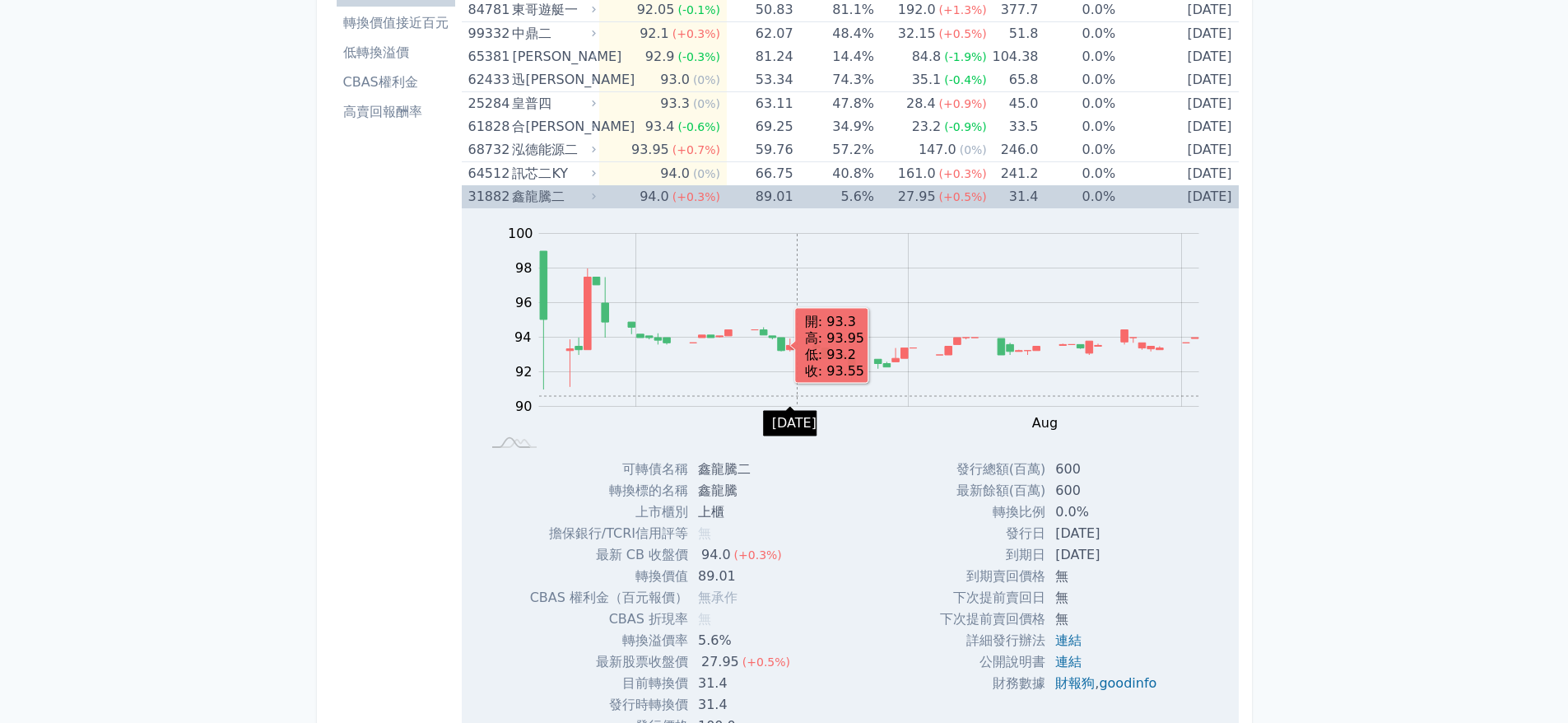
scroll to position [412, 0]
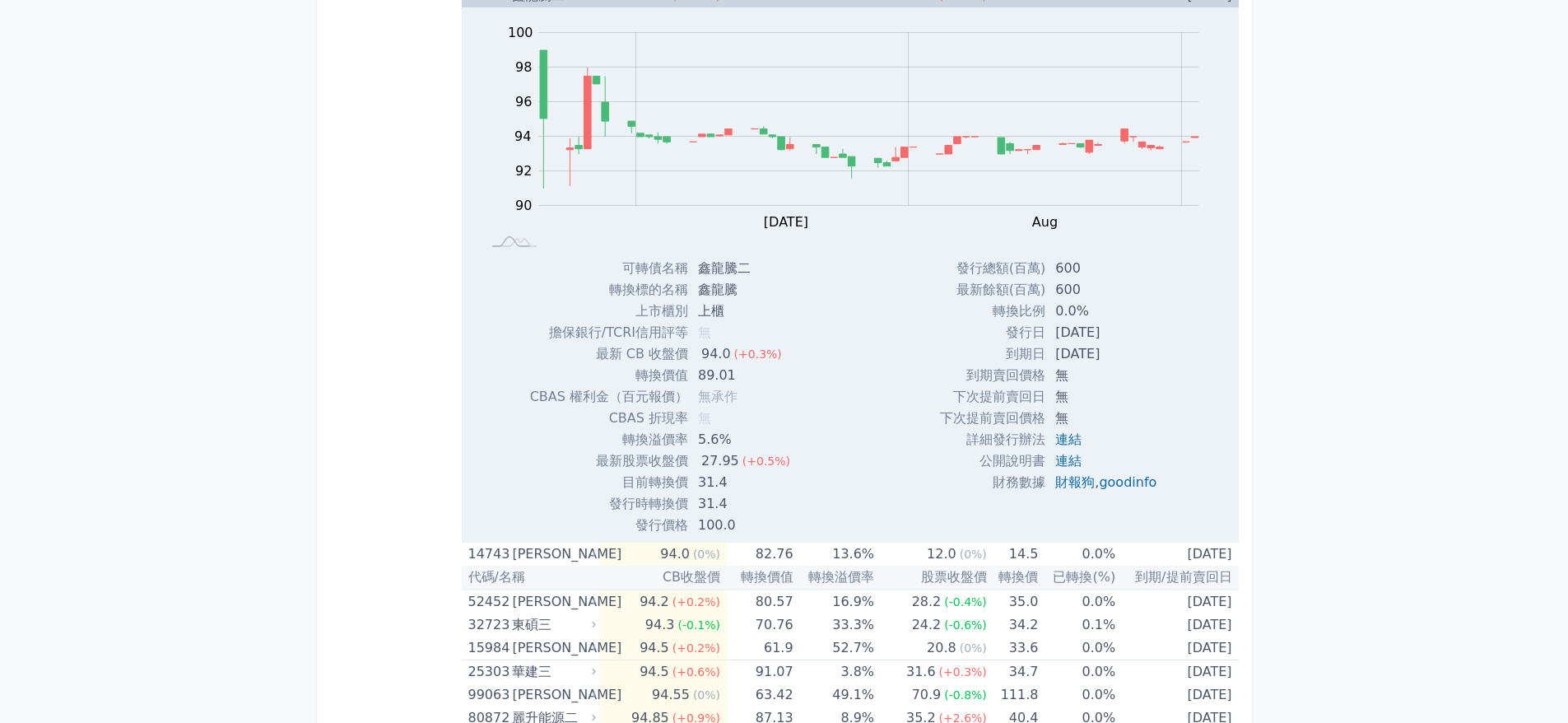
click at [703, 480] on td "31.4" at bounding box center [746, 483] width 115 height 22
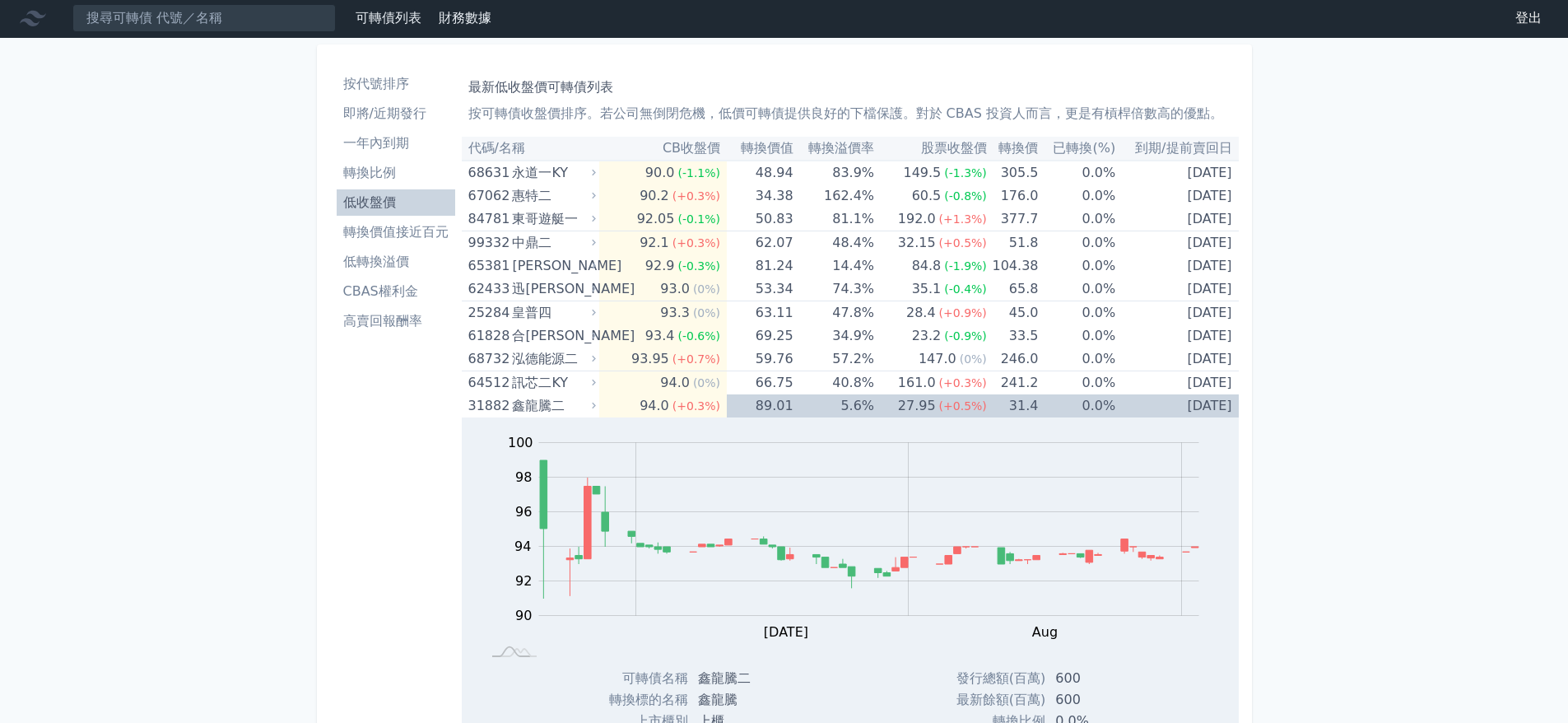
scroll to position [0, 0]
